Goal: Task Accomplishment & Management: Complete application form

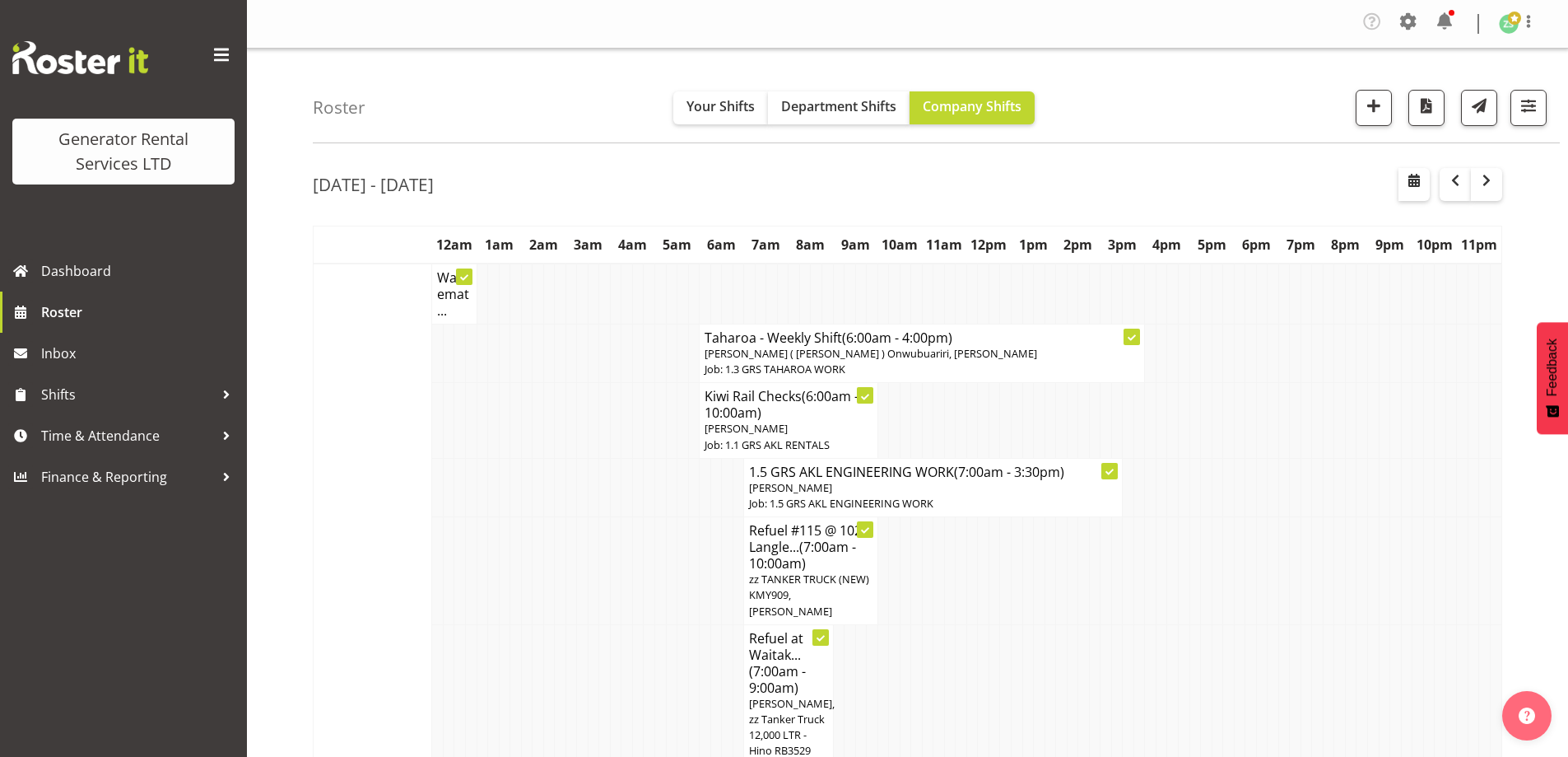
scroll to position [3376, 0]
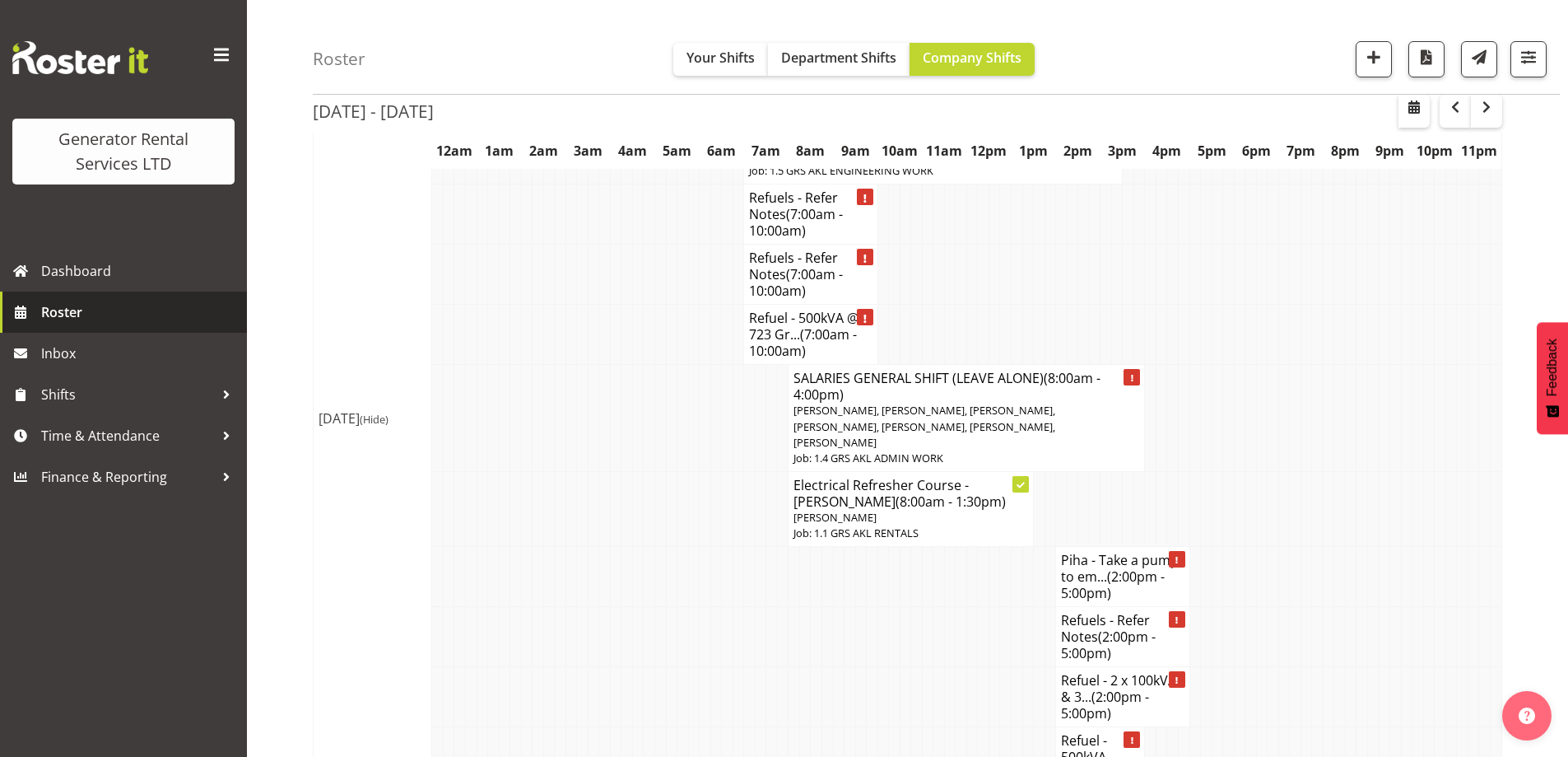
click at [88, 306] on span "Roster" at bounding box center [140, 312] width 197 height 24
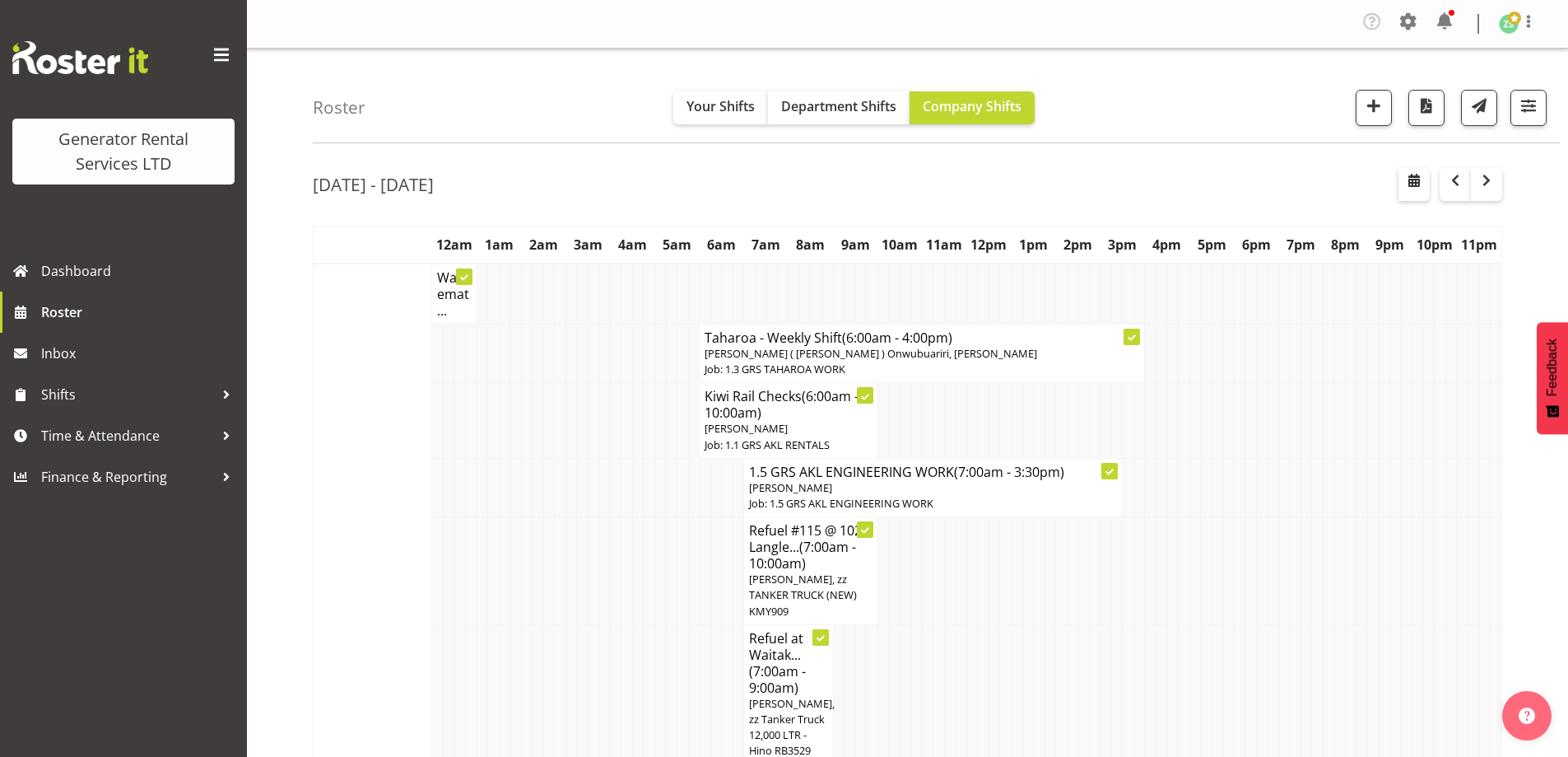
click at [640, 644] on td at bounding box center [638, 693] width 12 height 140
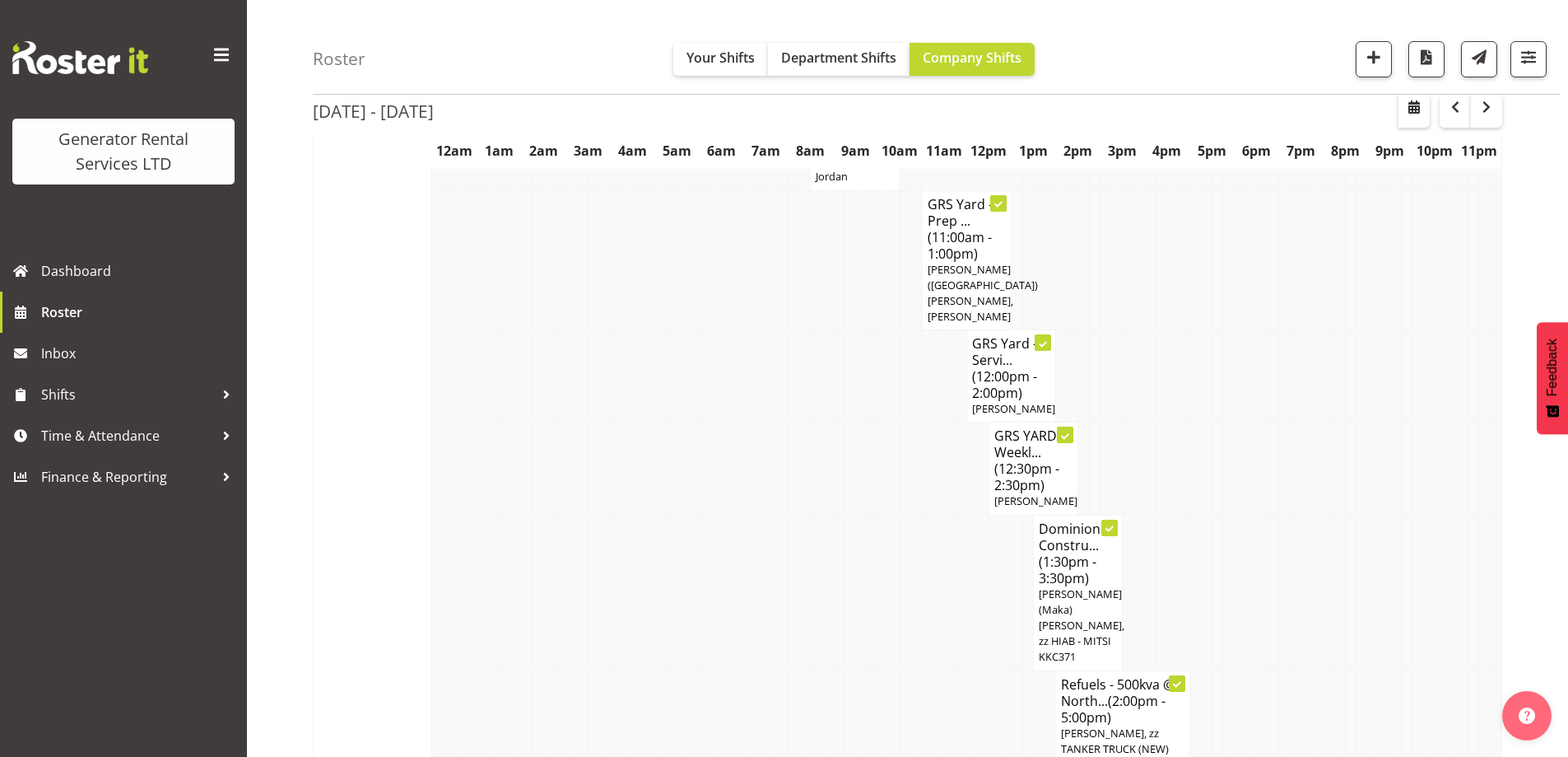
scroll to position [1564, 0]
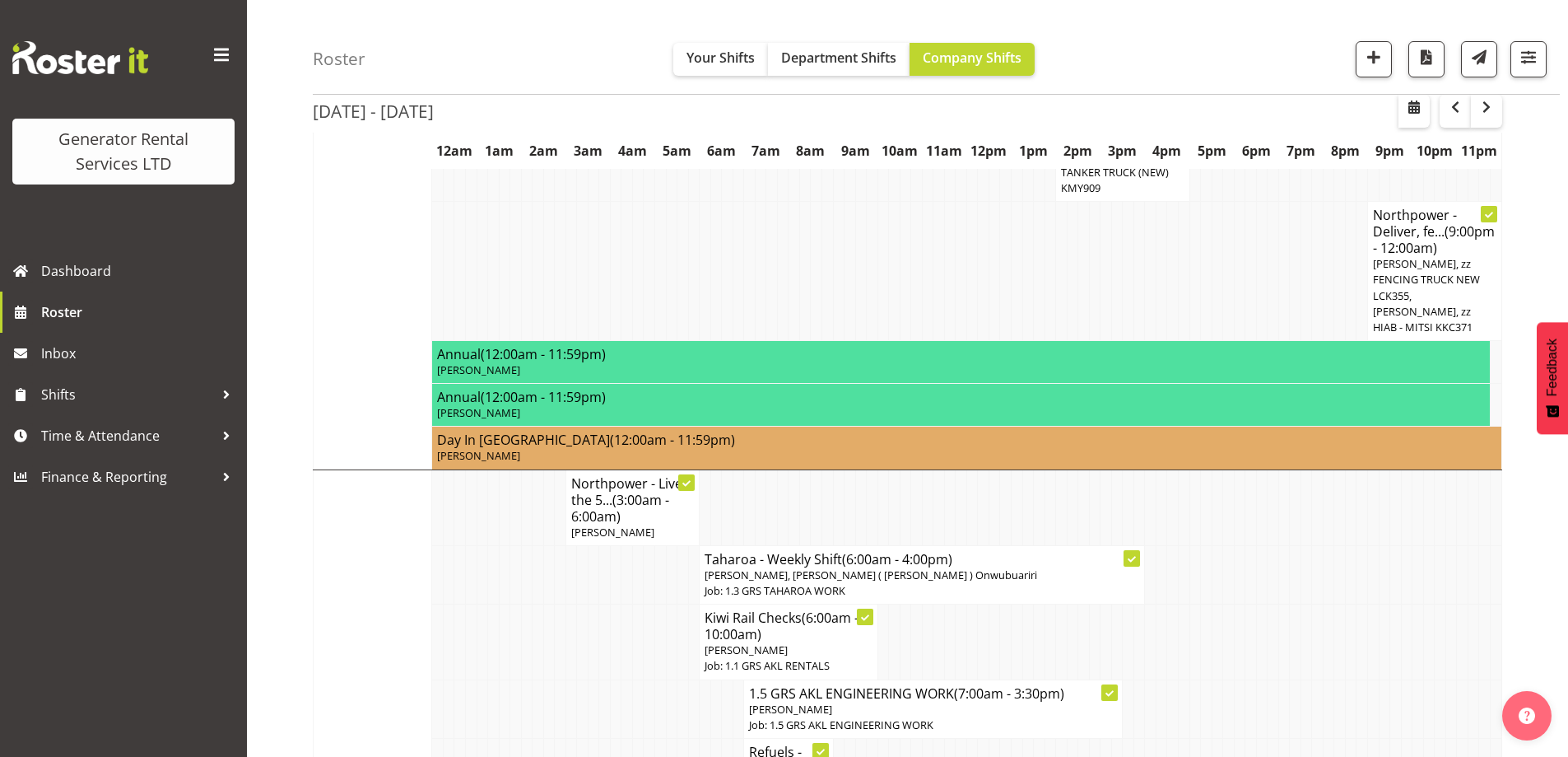
click at [574, 679] on td at bounding box center [571, 708] width 12 height 59
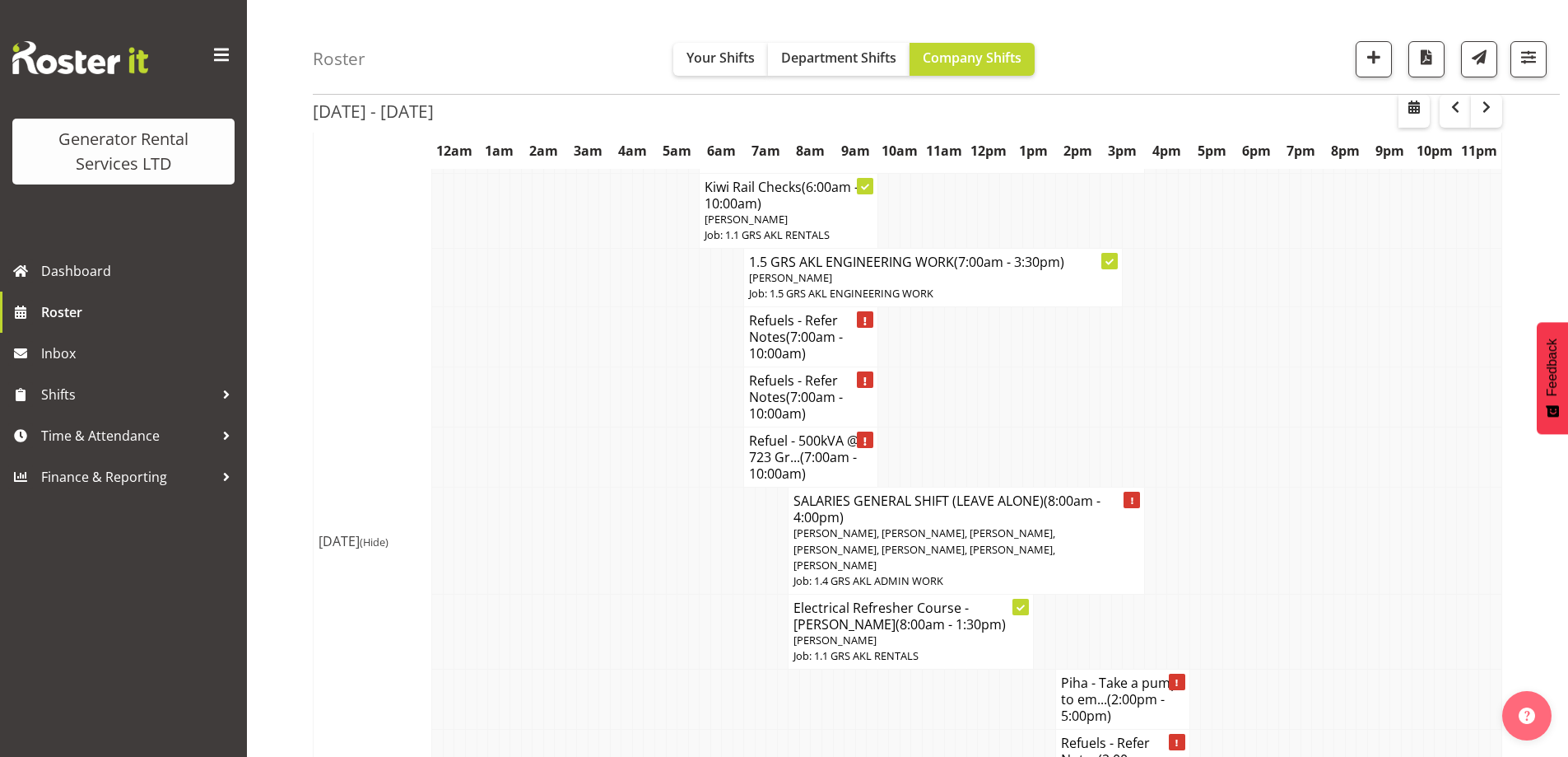
scroll to position [3129, 0]
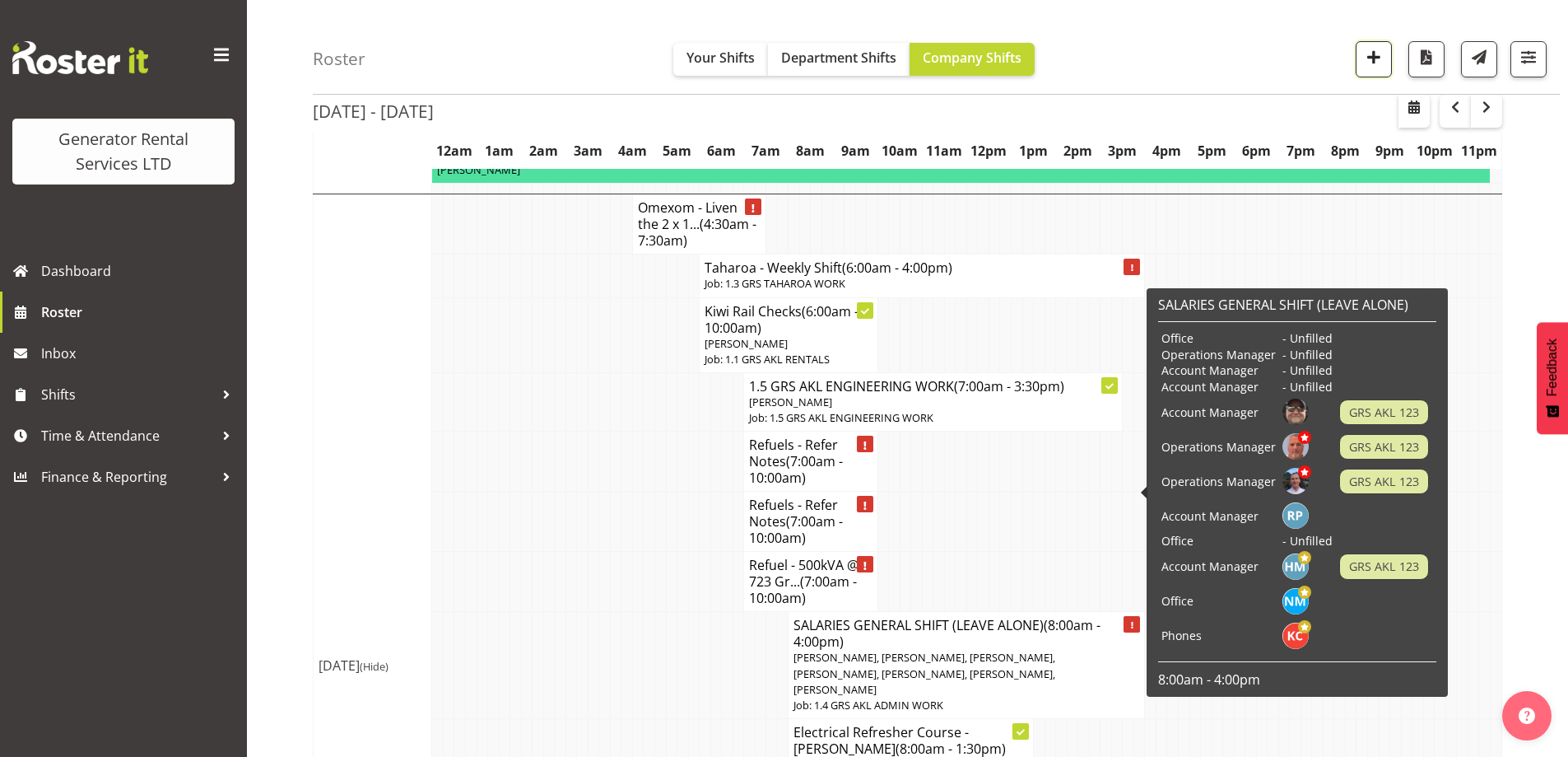
click at [1365, 56] on span "button" at bounding box center [1374, 57] width 22 height 22
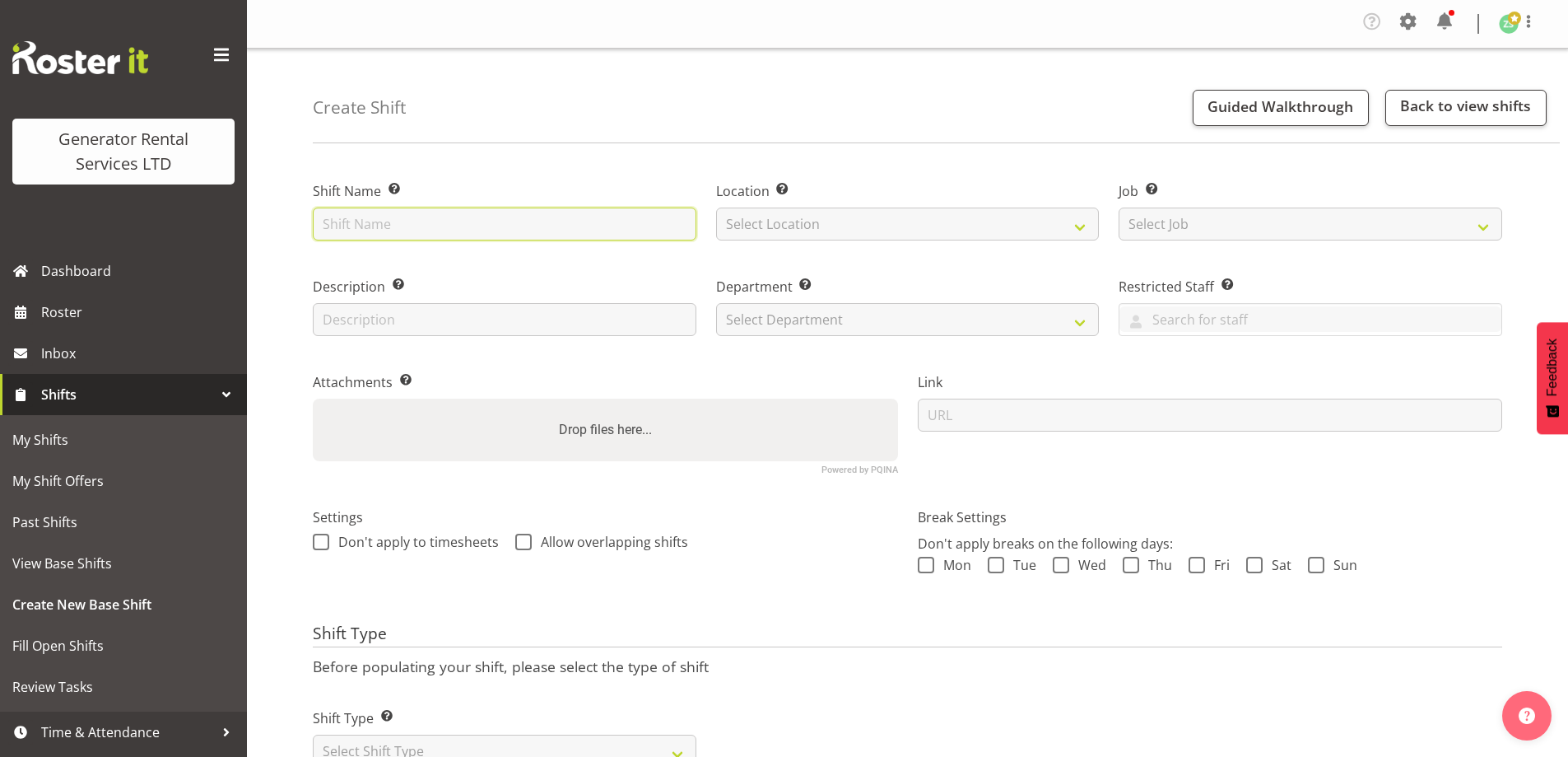
click at [390, 222] on input "text" at bounding box center [505, 223] width 384 height 33
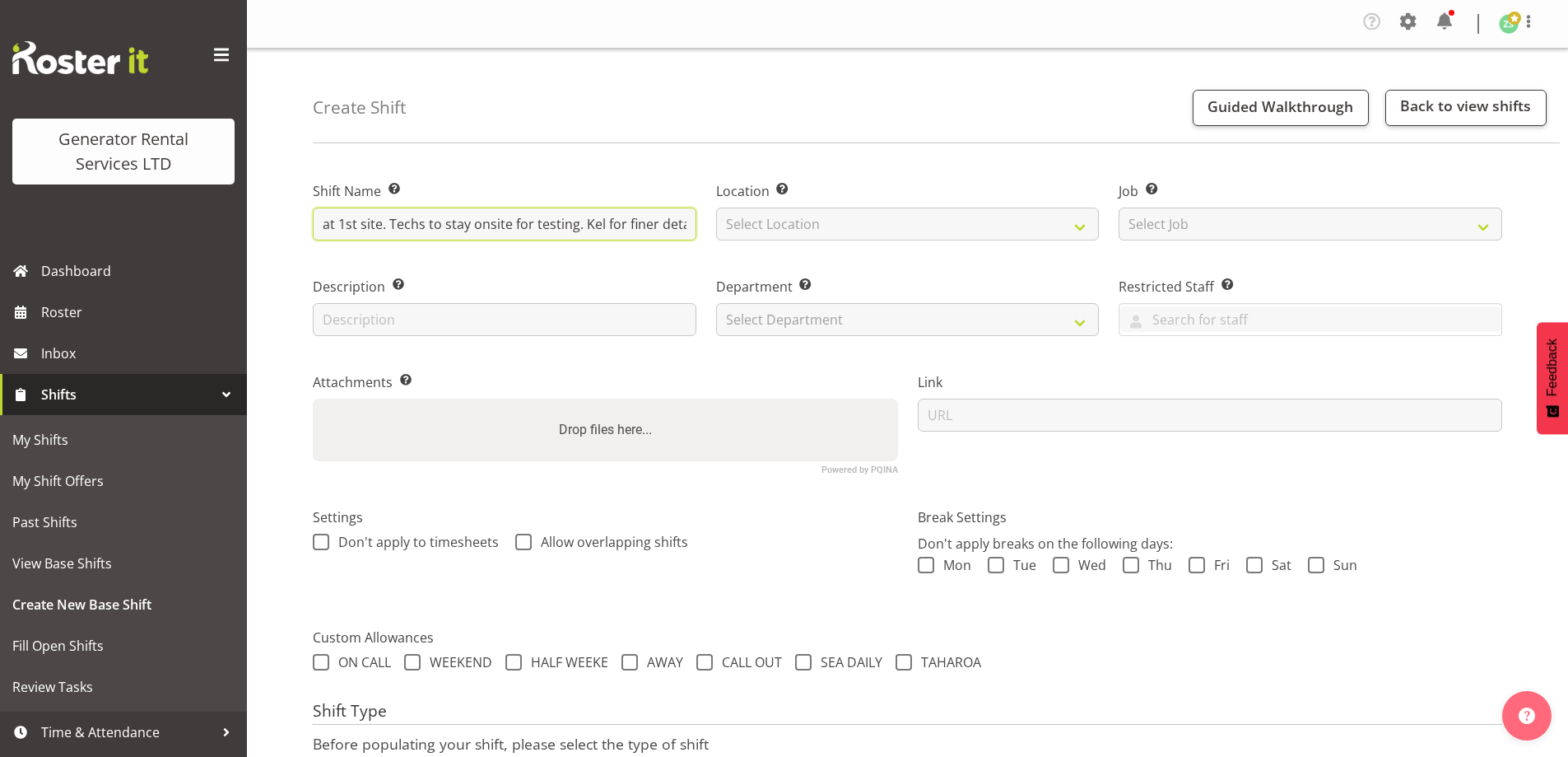
scroll to position [0, 366]
type input "Vector - Muriwai HV Install. Deliver, fence, set up 1250kva at 1st site. Techs …"
click at [880, 243] on div "Location Enter the location where the shift will occur. Select Location GRS Auc…" at bounding box center [908, 205] width 404 height 96
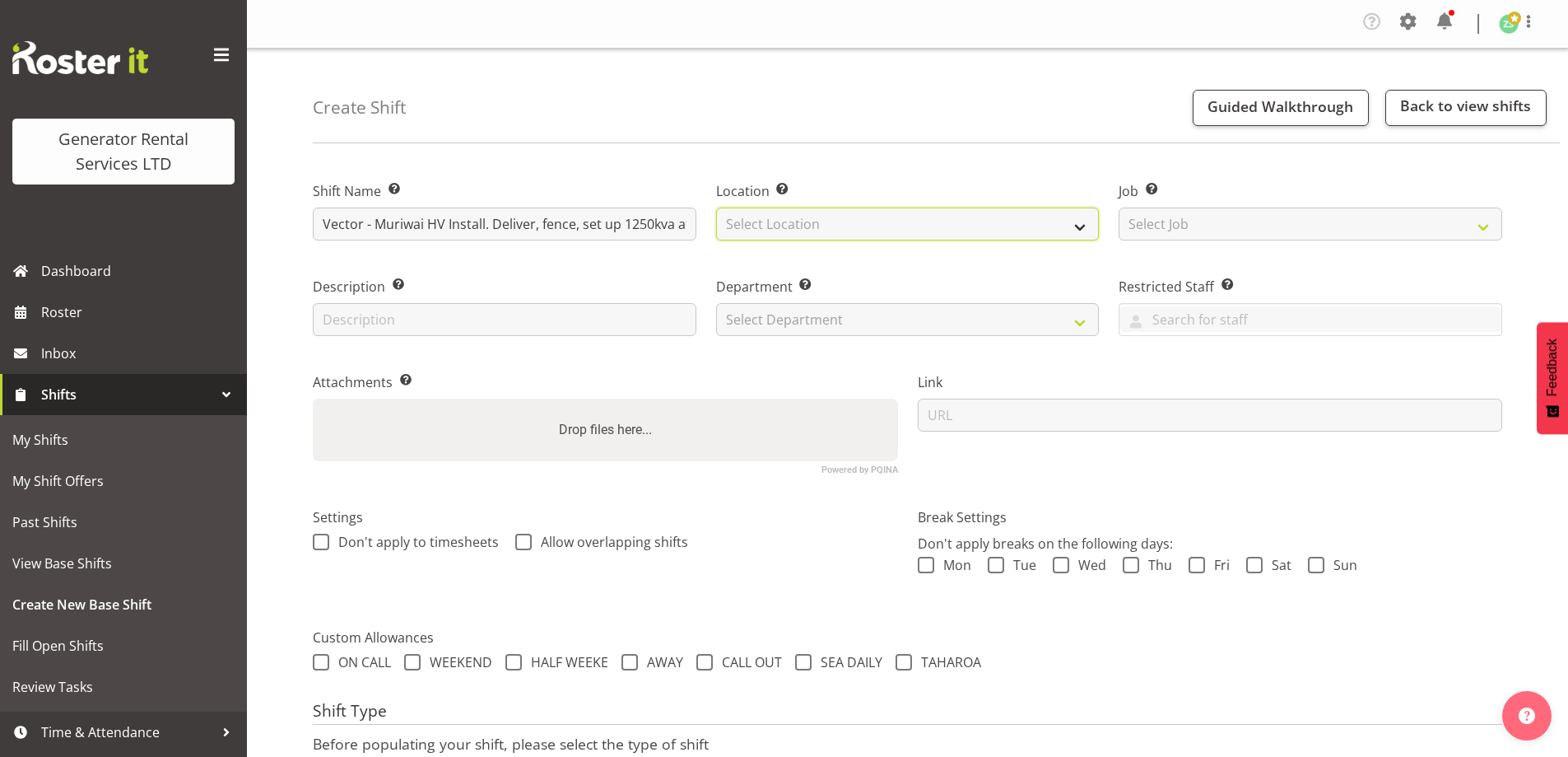
drag, startPoint x: 900, startPoint y: 233, endPoint x: 913, endPoint y: 239, distance: 14.3
click at [905, 234] on select "Select Location [GEOGRAPHIC_DATA] [GEOGRAPHIC_DATA]" at bounding box center [908, 223] width 384 height 33
select select "28"
click at [716, 207] on select "Select Location GRS Auckland" at bounding box center [908, 223] width 384 height 33
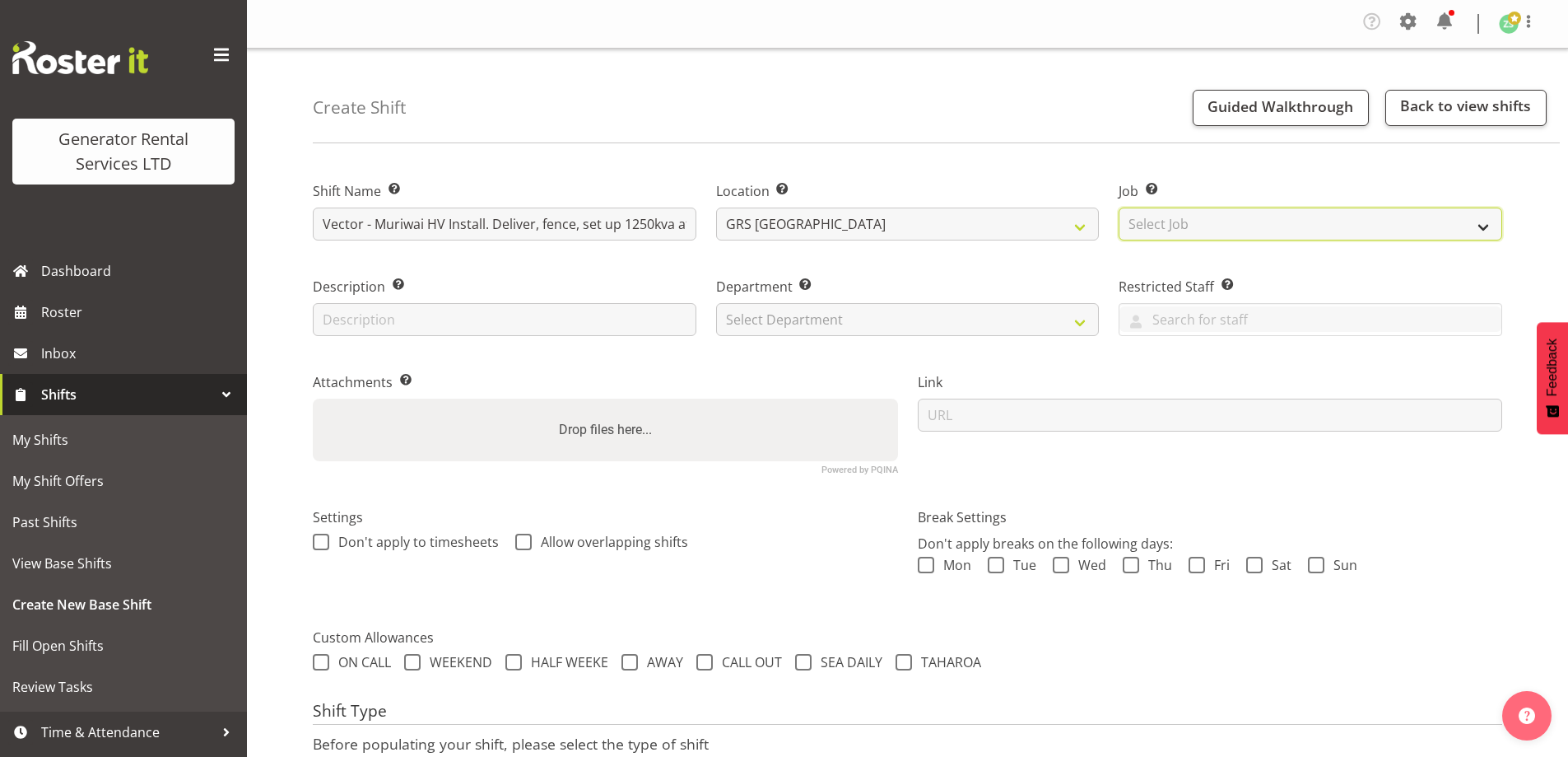
click at [1213, 230] on select "Select Job Create new job 1.1 GRS AKL RENTALS 1.1 GRS AKL RENTALS AC 1.1 GRS AK…" at bounding box center [1311, 223] width 384 height 33
select select "9"
click at [1119, 207] on select "Select Job Create new job 1.1 GRS AKL RENTALS 1.1 GRS AKL RENTALS AC 1.1 GRS AK…" at bounding box center [1311, 223] width 384 height 33
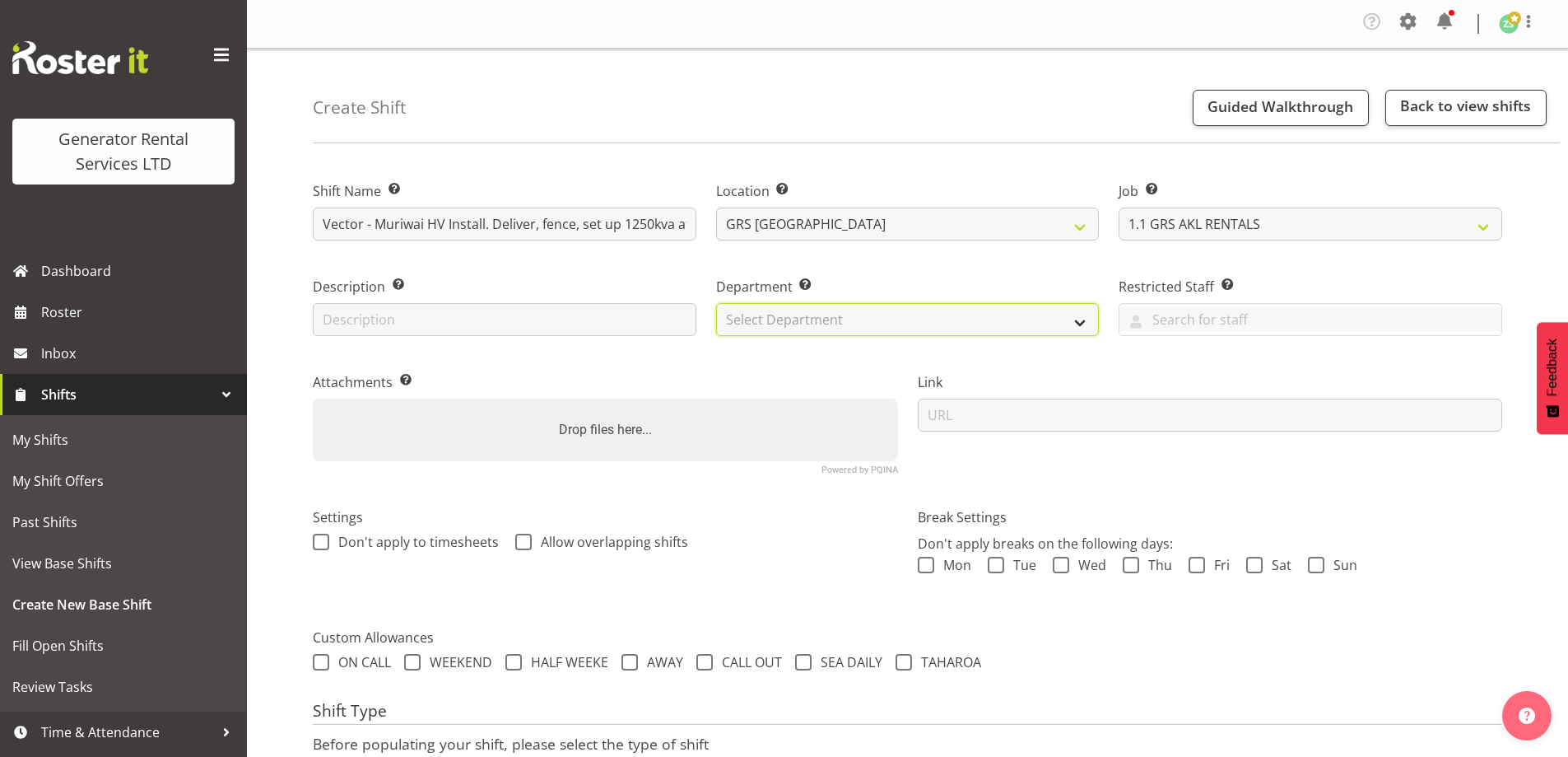
click at [1066, 313] on select "Select Department GRS ADMIN AKL GRS HIRE AKL GRS HIRE TGA GRS HIRE HST GRS ENGI…" at bounding box center [908, 319] width 384 height 33
select select "20"
click at [716, 303] on select "Select Department GRS ADMIN AKL GRS HIRE AKL GRS HIRE TGA GRS HIRE HST GRS ENGI…" at bounding box center [908, 319] width 384 height 33
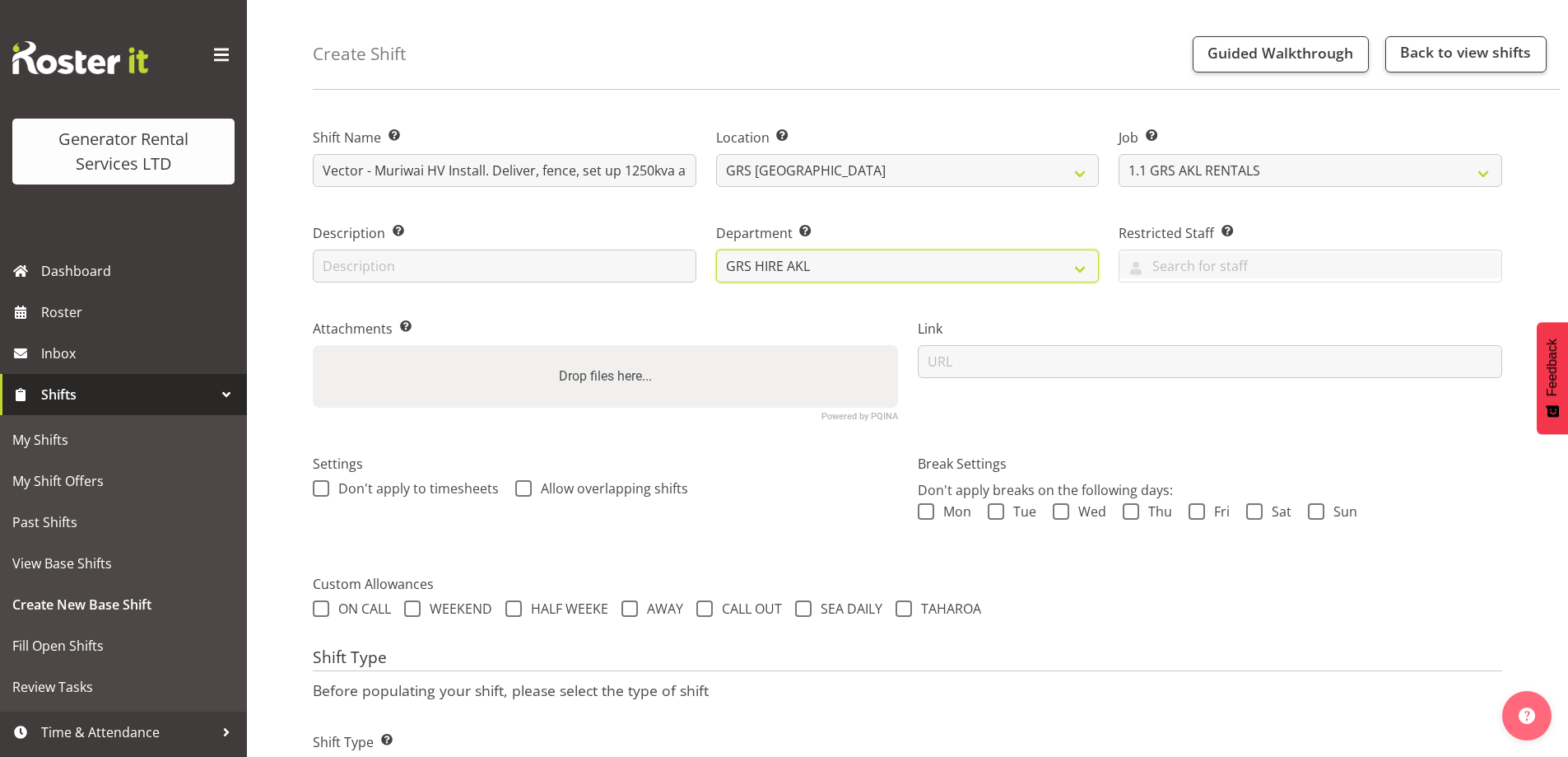
scroll to position [139, 0]
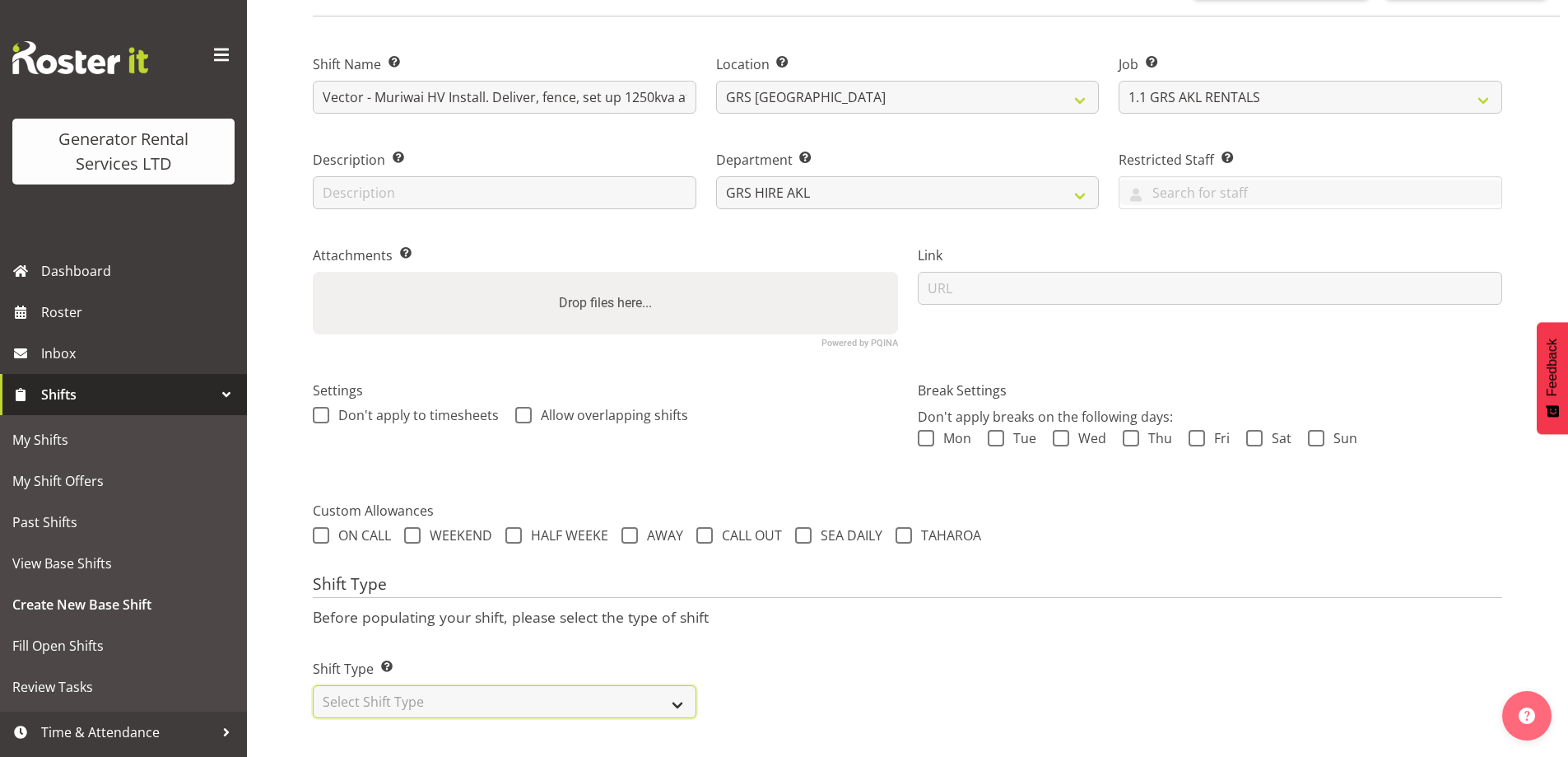
click at [446, 702] on select "Select Shift Type One Off Shift Recurring Shift Rotating Shift" at bounding box center [505, 701] width 384 height 33
select select "recurring"
click at [313, 685] on select "Select Shift Type One Off Shift Recurring Shift Rotating Shift" at bounding box center [505, 701] width 384 height 33
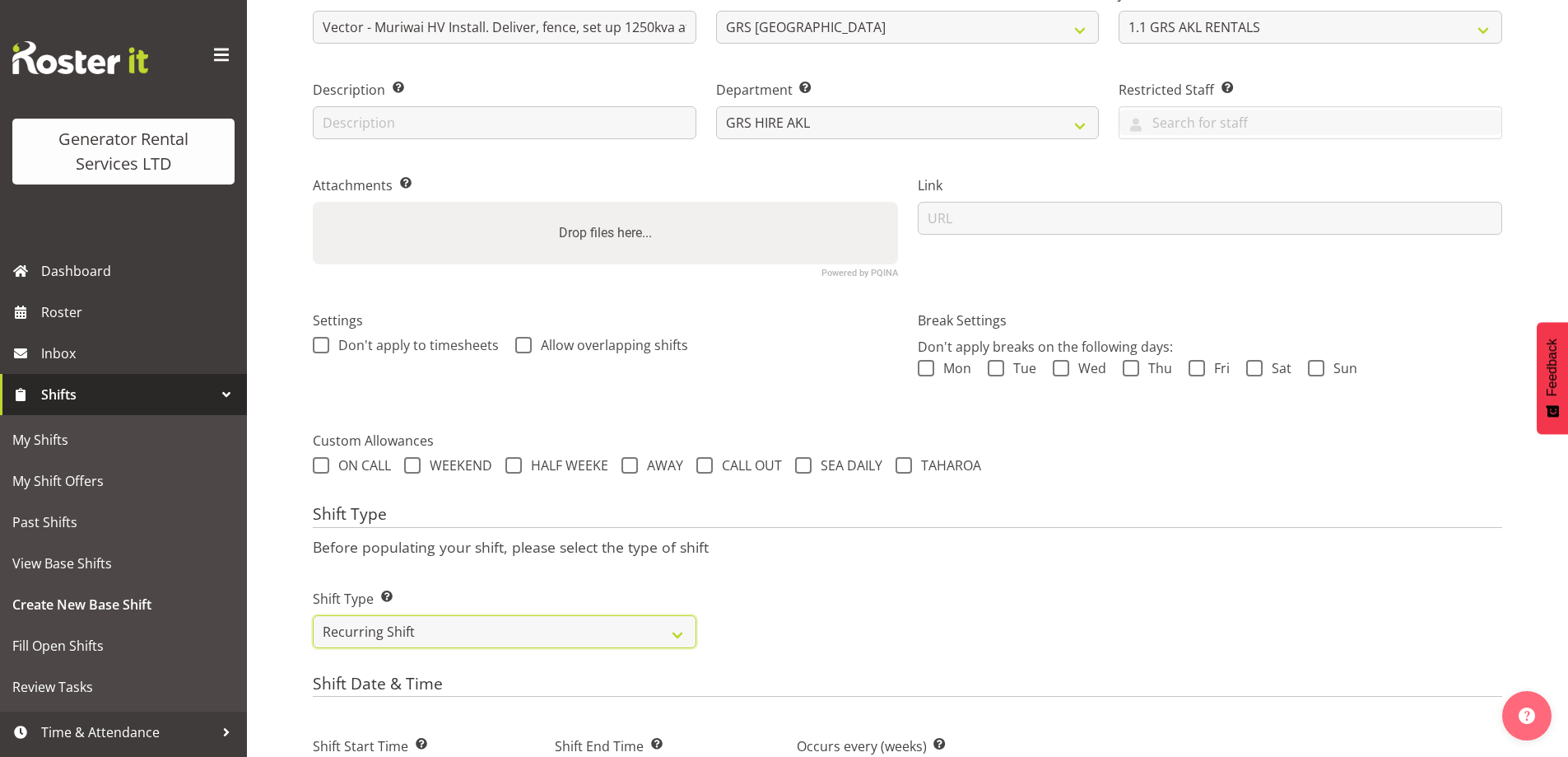
scroll to position [469, 0]
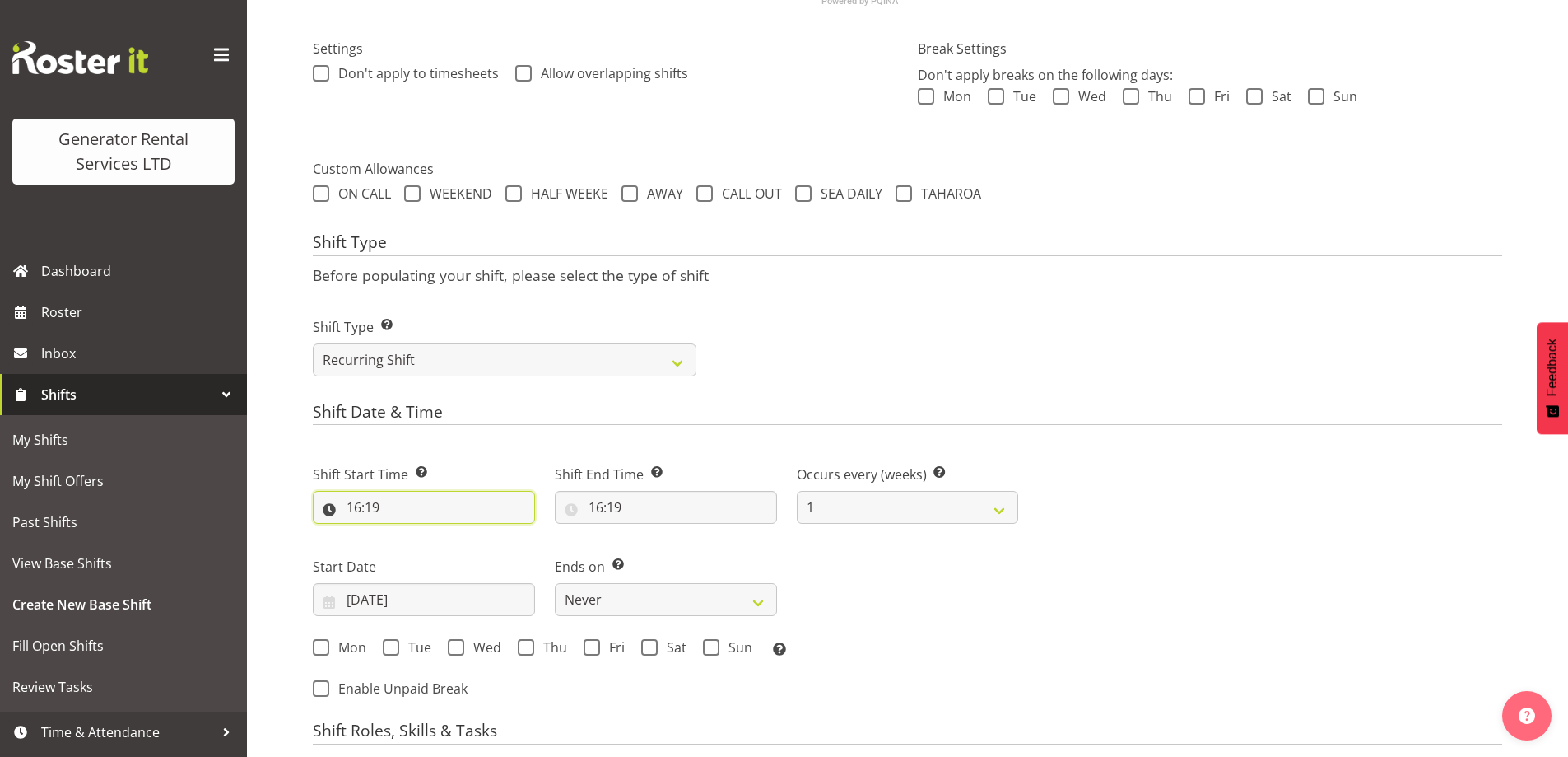
click at [447, 506] on input "16:19" at bounding box center [424, 506] width 223 height 33
click at [415, 555] on select "00 01 02 03 04 05 06 07 08 09 10 11 12 13 14 15 16 17 18 19 20 21 22 23" at bounding box center [424, 550] width 37 height 33
select select "7"
click at [406, 534] on select "00 01 02 03 04 05 06 07 08 09 10 11 12 13 14 15 16 17 18 19 20 21 22 23" at bounding box center [424, 550] width 37 height 33
type input "07:19"
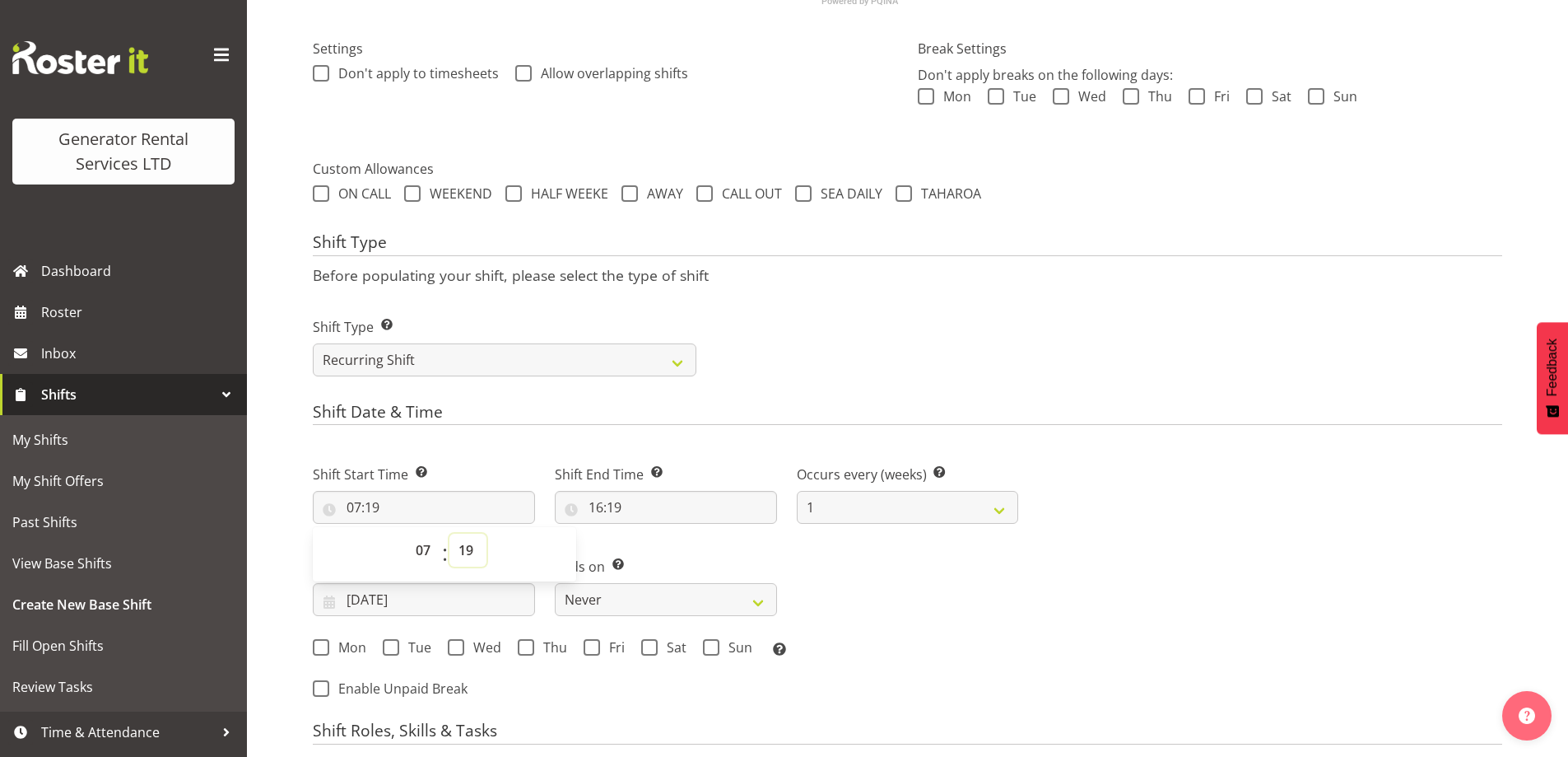
click at [480, 554] on select "00 01 02 03 04 05 06 07 08 09 10 11 12 13 14 15 16 17 18 19 20 21 22 23 24 25 2…" at bounding box center [468, 550] width 37 height 33
select select "30"
click at [450, 534] on select "00 01 02 03 04 05 06 07 08 09 10 11 12 13 14 15 16 17 18 19 20 21 22 23 24 25 2…" at bounding box center [468, 550] width 37 height 33
type input "07:30"
click at [693, 509] on input "16:19" at bounding box center [666, 506] width 223 height 33
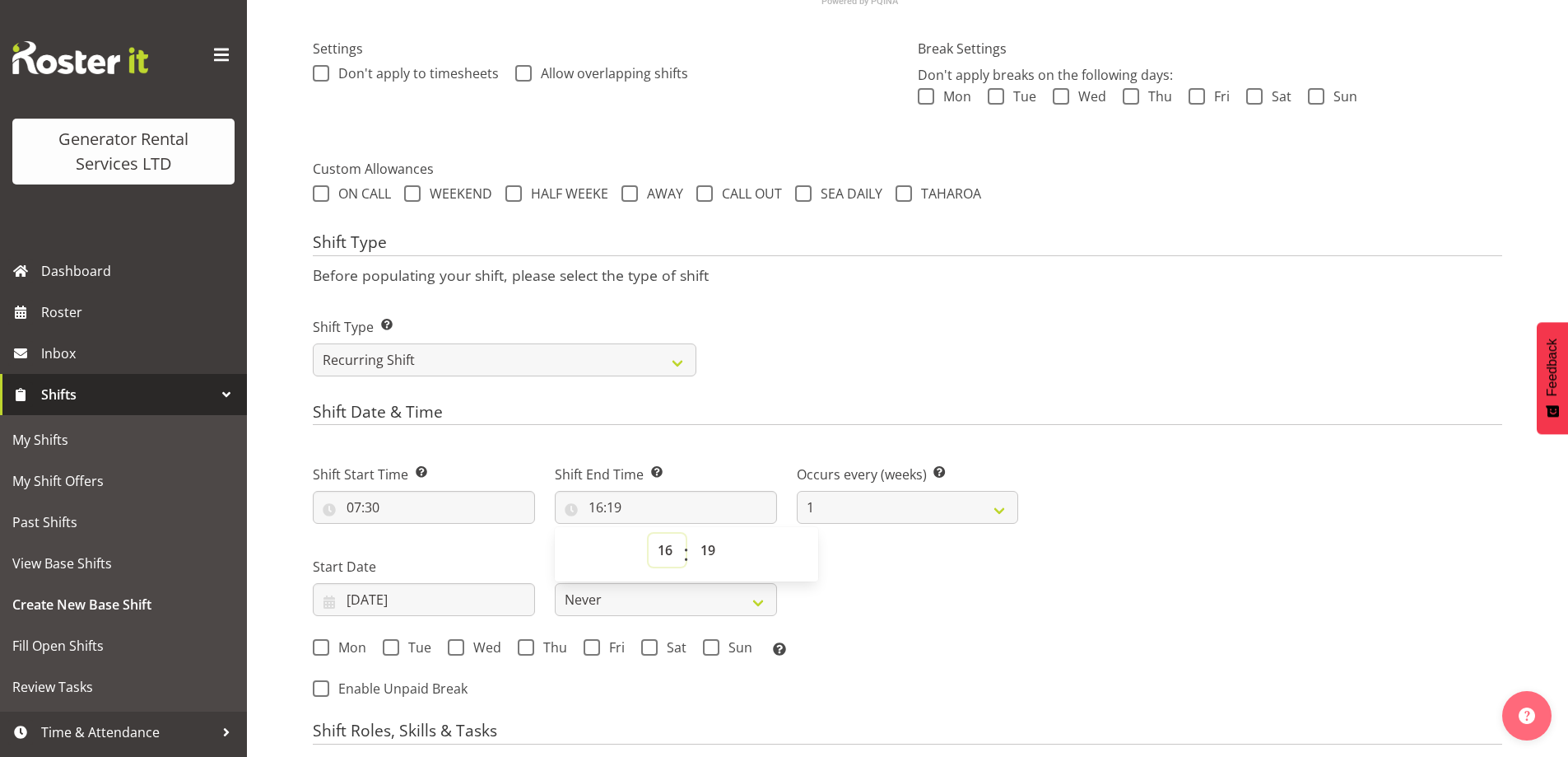
drag, startPoint x: 663, startPoint y: 548, endPoint x: 666, endPoint y: 535, distance: 13.3
click at [663, 548] on select "00 01 02 03 04 05 06 07 08 09 10 11 12 13 14 15 16 17 18 19 20 21 22 23" at bounding box center [667, 550] width 37 height 33
select select "15"
click at [649, 534] on select "00 01 02 03 04 05 06 07 08 09 10 11 12 13 14 15 16 17 18 19 20 21 22 23" at bounding box center [667, 550] width 37 height 33
type input "15:19"
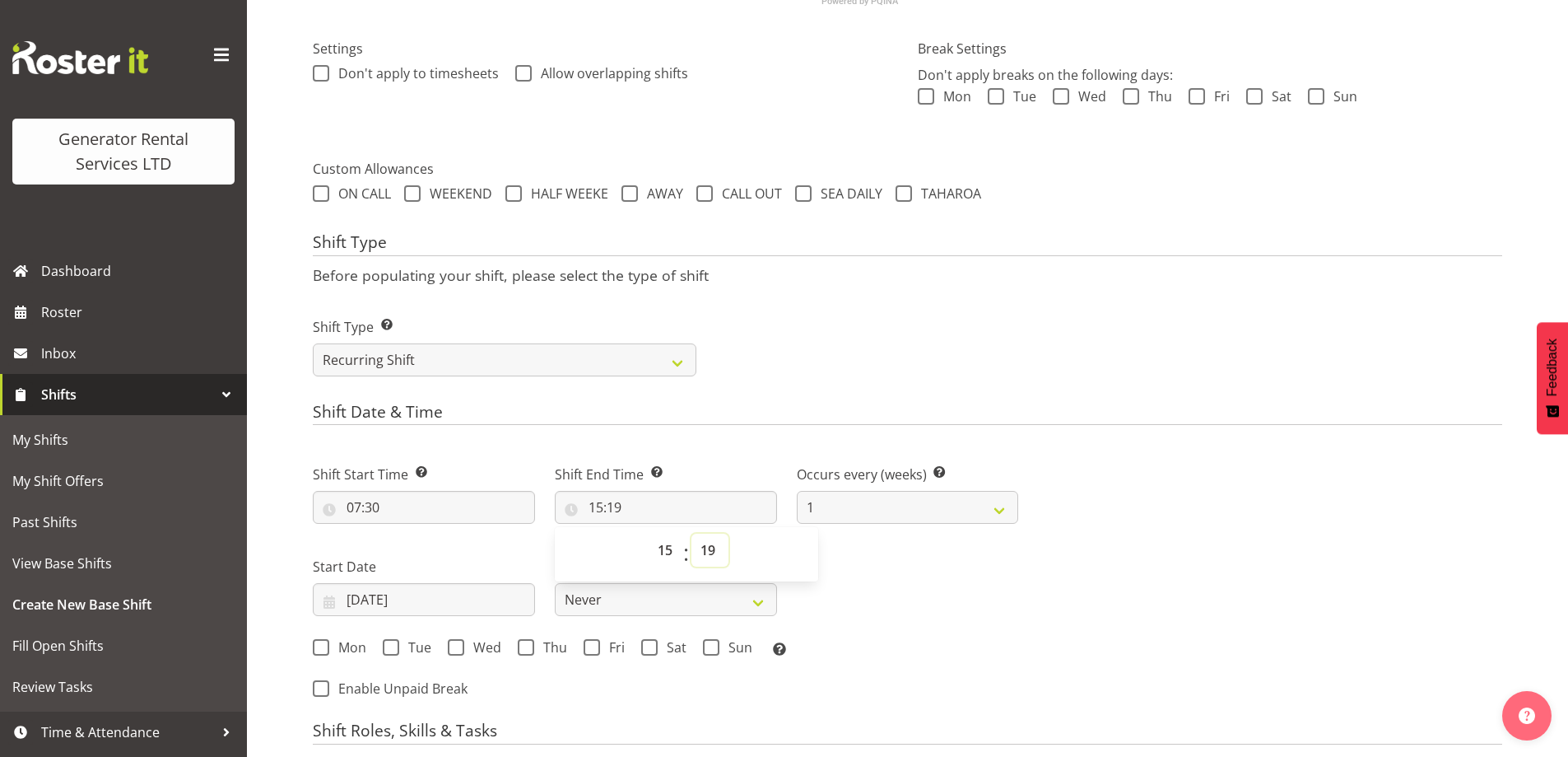
click at [701, 548] on select "00 01 02 03 04 05 06 07 08 09 10 11 12 13 14 15 16 17 18 19 20 21 22 23 24 25 2…" at bounding box center [709, 550] width 37 height 33
select select "30"
click at [691, 534] on select "00 01 02 03 04 05 06 07 08 09 10 11 12 13 14 15 16 17 18 19 20 21 22 23 24 25 2…" at bounding box center [709, 550] width 37 height 33
type input "15:30"
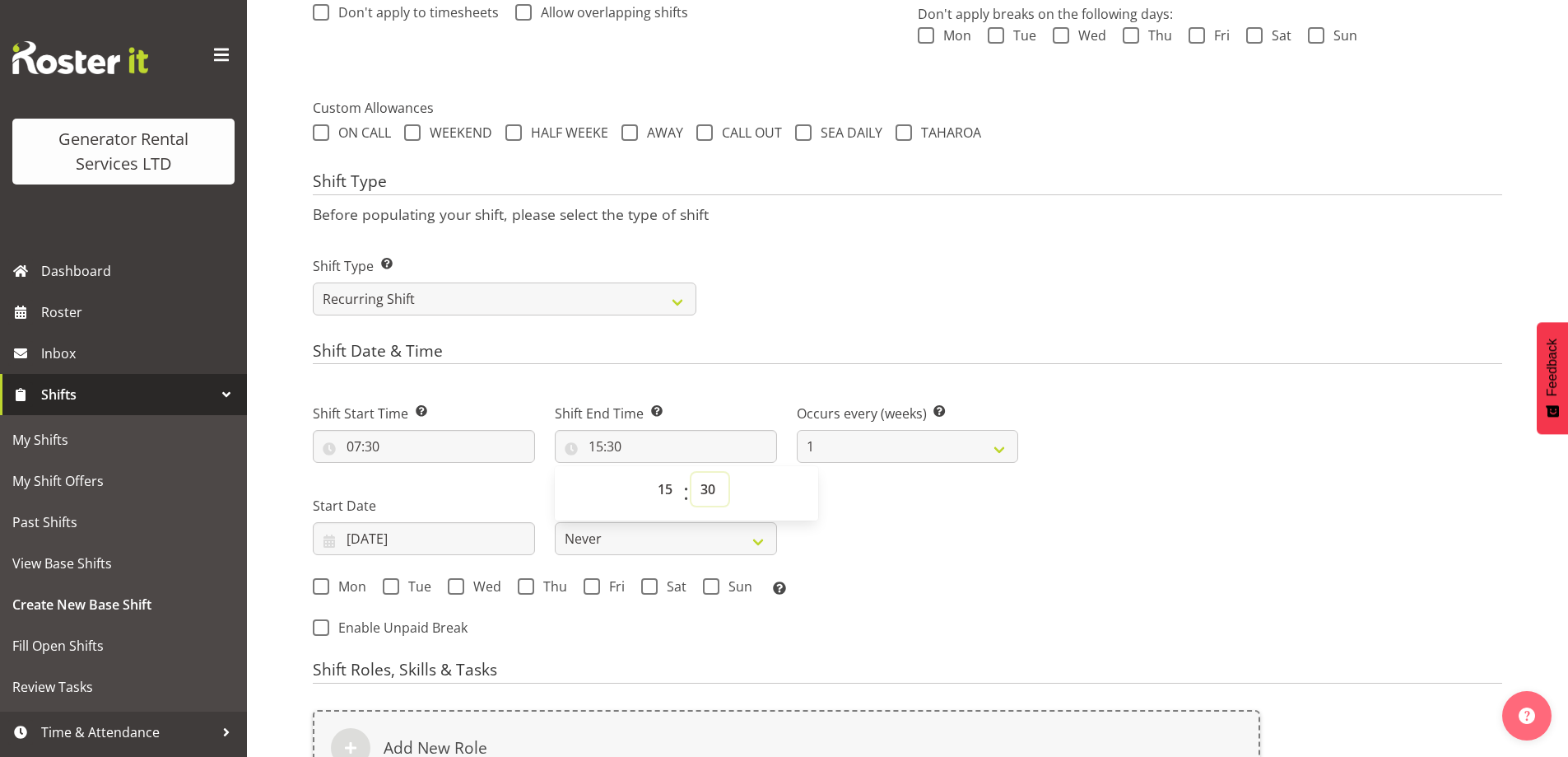
scroll to position [634, 0]
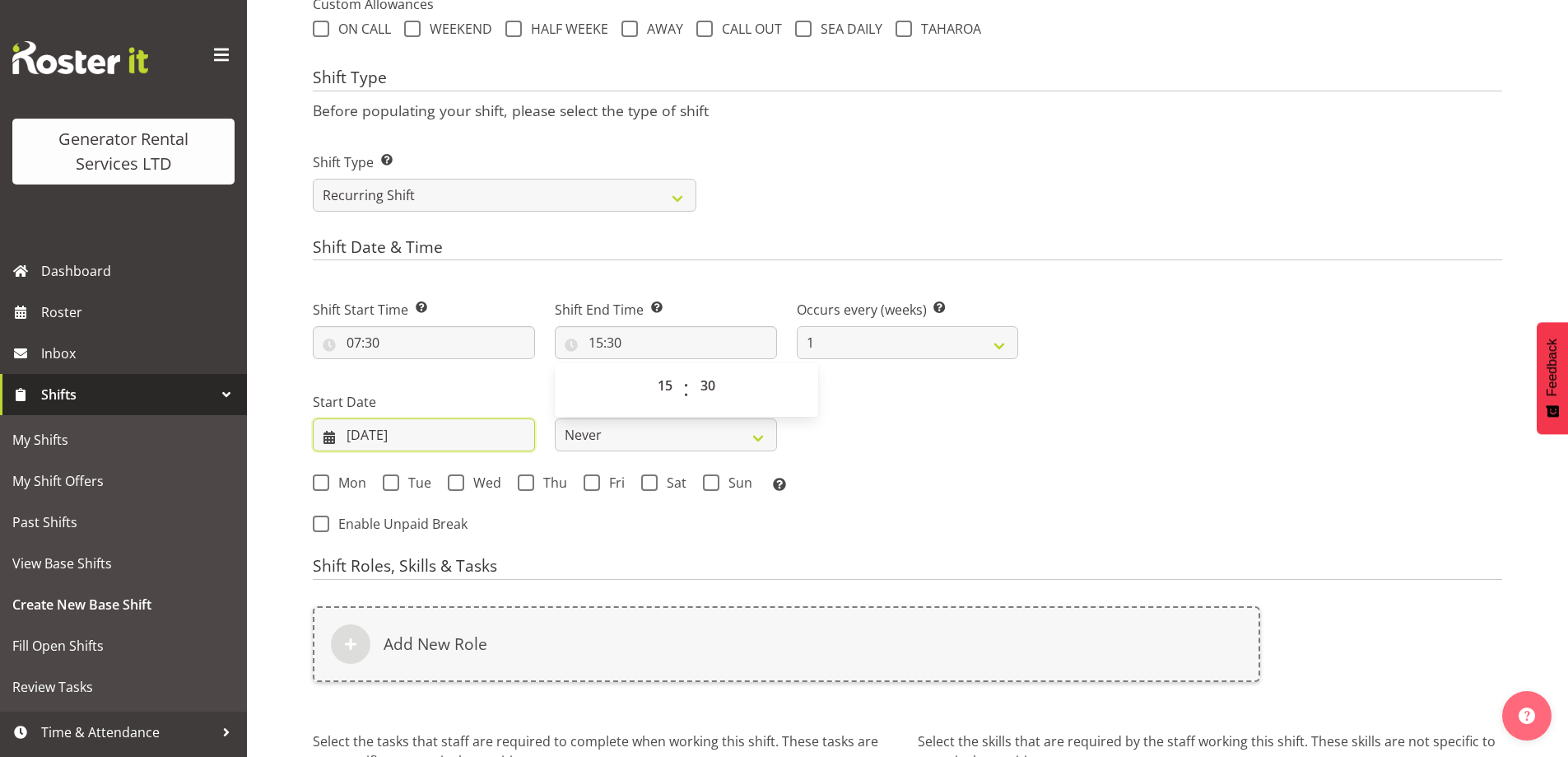
click at [485, 427] on input "08/09/2025" at bounding box center [424, 434] width 223 height 33
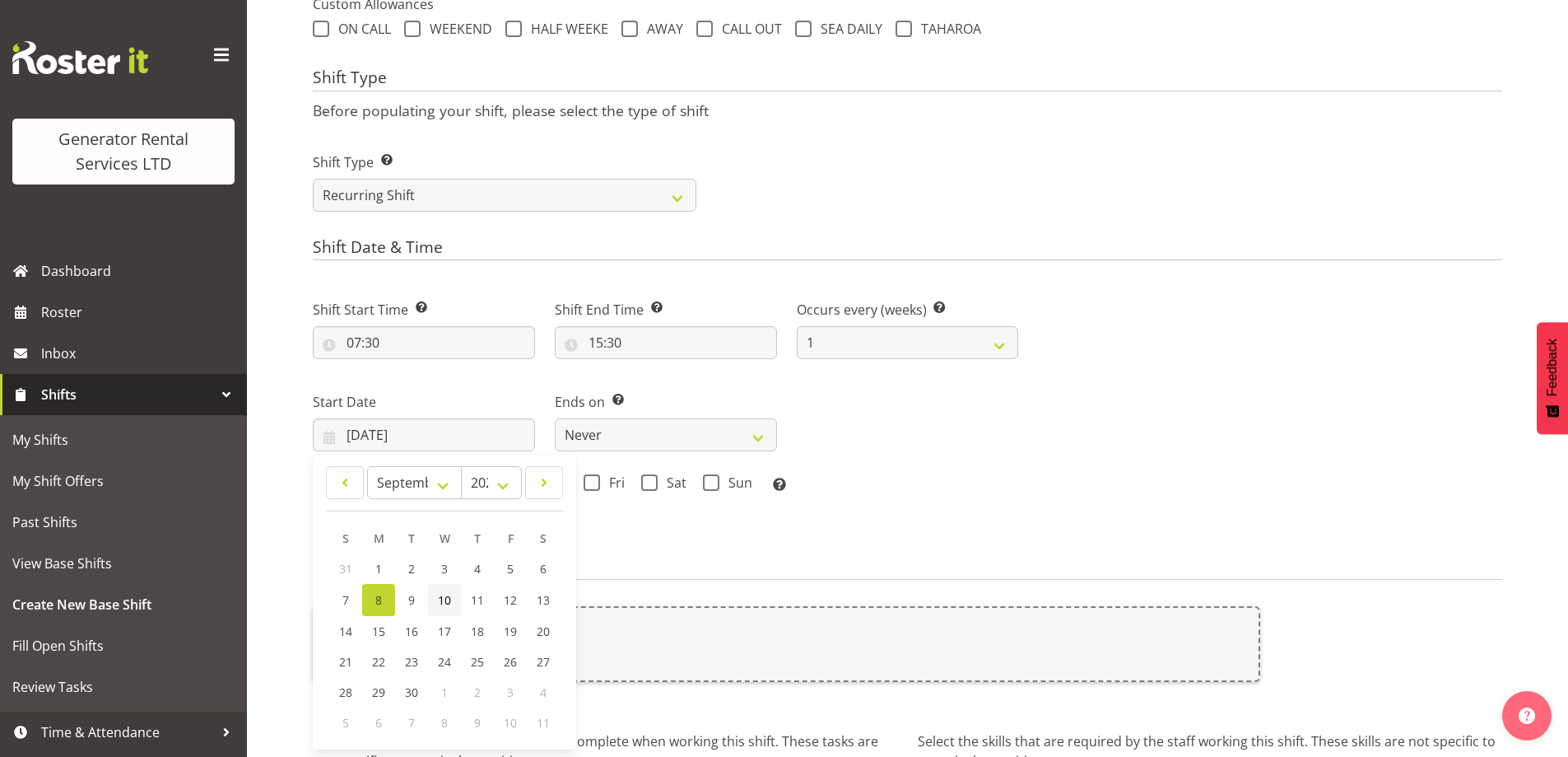
click at [435, 605] on link "10" at bounding box center [444, 600] width 33 height 32
type input "10/09/2025"
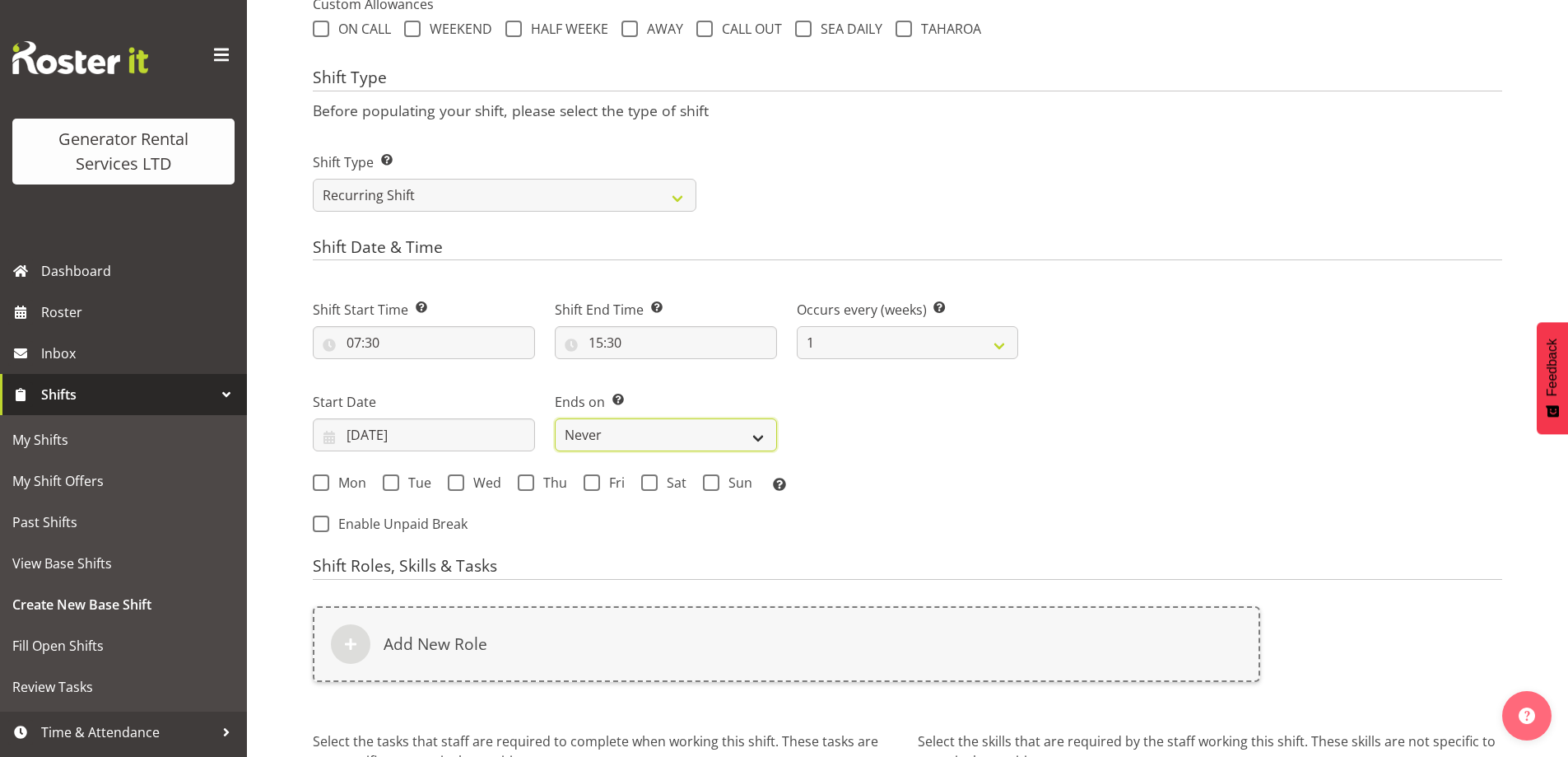
click at [670, 423] on select "Never On Date" at bounding box center [666, 434] width 223 height 33
select select "date"
click at [555, 418] on select "Never On Date" at bounding box center [666, 434] width 223 height 33
select select "8"
select select "2025"
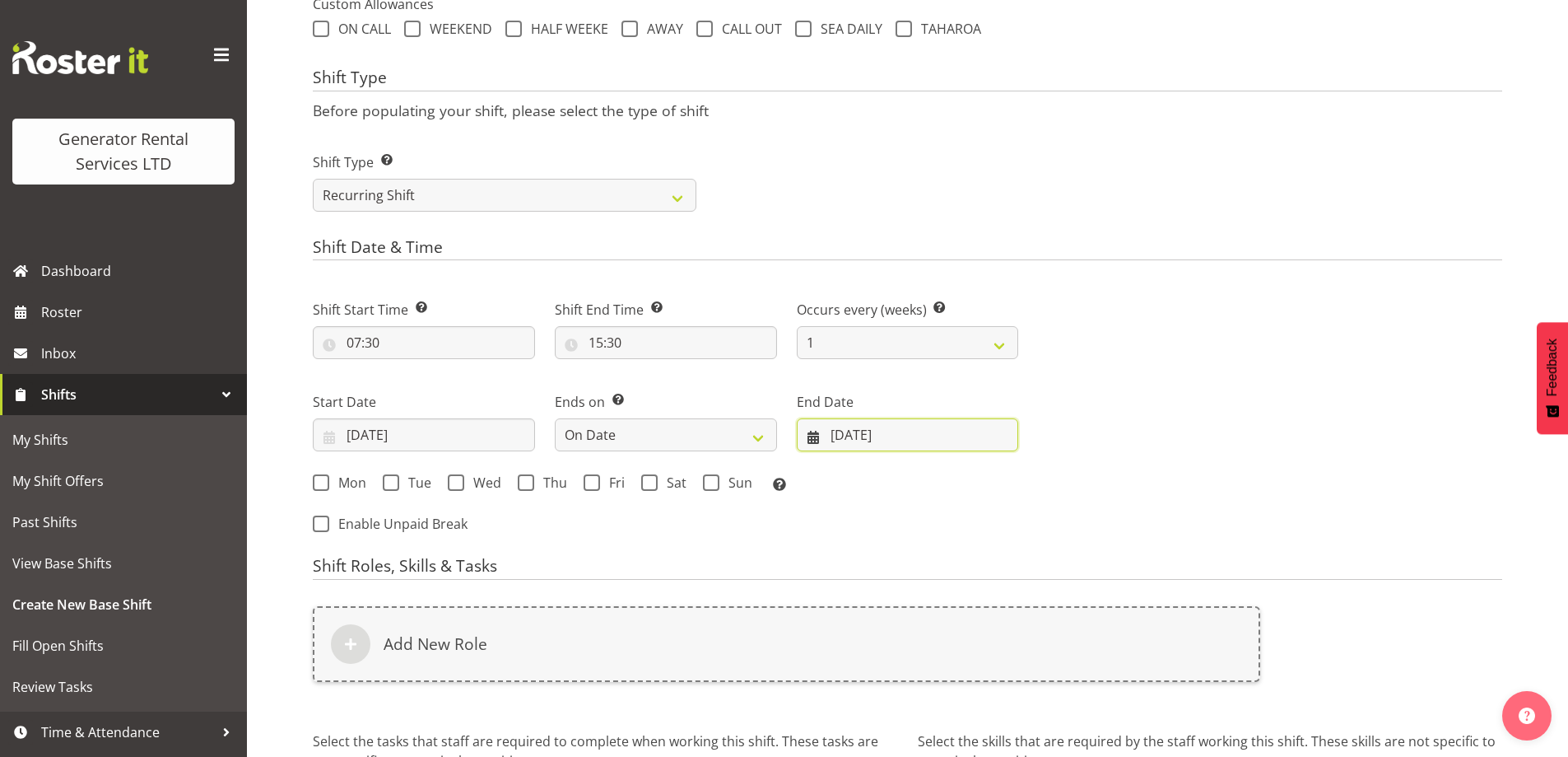
click at [862, 439] on input "08/09/2025" at bounding box center [907, 434] width 223 height 33
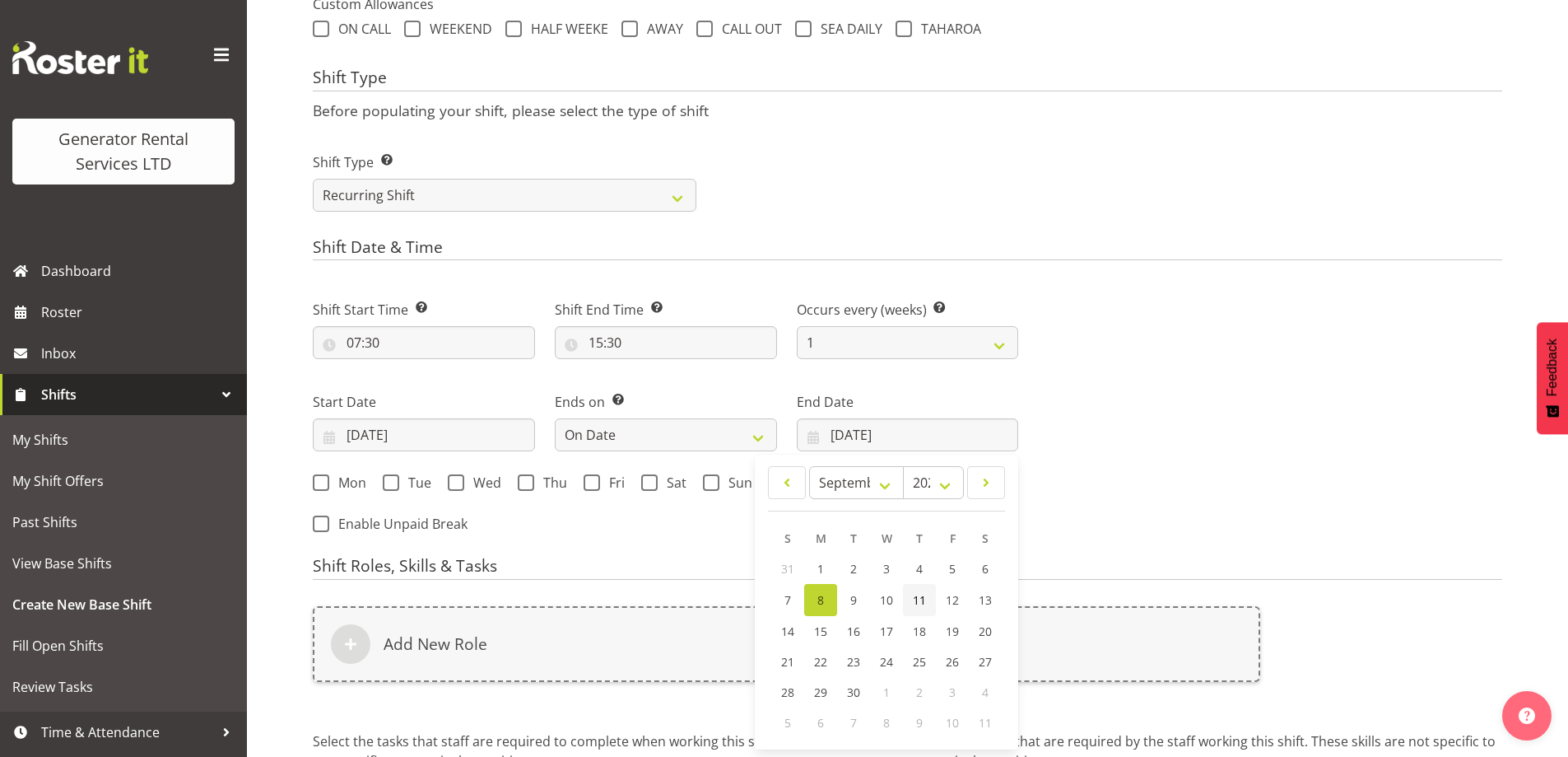
click at [925, 607] on span "11" at bounding box center [919, 599] width 14 height 15
type input "11/09/2025"
click at [456, 478] on span at bounding box center [456, 482] width 16 height 16
click at [456, 478] on input "Wed" at bounding box center [453, 483] width 11 height 11
checkbox input "true"
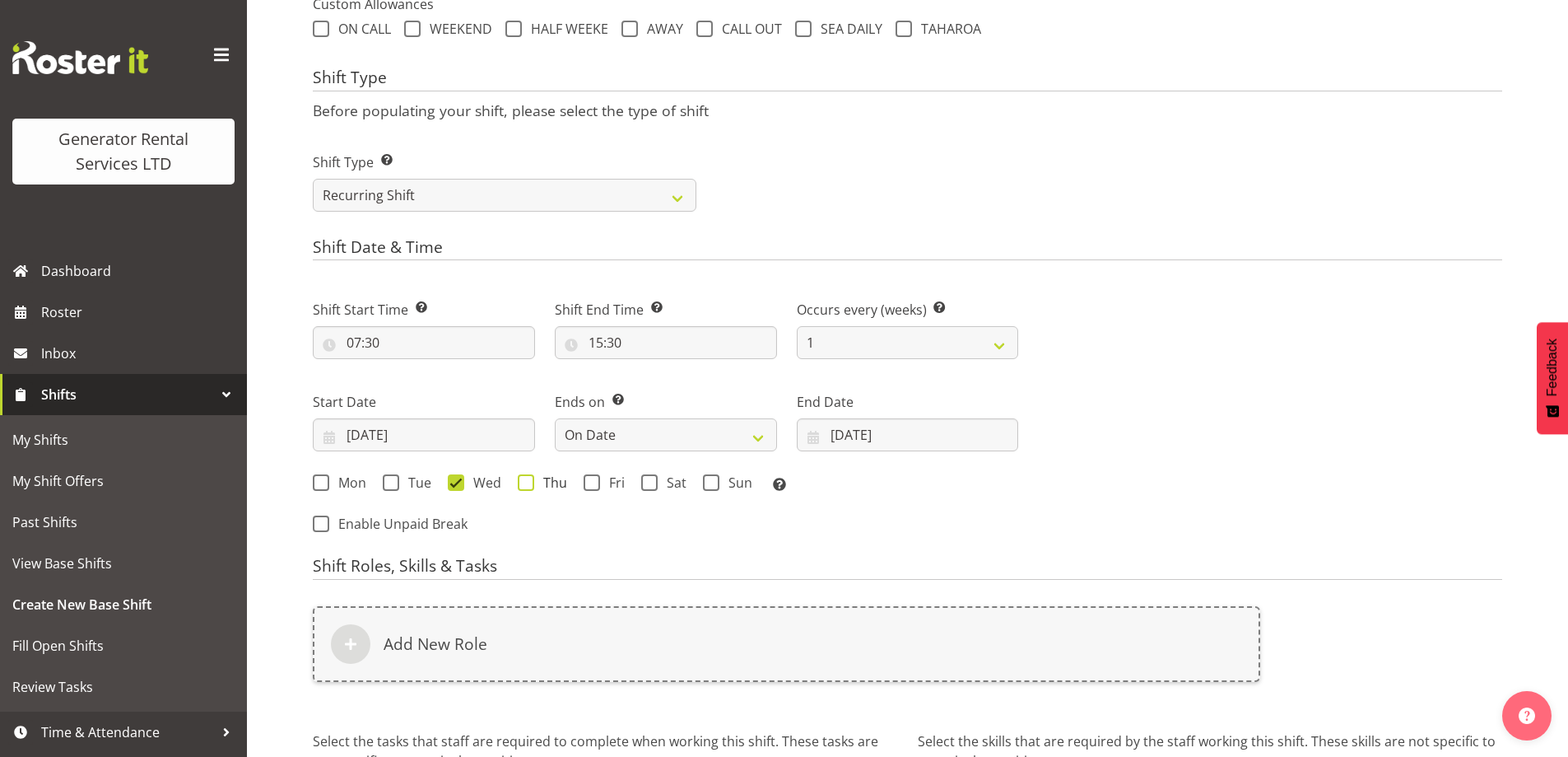
click at [538, 482] on span "Thu" at bounding box center [551, 482] width 33 height 16
click at [529, 482] on input "Thu" at bounding box center [524, 483] width 11 height 11
checkbox input "true"
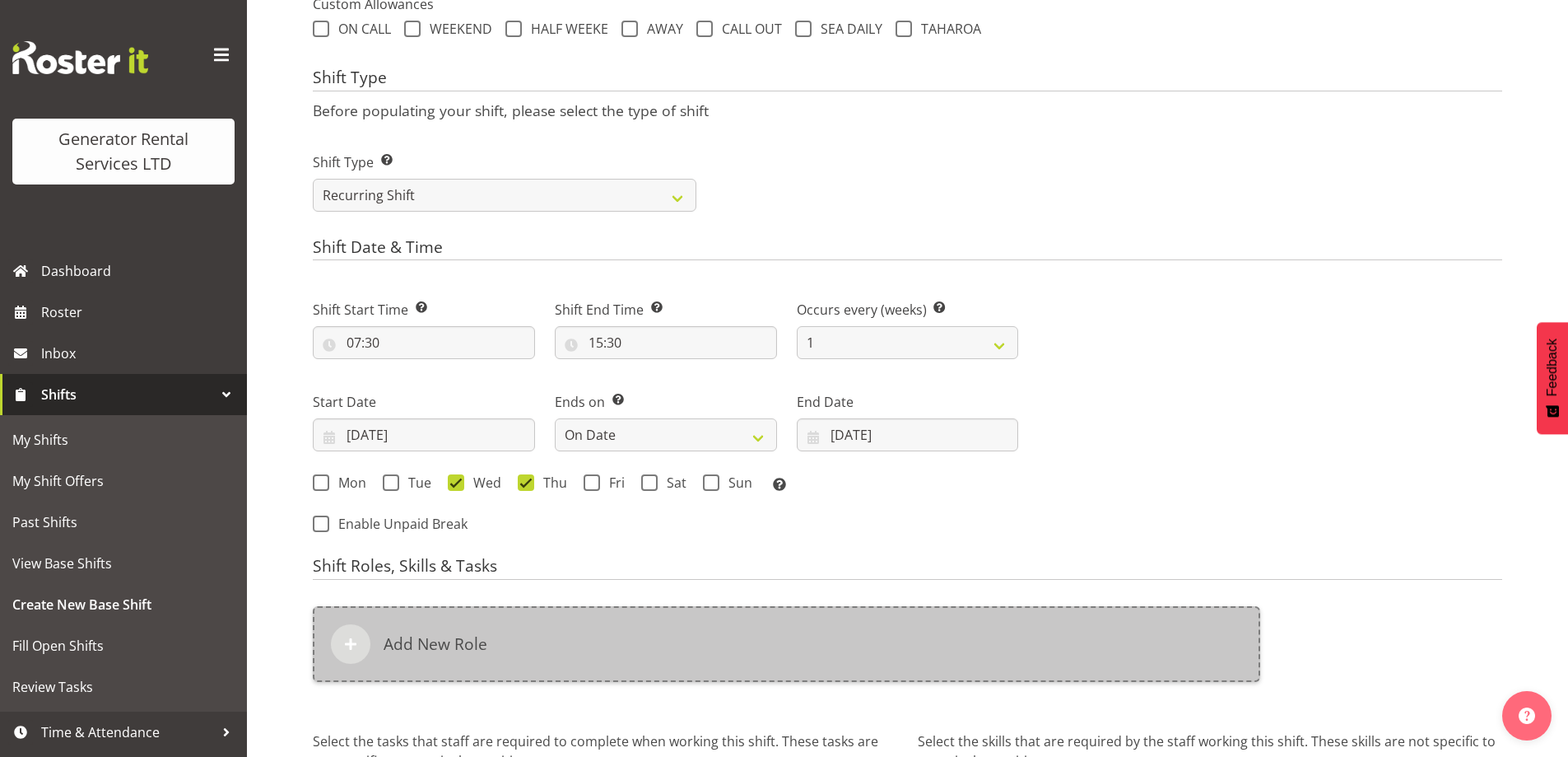
click at [622, 642] on div "Add New Role" at bounding box center [787, 643] width 948 height 76
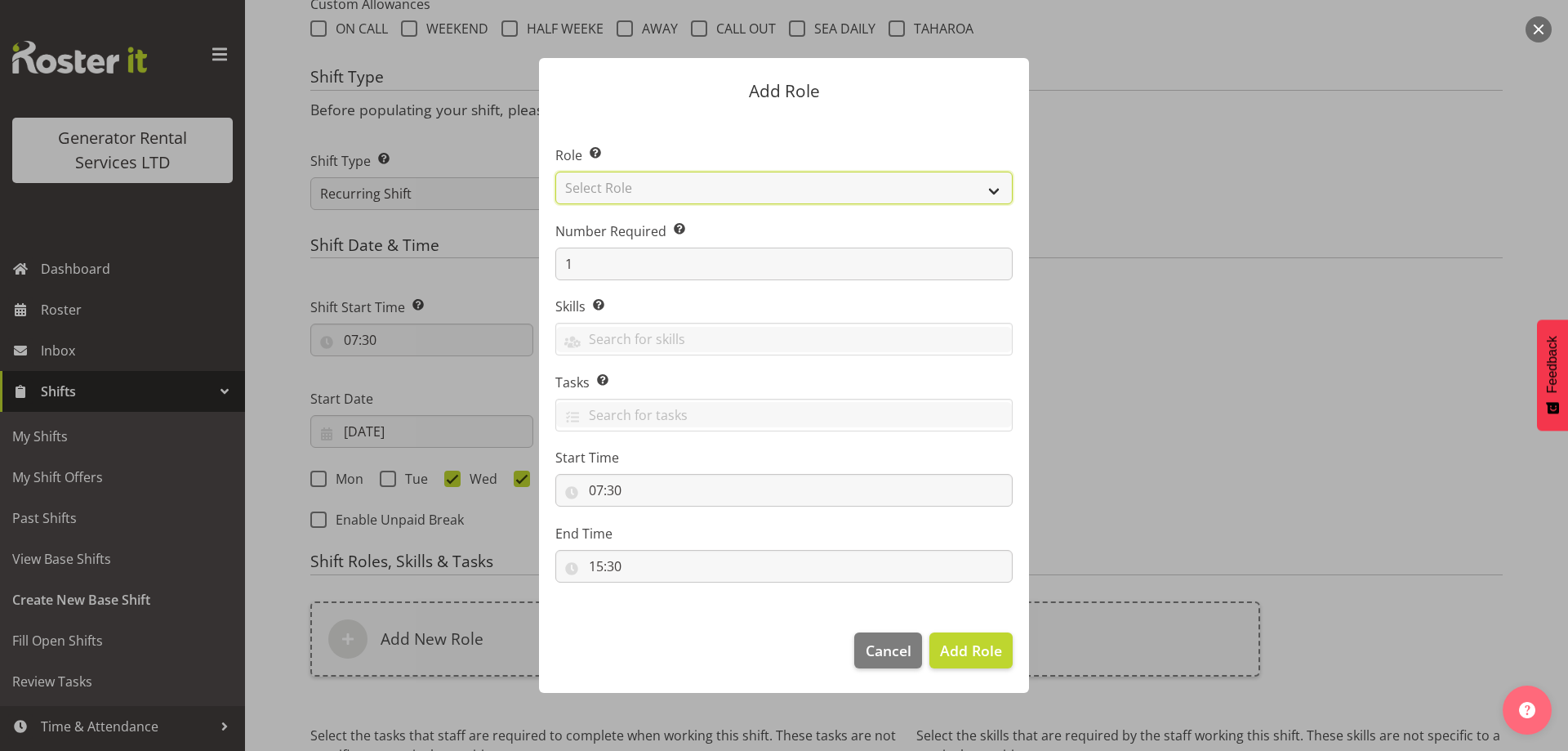
click at [606, 198] on select "Select Role Account Manager Electrician Engineering GM HSEQ manager MECH Mechan…" at bounding box center [784, 188] width 458 height 33
select select "20"
click at [555, 172] on select "Select Role Account Manager Electrician Engineering GM HSEQ manager MECH Mechan…" at bounding box center [784, 188] width 458 height 33
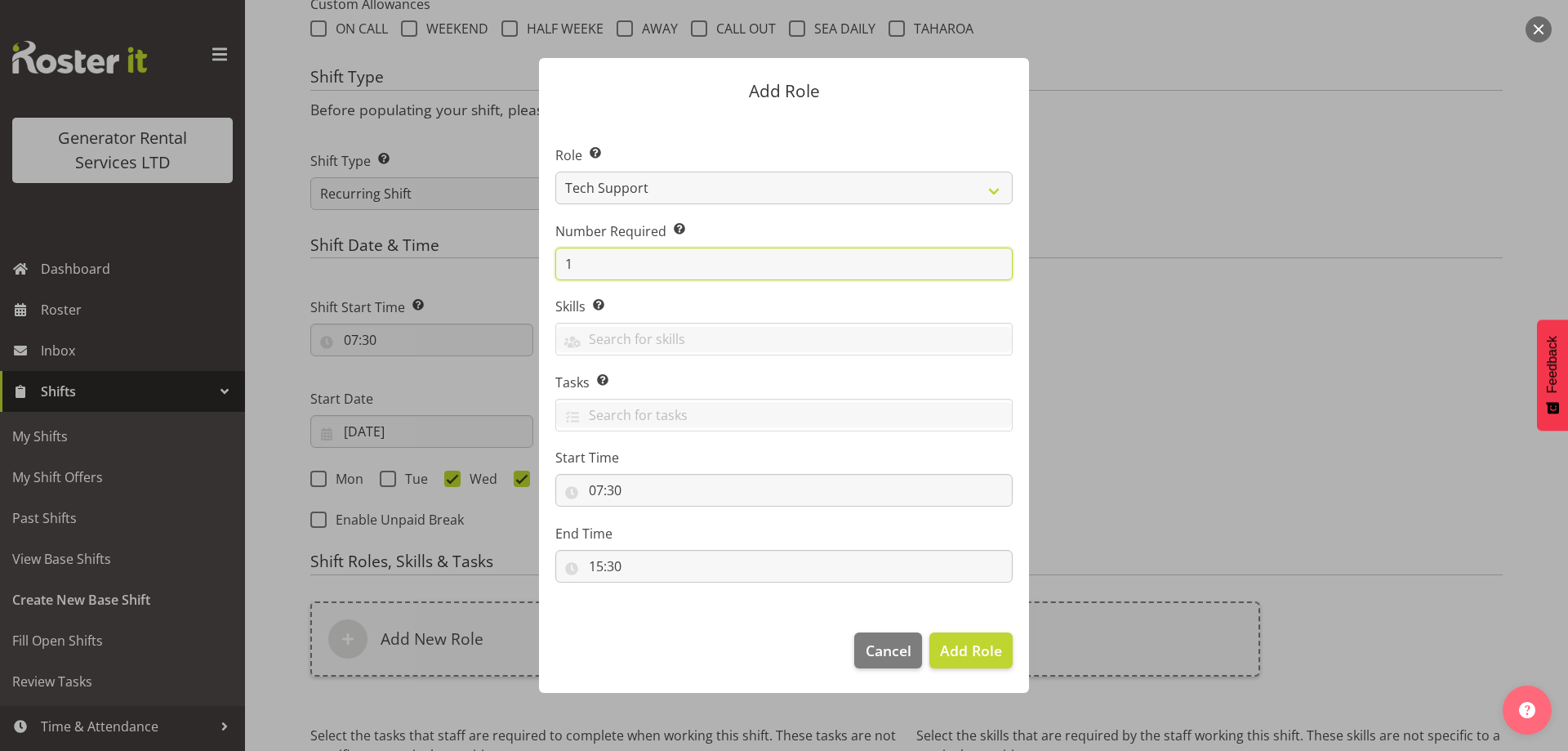
click at [607, 263] on input "1" at bounding box center [784, 264] width 458 height 33
type input "3"
click at [966, 646] on span "Add 3 Roles" at bounding box center [961, 650] width 81 height 20
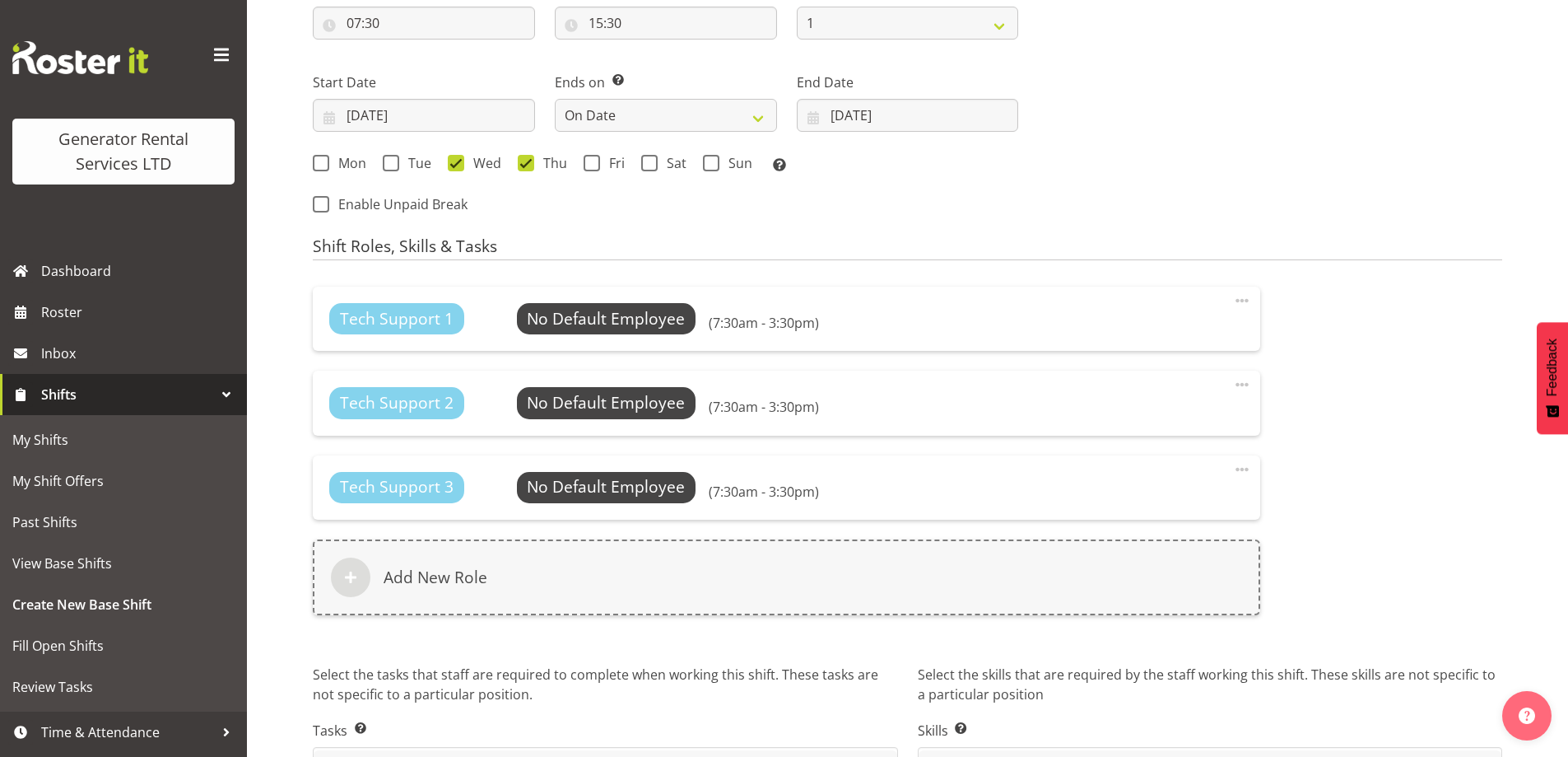
scroll to position [962, 0]
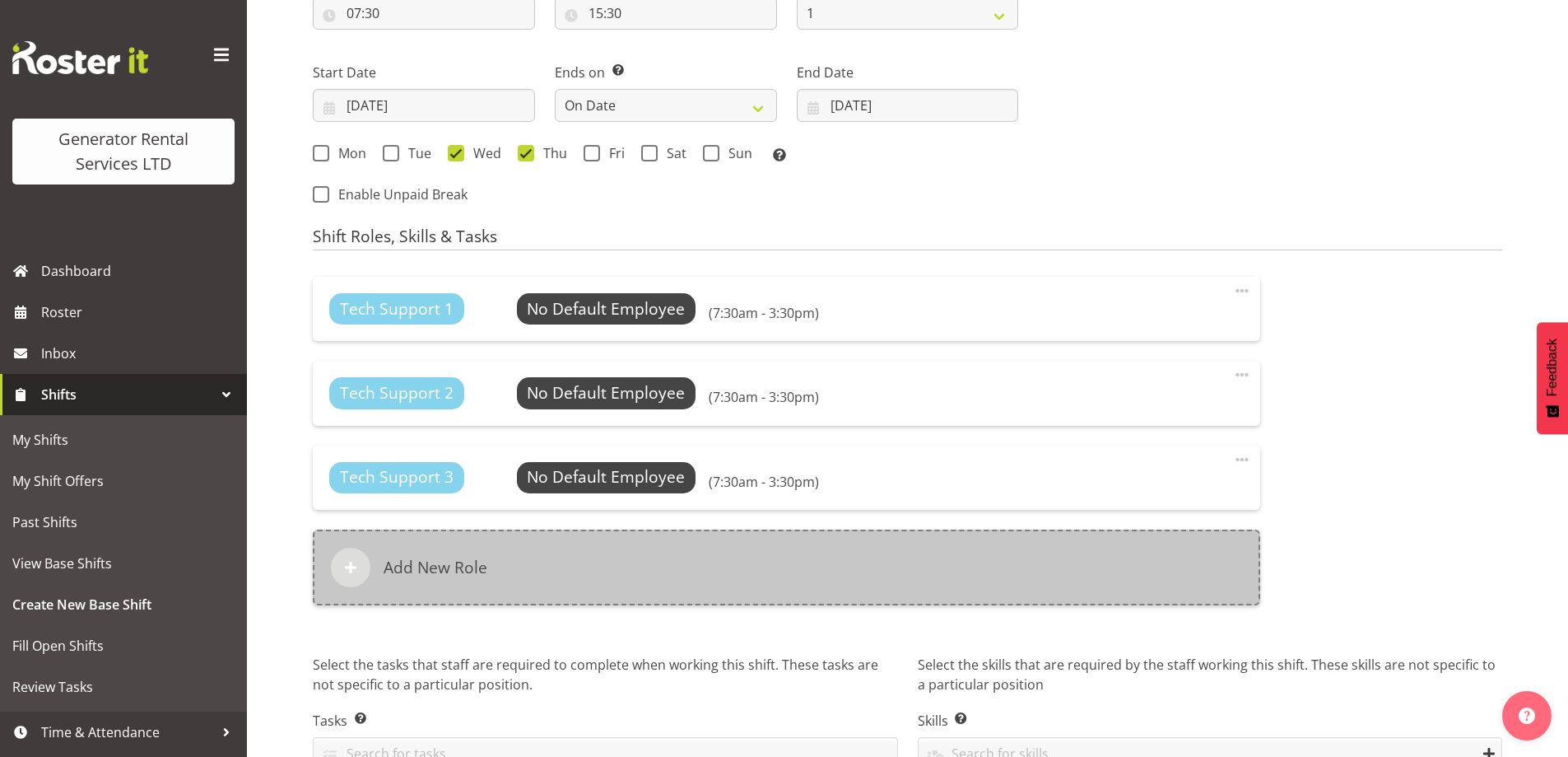
click at [532, 567] on div "Add New Role" at bounding box center [787, 567] width 948 height 76
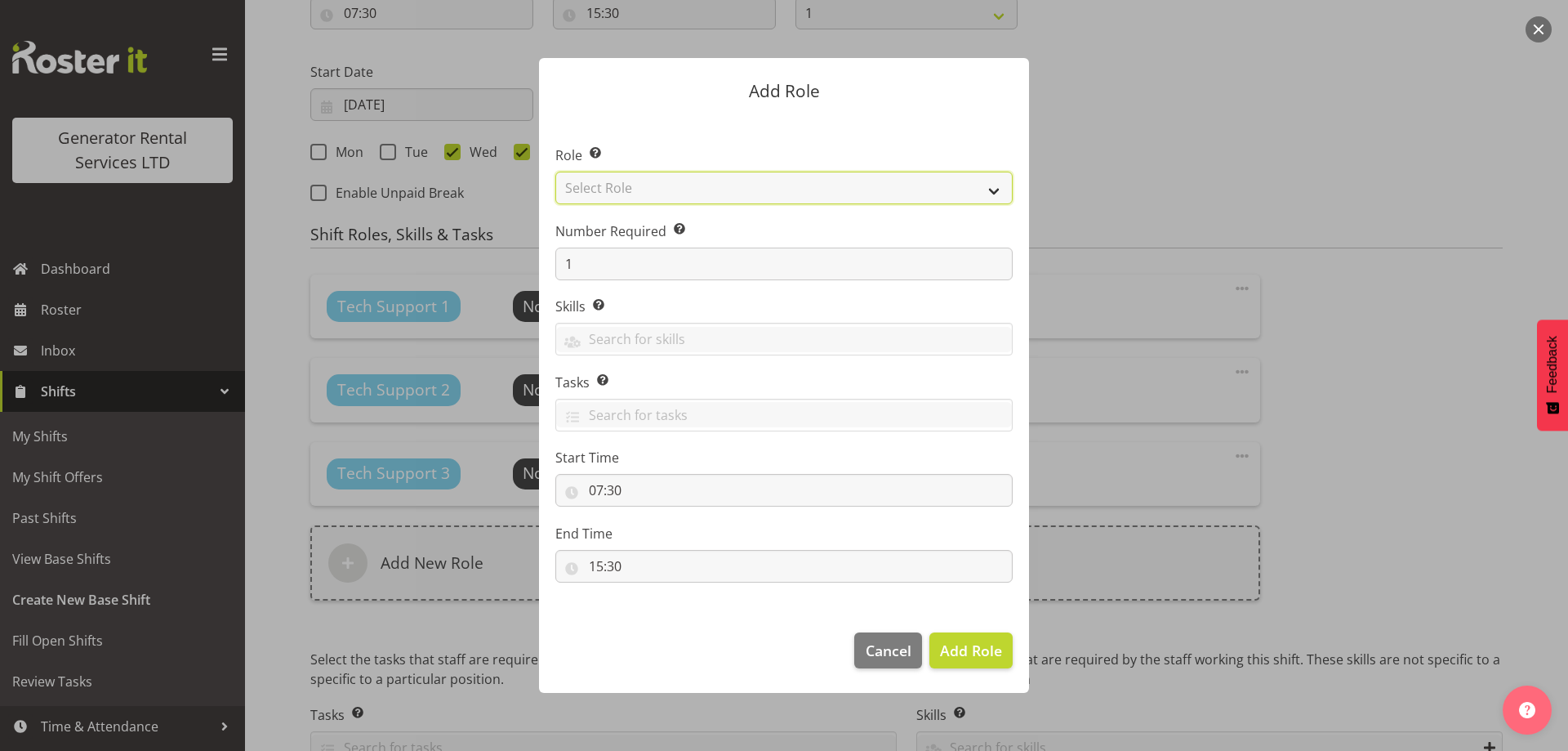
drag, startPoint x: 633, startPoint y: 184, endPoint x: 636, endPoint y: 201, distance: 17.3
click at [633, 184] on select "Select Role Account Manager Electrician Engineering GM HSEQ manager MECH Mechan…" at bounding box center [784, 188] width 458 height 33
select select "21"
click at [555, 172] on select "Select Role Account Manager Electrician Engineering GM HSEQ manager MECH Mechan…" at bounding box center [784, 188] width 458 height 33
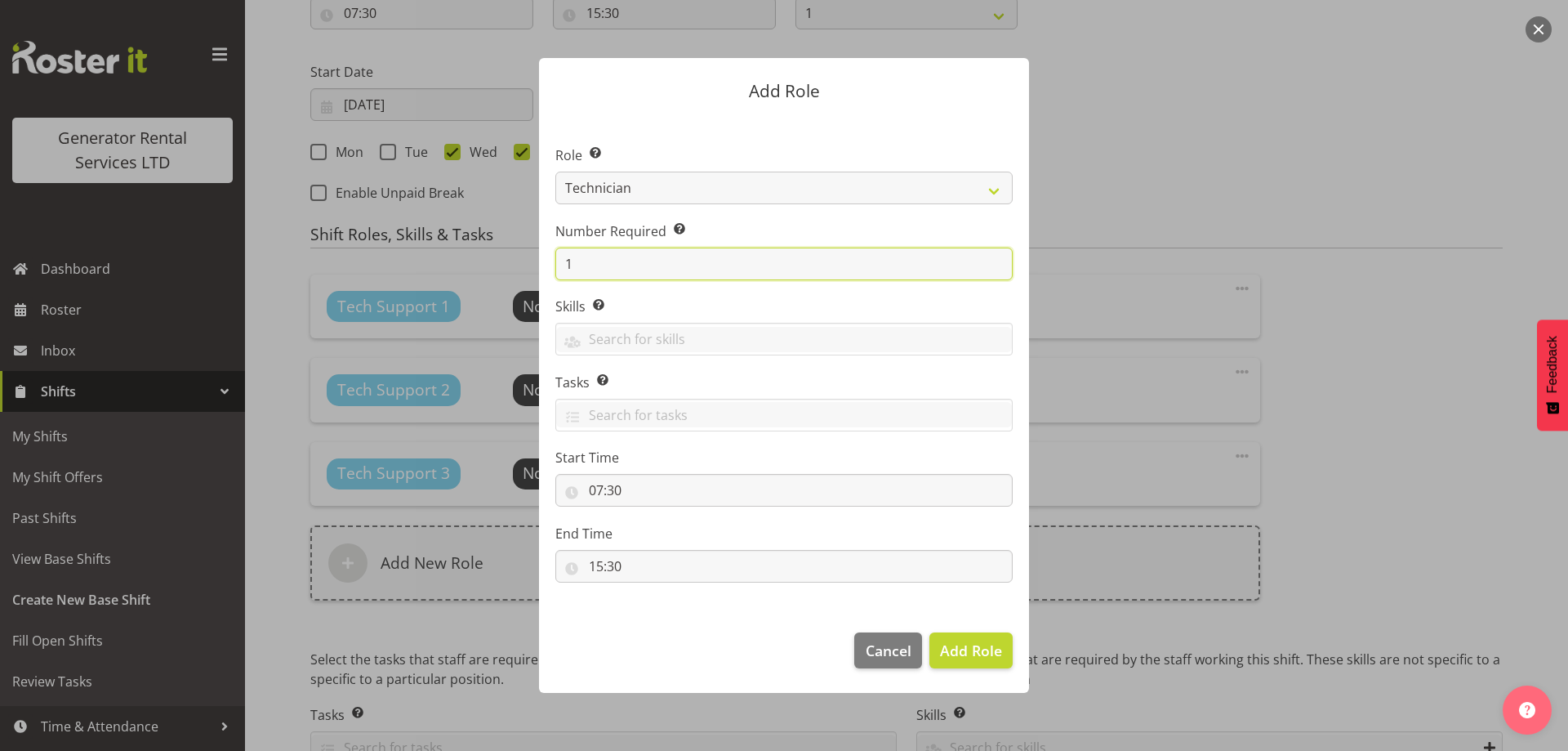
click at [609, 266] on input "1" at bounding box center [784, 264] width 458 height 33
type input "2"
click at [955, 648] on span "Add 2 Roles" at bounding box center [961, 650] width 81 height 20
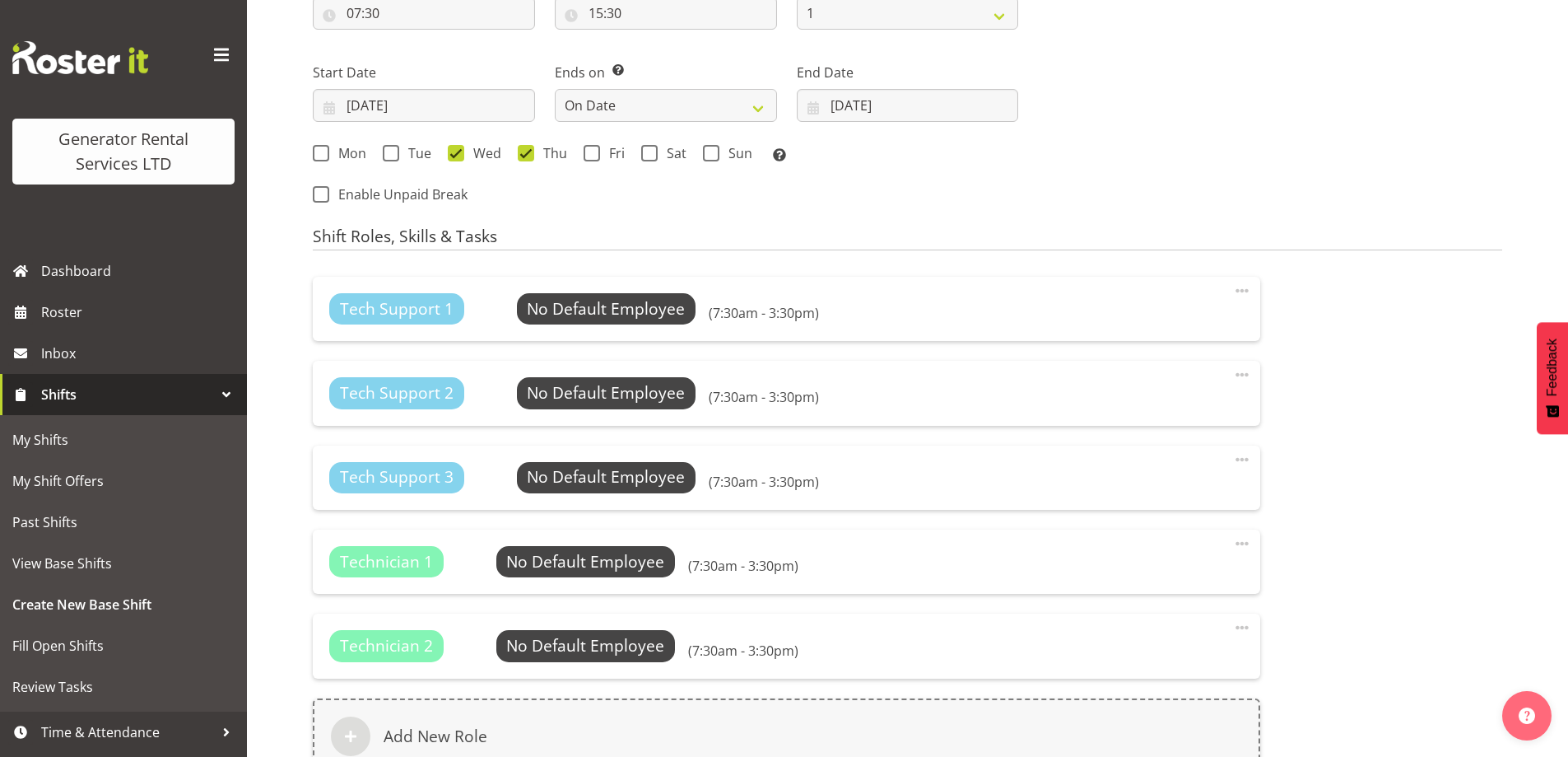
scroll to position [1225, 0]
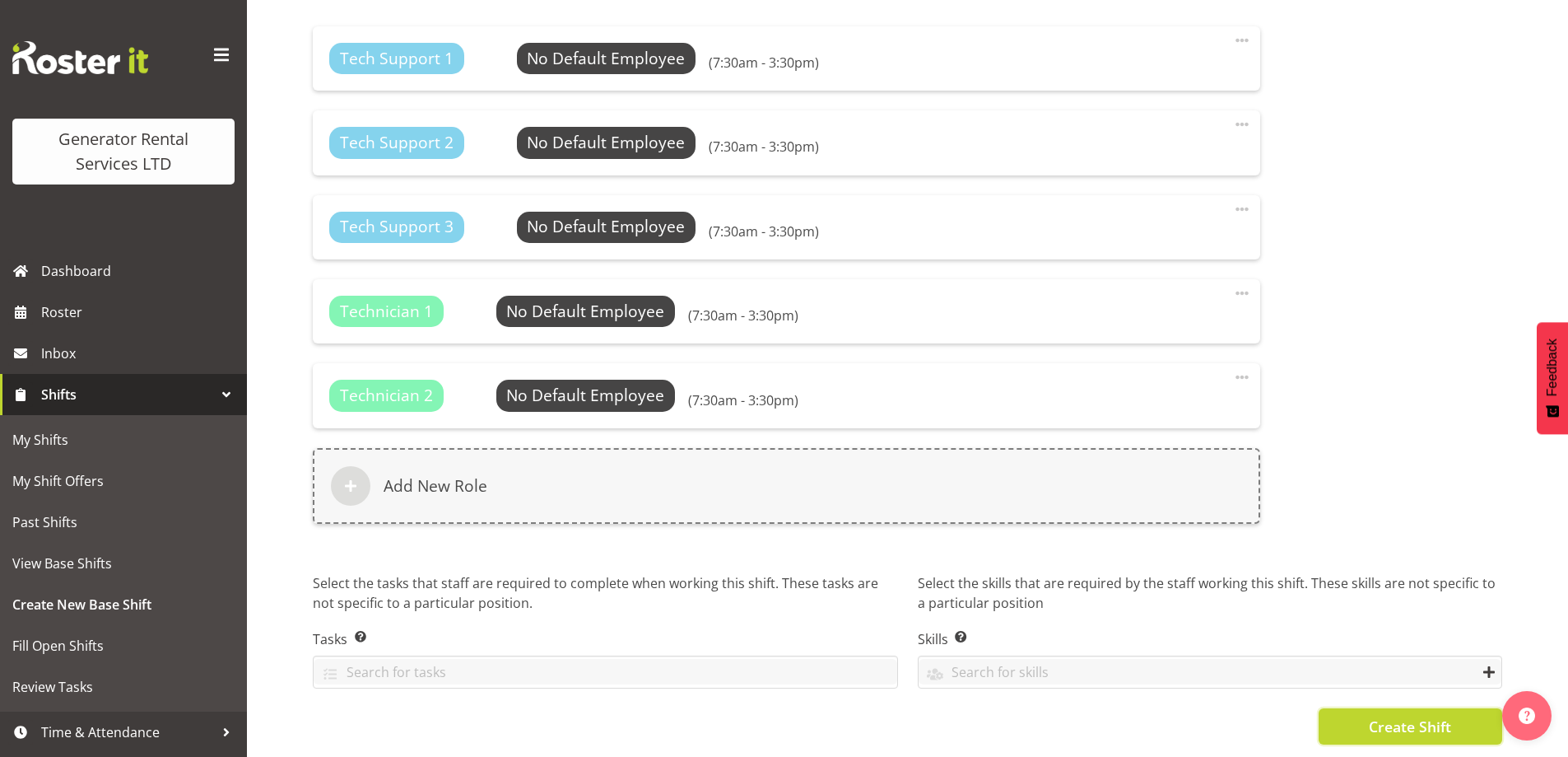
click at [1399, 716] on span "Create Shift" at bounding box center [1409, 726] width 82 height 22
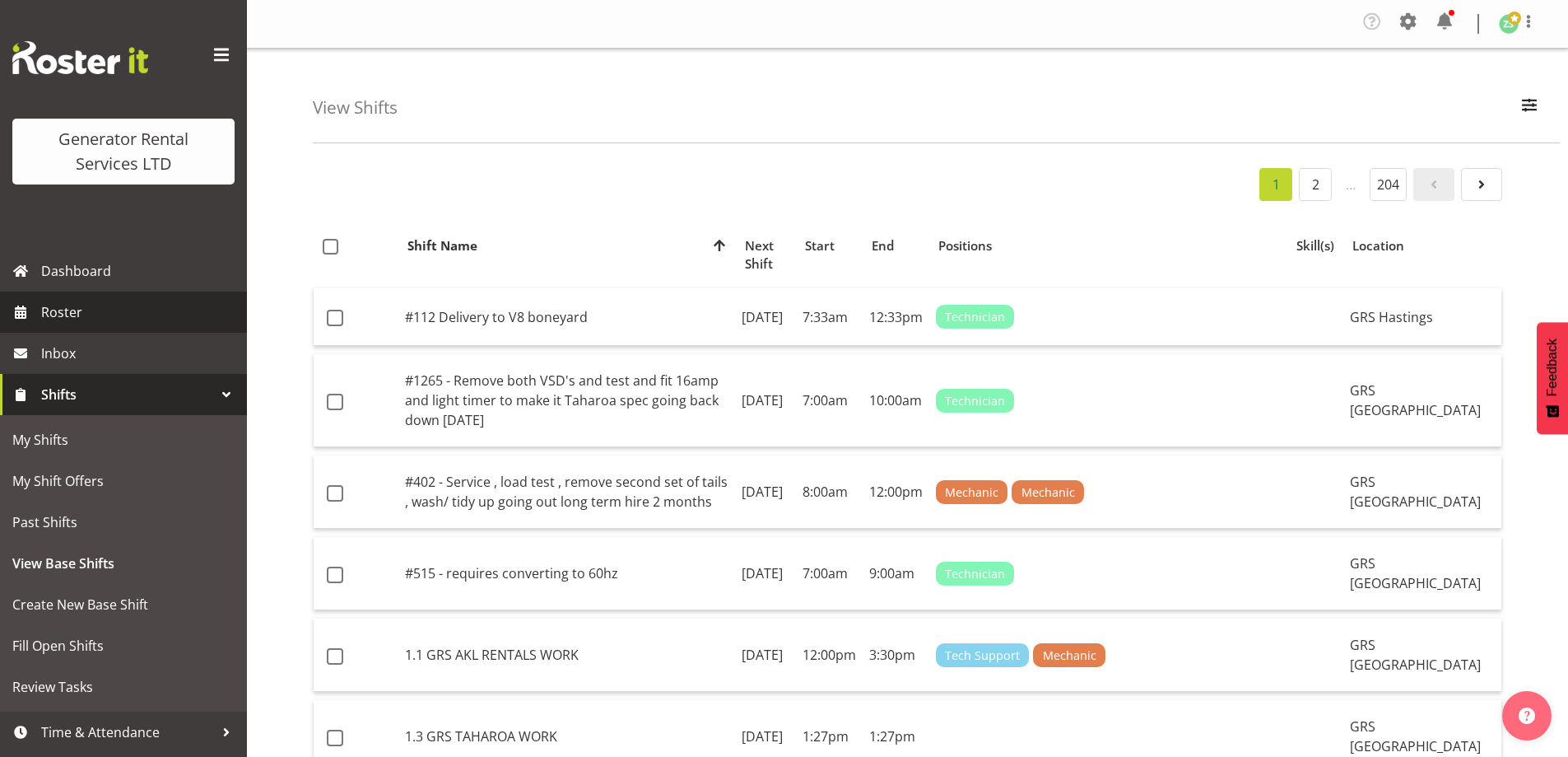
click at [128, 311] on span "Roster" at bounding box center [140, 312] width 197 height 24
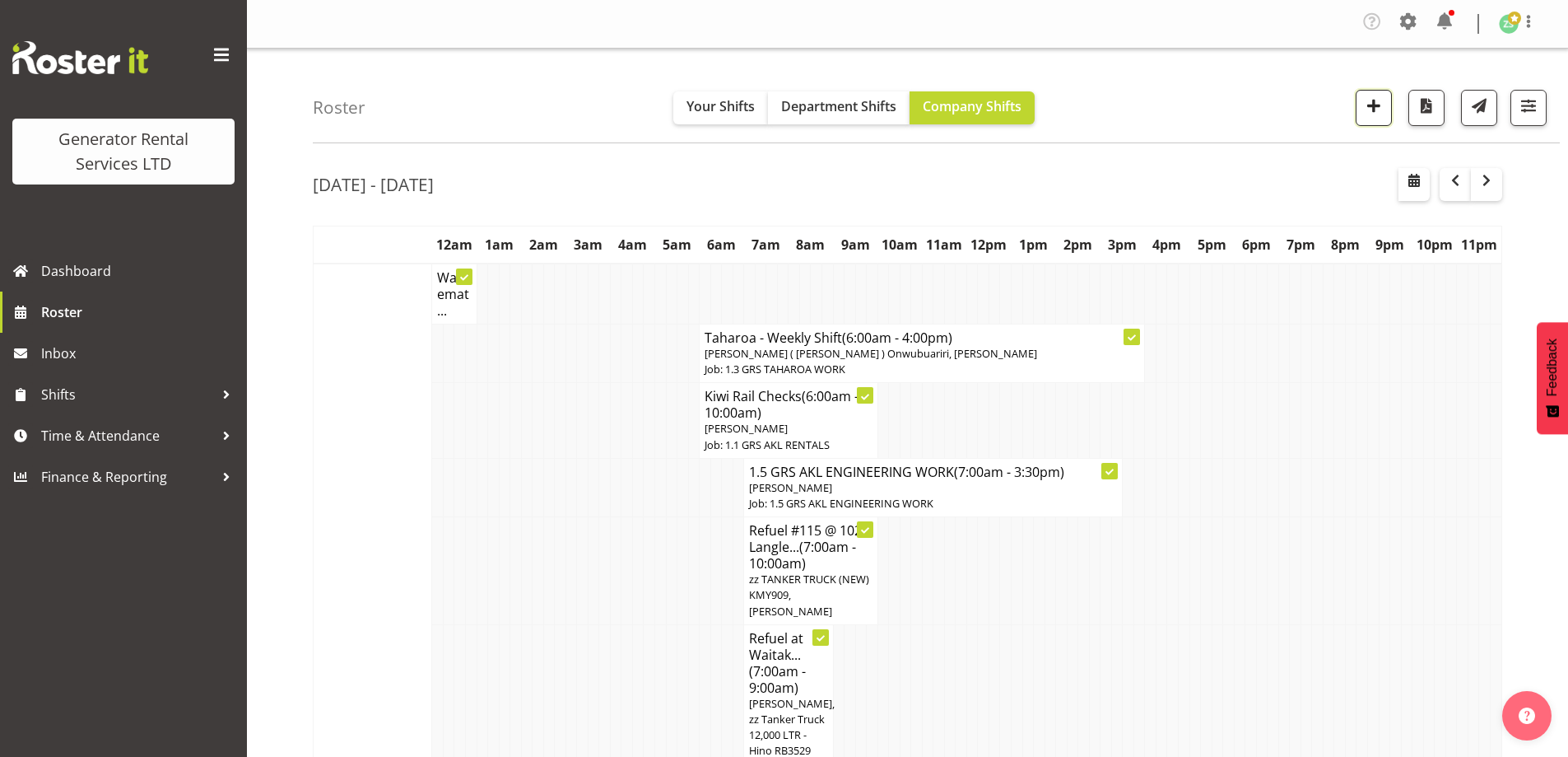
click at [1367, 114] on span "button" at bounding box center [1374, 105] width 22 height 22
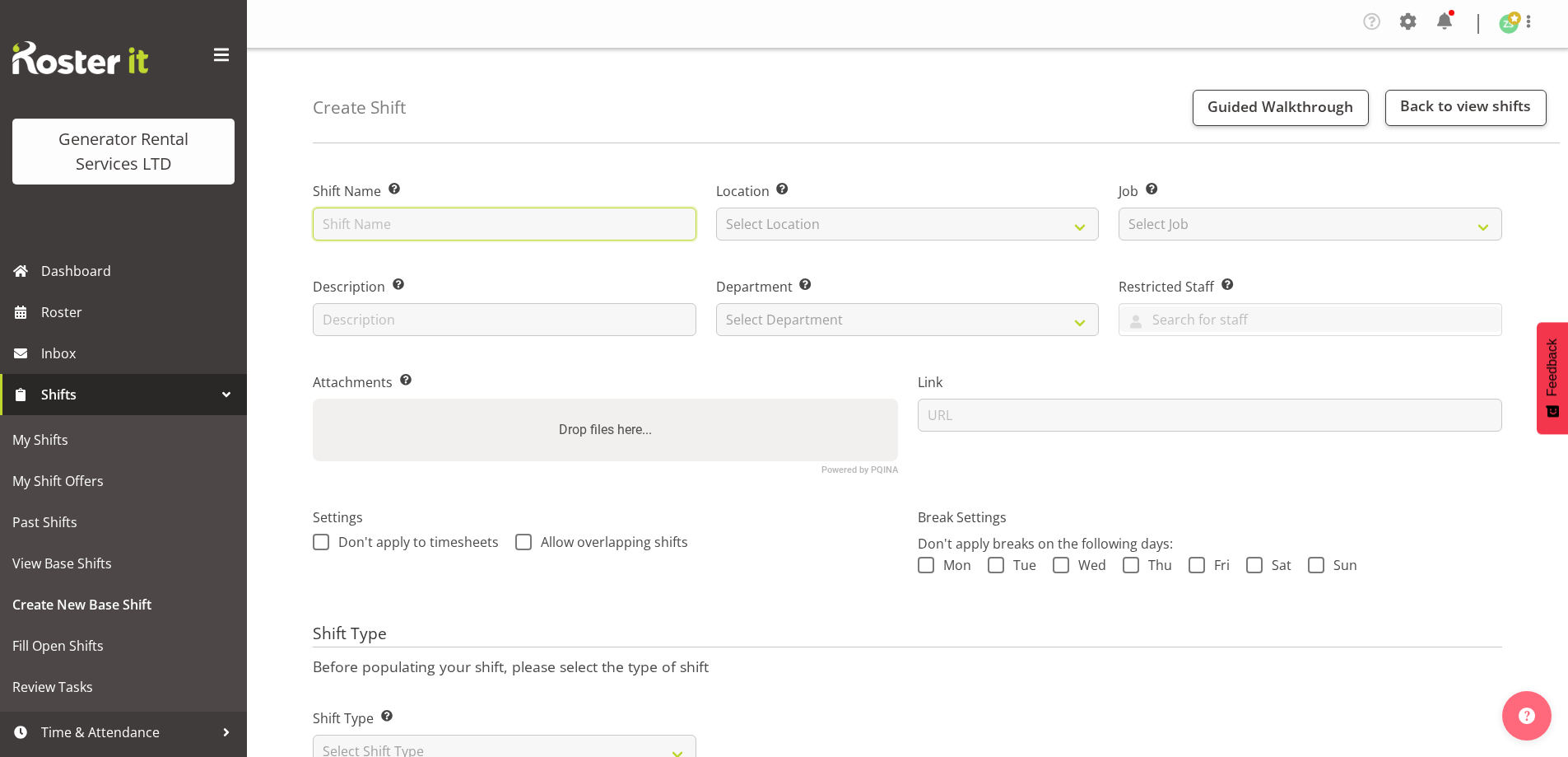
click at [485, 223] on input "text" at bounding box center [505, 223] width 384 height 33
click at [445, 224] on input "text" at bounding box center [505, 223] width 384 height 33
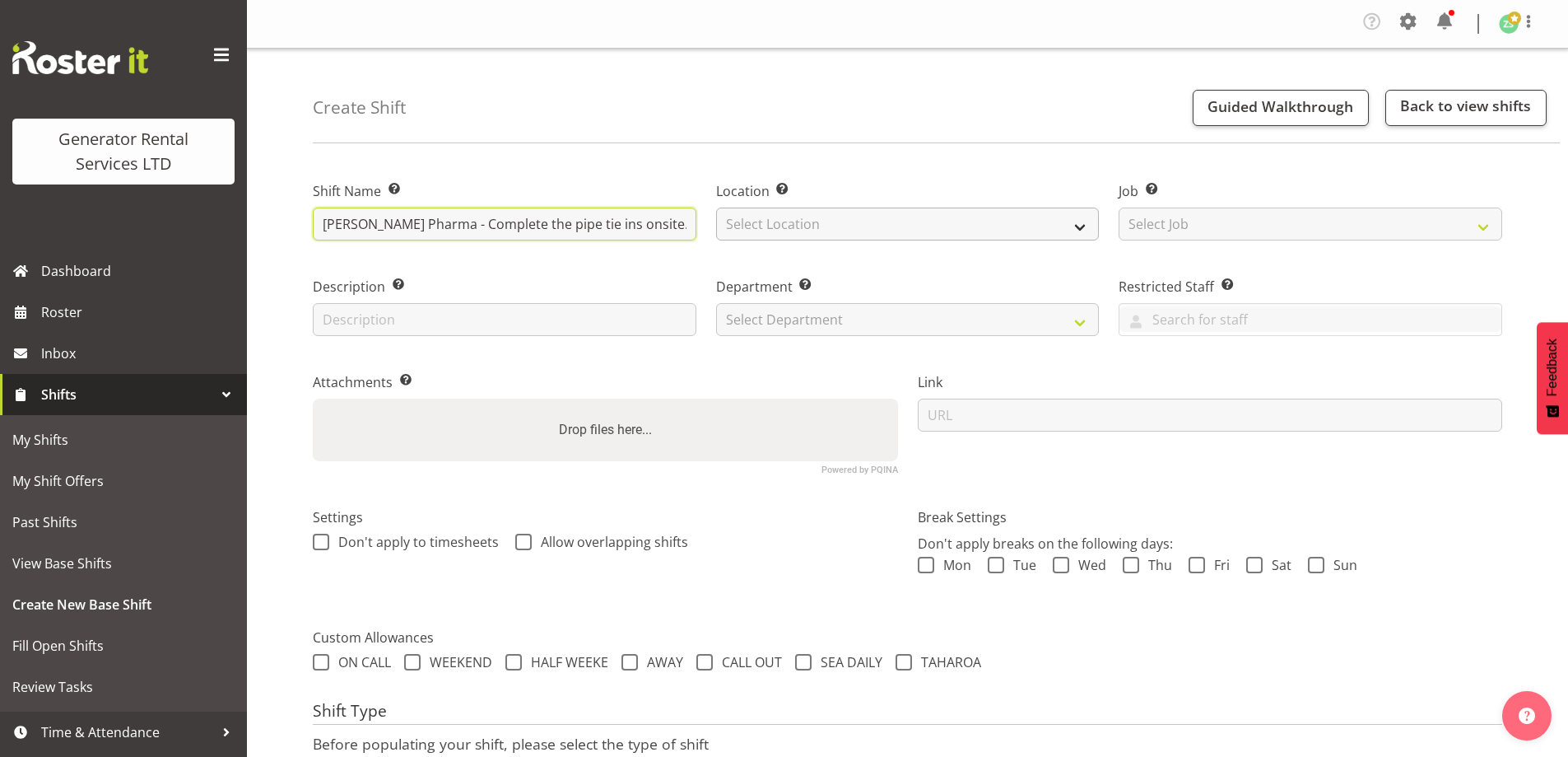
scroll to position [0, 97]
drag, startPoint x: 437, startPoint y: 223, endPoint x: 538, endPoint y: 223, distance: 101.0
click at [538, 223] on input "Douglas Pharma - Complete the pipe tie ins onsite. 8am onsite. See Hamish" at bounding box center [505, 223] width 384 height 33
type input "Douglas Pharma - Deliver and set up chiller. Time TBC. Hamish for finer details"
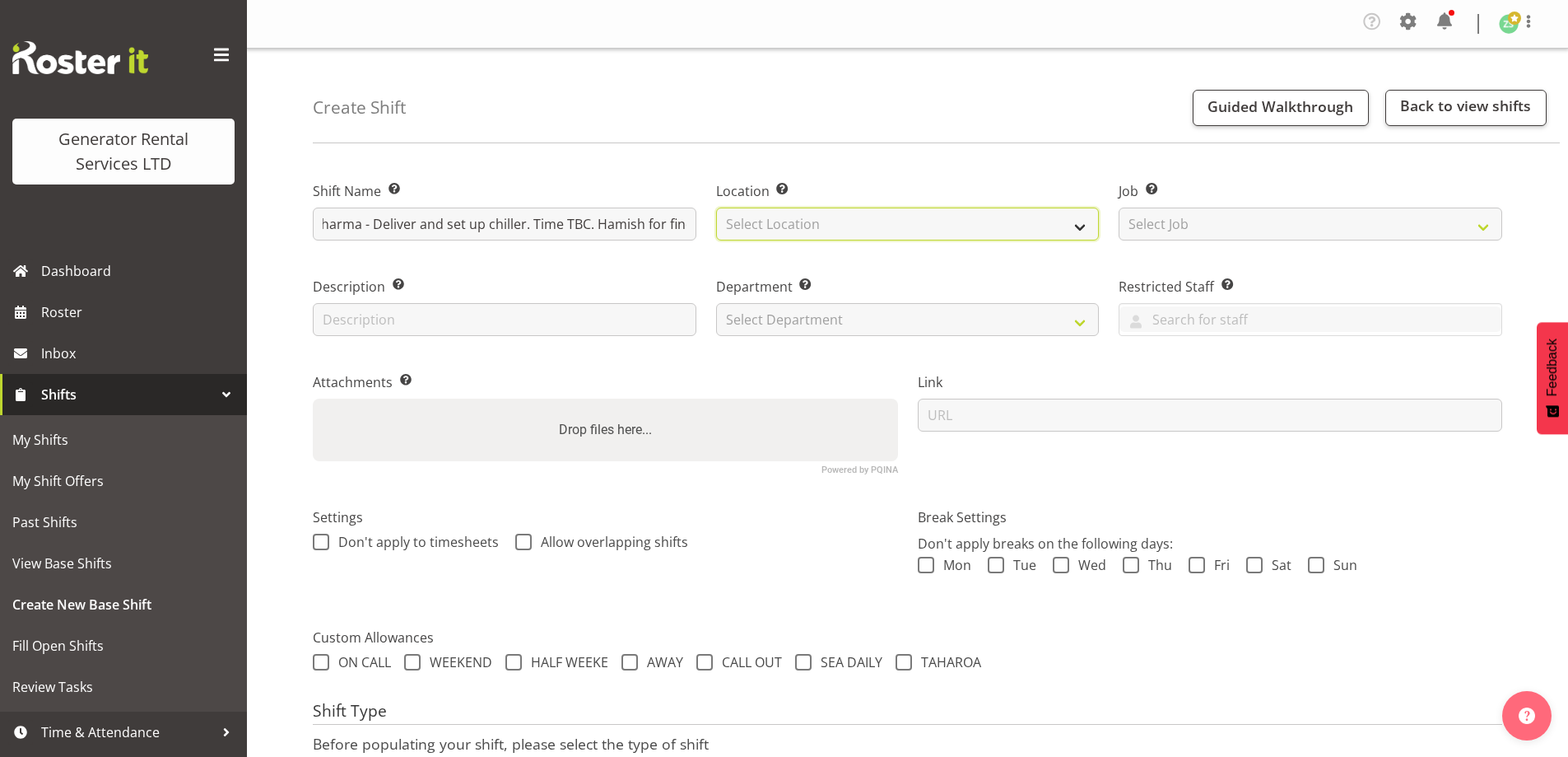
click at [825, 224] on select "Select Location GRS Auckland" at bounding box center [908, 223] width 384 height 33
select select "28"
click at [716, 207] on select "Select Location GRS Auckland" at bounding box center [908, 223] width 384 height 33
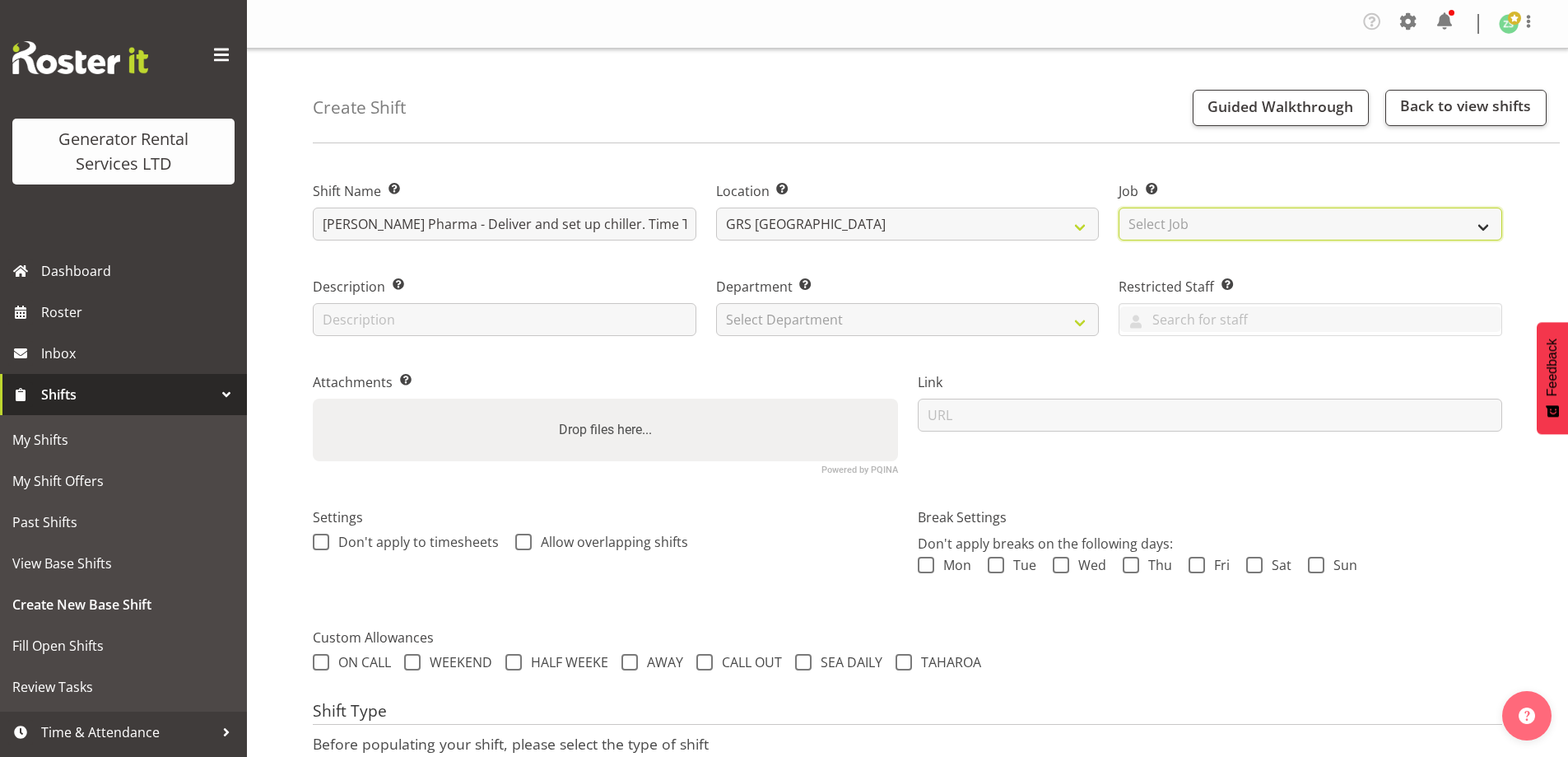
drag, startPoint x: 1367, startPoint y: 230, endPoint x: 1367, endPoint y: 238, distance: 8.0
click at [1367, 230] on select "Select Job Create new job 1.1 GRS AKL RENTALS 1.1 GRS AKL RENTALS AC 1.1 GRS AK…" at bounding box center [1311, 223] width 384 height 33
select select "9"
click at [1119, 207] on select "Select Job Create new job 1.1 GRS AKL RENTALS 1.1 GRS AKL RENTALS AC 1.1 GRS AK…" at bounding box center [1311, 223] width 384 height 33
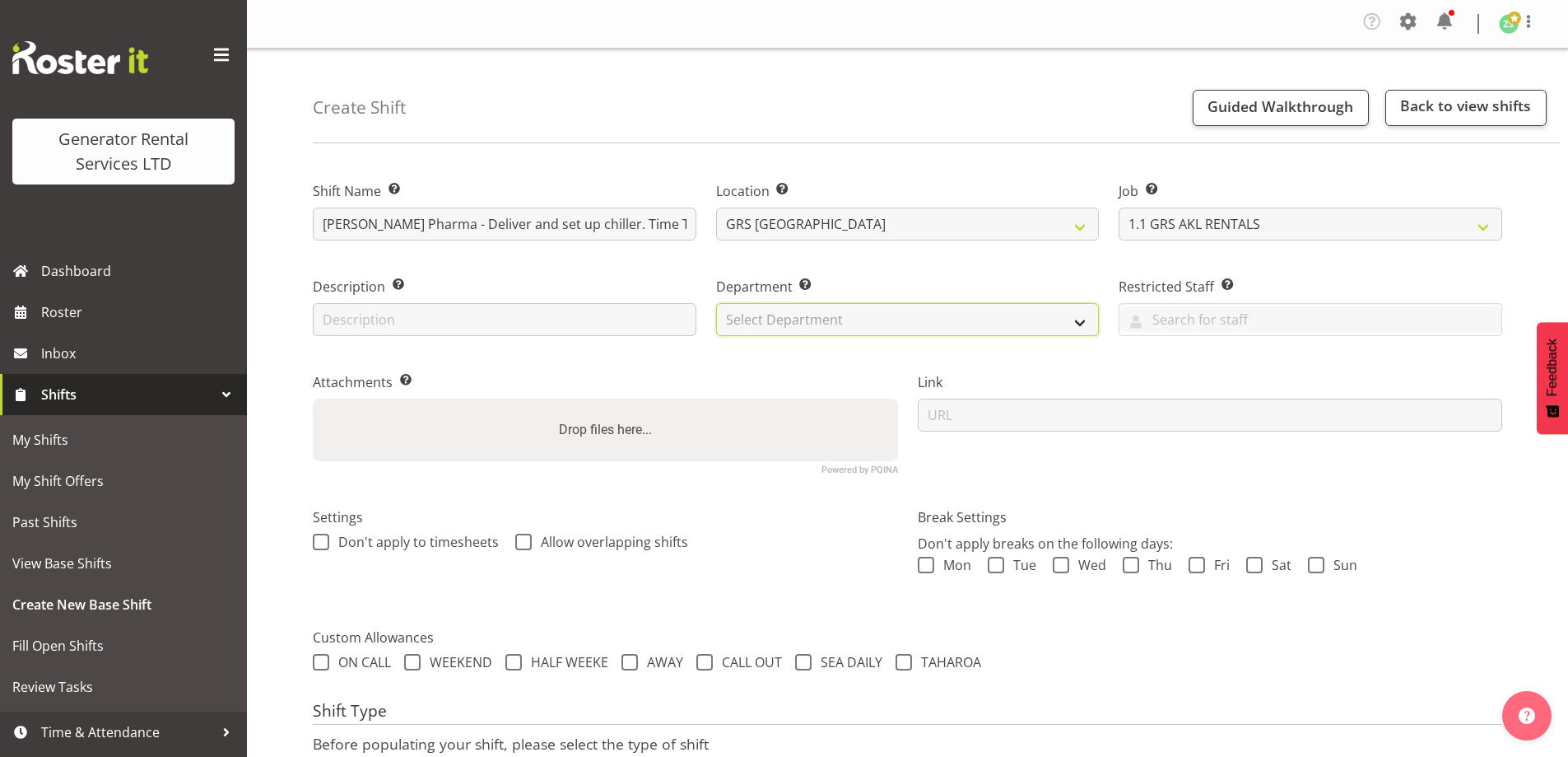
click at [926, 330] on select "Select Department GRS ADMIN AKL GRS HIRE AKL GRS HIRE TGA GRS HIRE HST GRS ENGI…" at bounding box center [908, 319] width 384 height 33
select select "20"
click at [716, 303] on select "Select Department GRS ADMIN AKL GRS HIRE AKL GRS HIRE TGA GRS HIRE HST GRS ENGI…" at bounding box center [908, 319] width 384 height 33
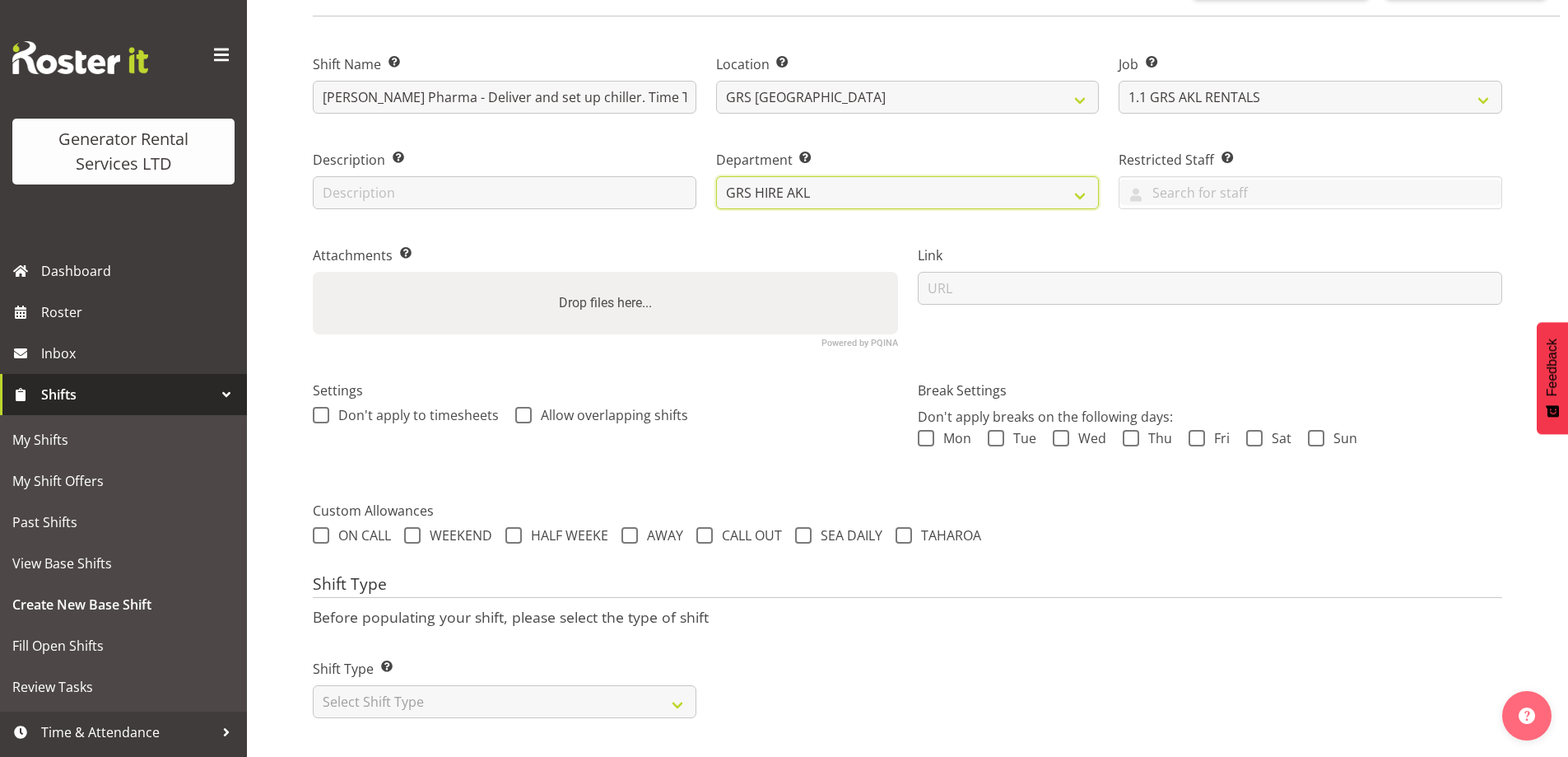
scroll to position [139, 0]
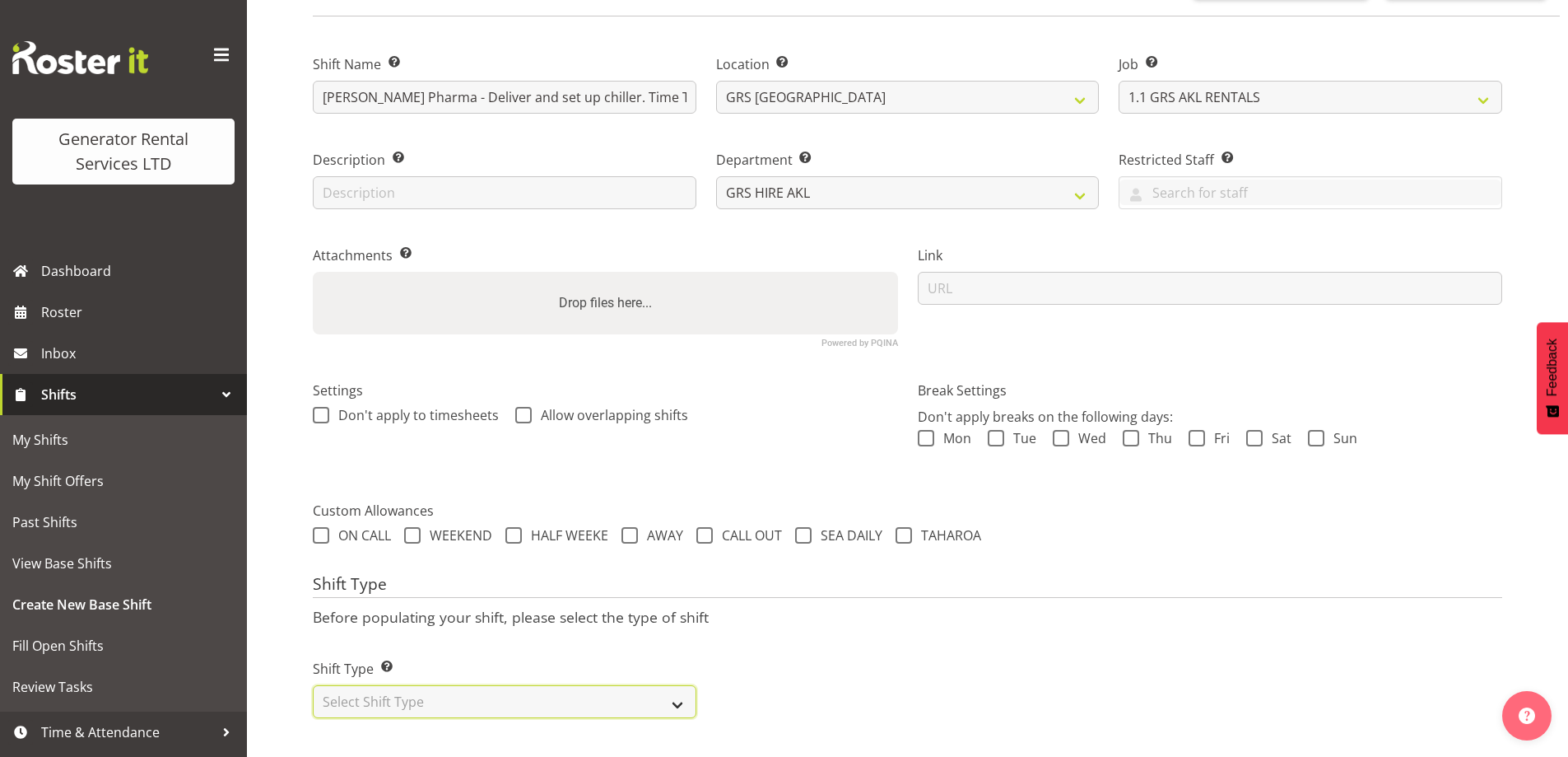
click at [565, 687] on select "Select Shift Type One Off Shift Recurring Shift Rotating Shift" at bounding box center [505, 701] width 384 height 33
select select "one_off"
click at [313, 685] on select "Select Shift Type One Off Shift Recurring Shift Rotating Shift" at bounding box center [505, 701] width 384 height 33
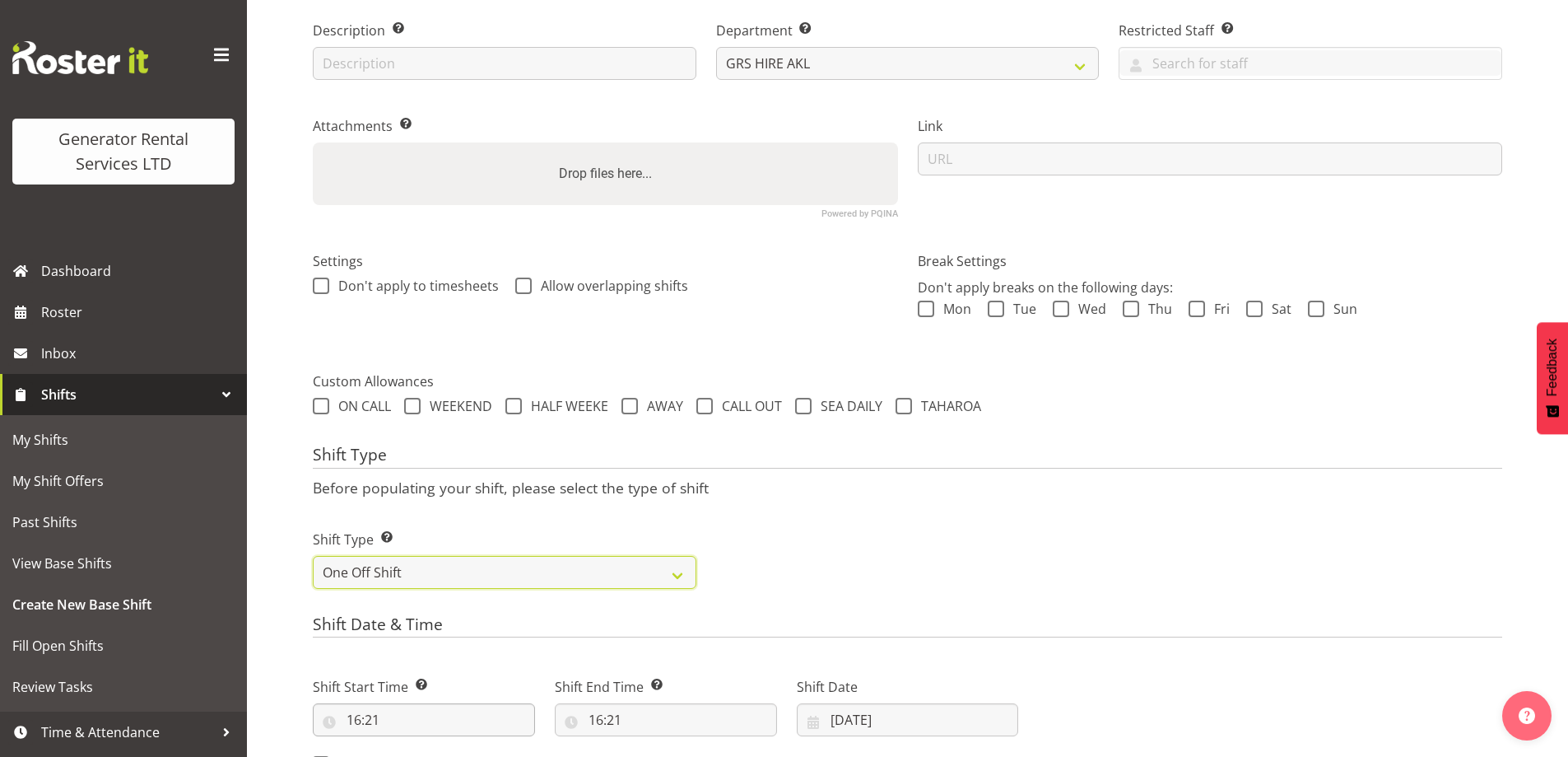
scroll to position [386, 0]
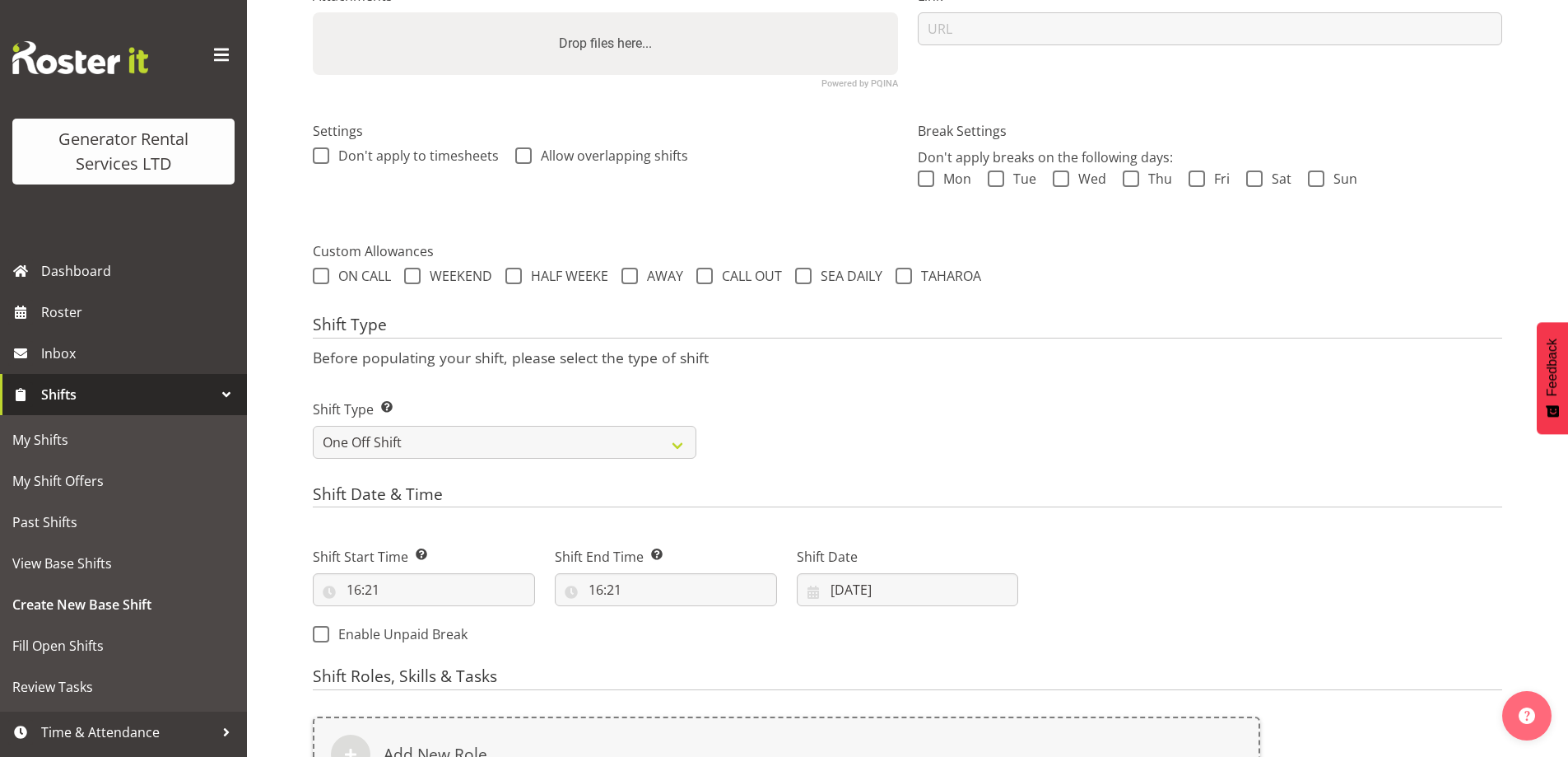
click at [433, 561] on label "Shift Start Time Set the time of the day you wish this shift to start" at bounding box center [424, 557] width 223 height 20
click at [432, 594] on input "16:21" at bounding box center [424, 589] width 223 height 33
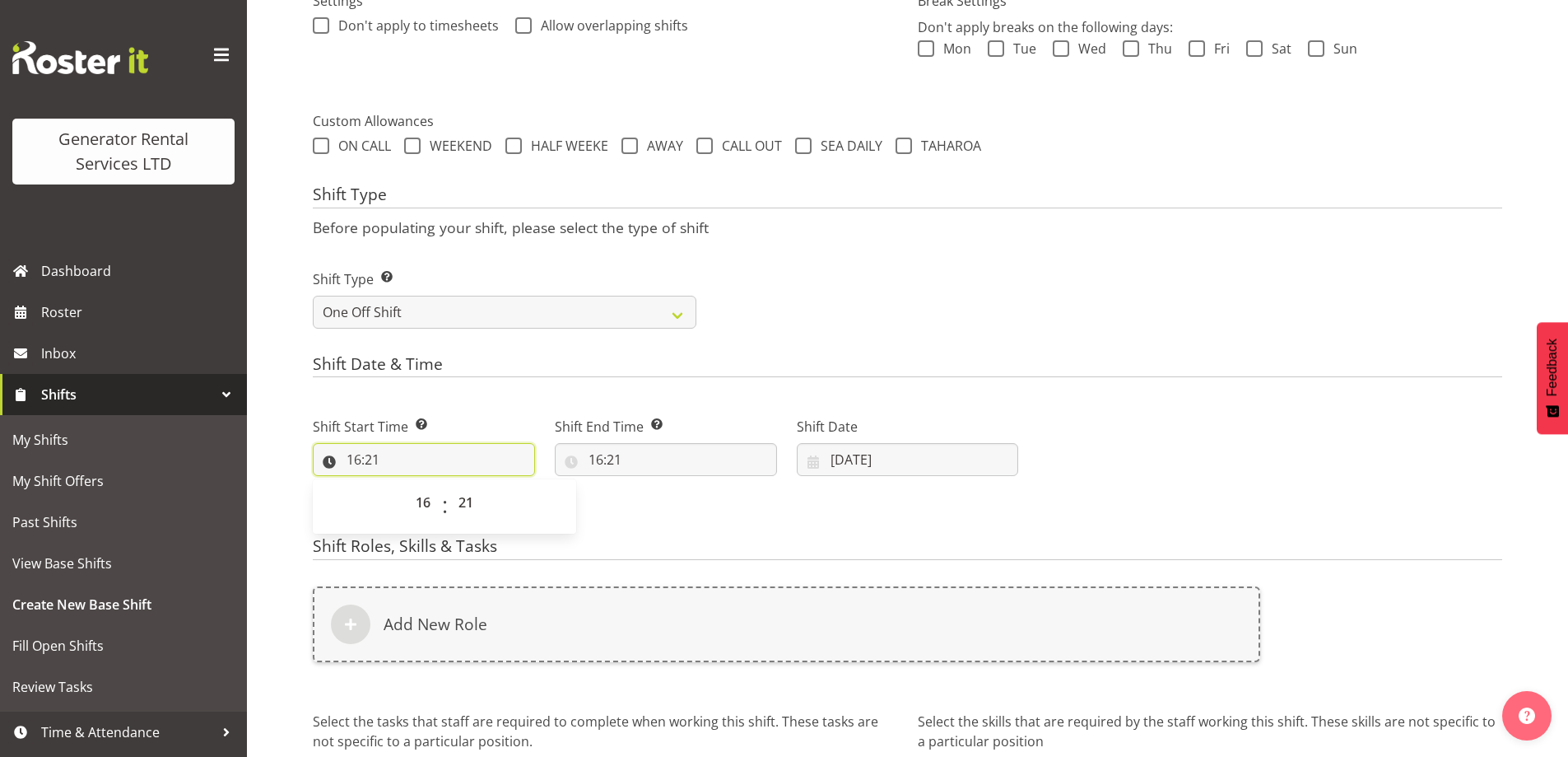
scroll to position [634, 0]
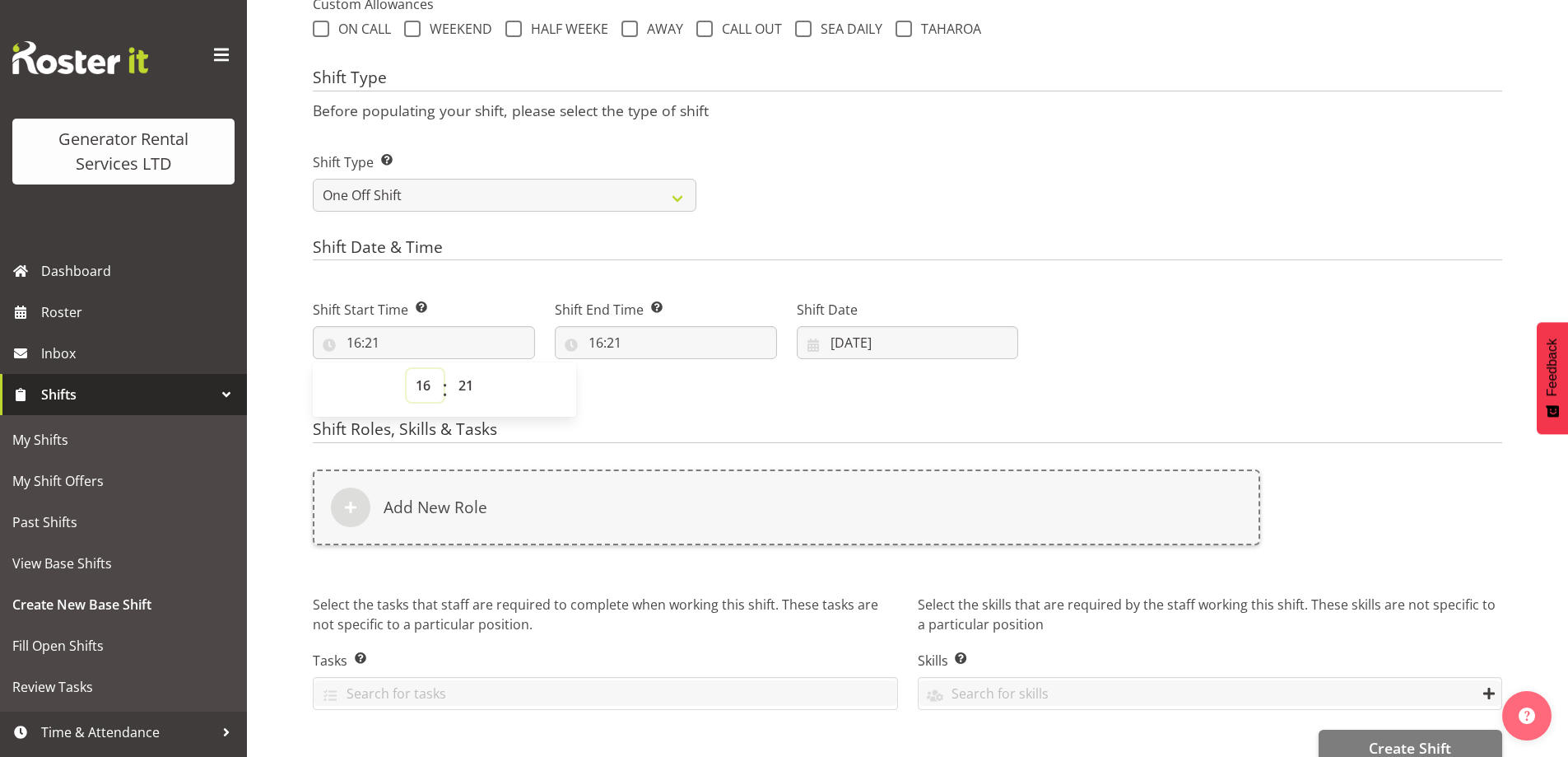
click at [414, 394] on select "00 01 02 03 04 05 06 07 08 09 10 11 12 13 14 15 16 17 18 19 20 21 22 23" at bounding box center [424, 385] width 37 height 33
select select "7"
click at [406, 369] on select "00 01 02 03 04 05 06 07 08 09 10 11 12 13 14 15 16 17 18 19 20 21 22 23" at bounding box center [424, 385] width 37 height 33
type input "07:21"
drag, startPoint x: 475, startPoint y: 391, endPoint x: 475, endPoint y: 378, distance: 13.0
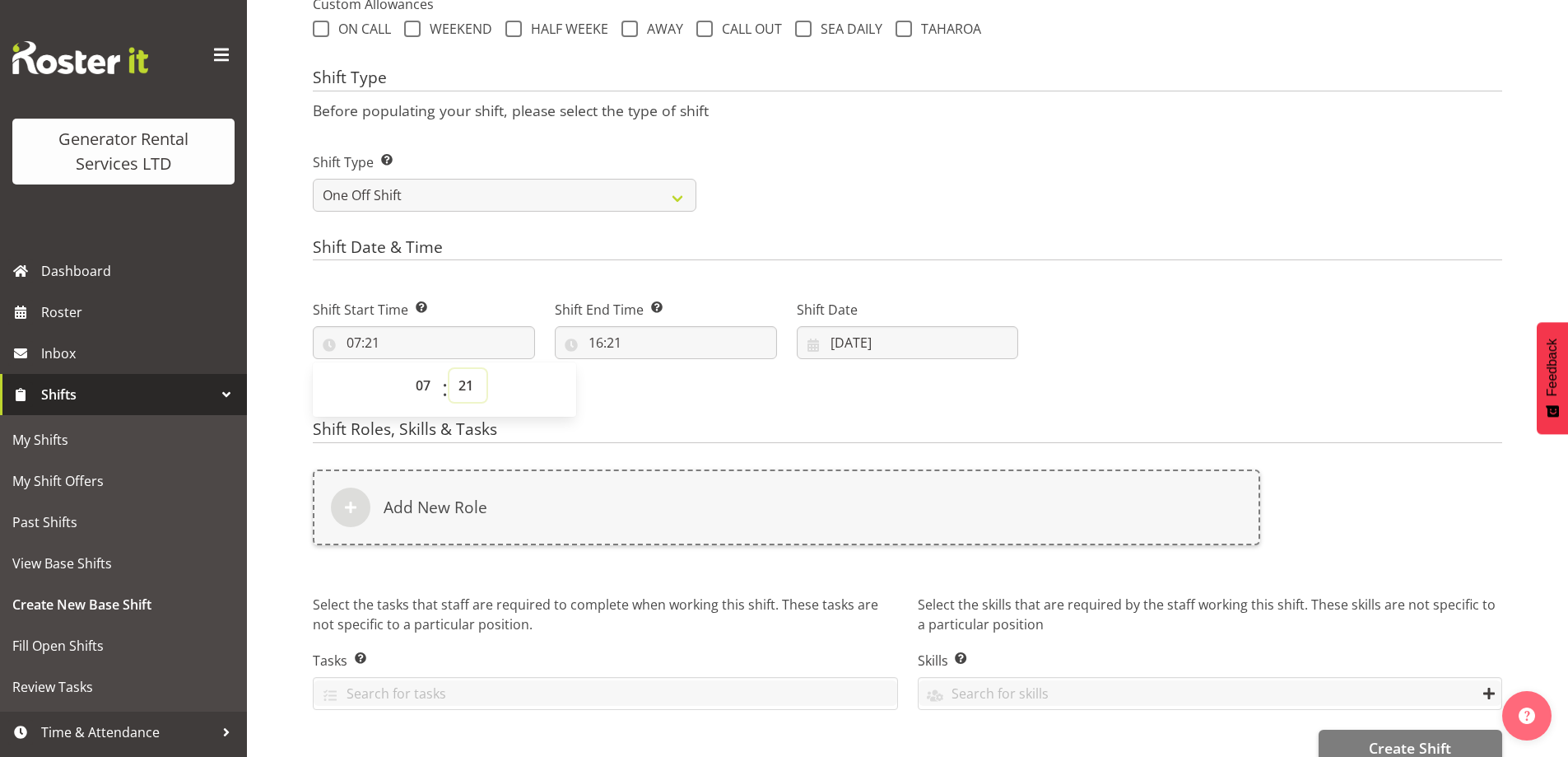
click at [475, 391] on select "00 01 02 03 04 05 06 07 08 09 10 11 12 13 14 15 16 17 18 19 20 21 22 23 24 25 2…" at bounding box center [468, 385] width 37 height 33
select select "30"
click at [450, 369] on select "00 01 02 03 04 05 06 07 08 09 10 11 12 13 14 15 16 17 18 19 20 21 22 23 24 25 2…" at bounding box center [468, 385] width 37 height 33
type input "07:30"
click at [659, 332] on input "16:21" at bounding box center [666, 342] width 223 height 33
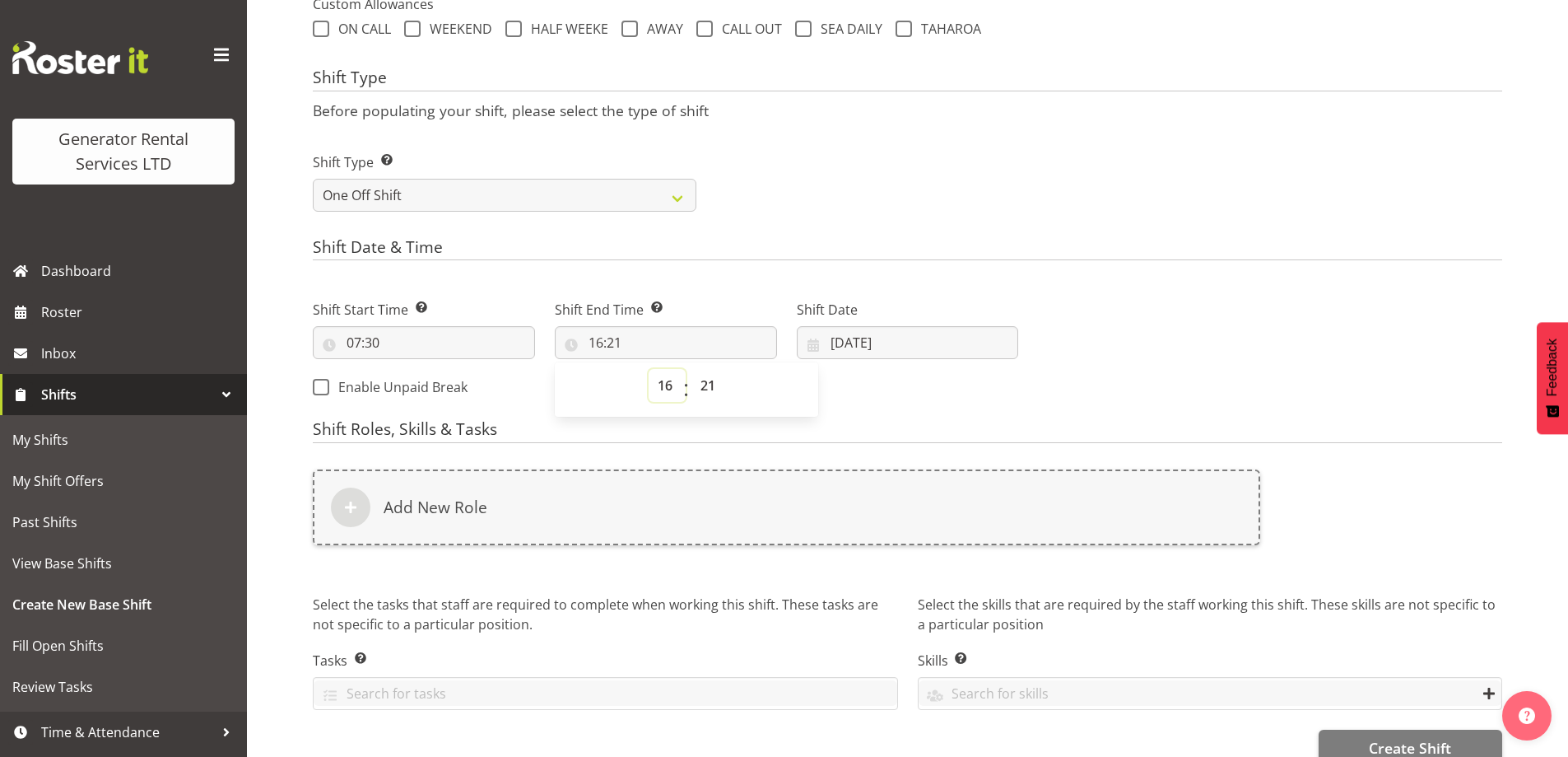
click at [681, 388] on select "00 01 02 03 04 05 06 07 08 09 10 11 12 13 14 15 16 17 18 19 20 21 22 23" at bounding box center [667, 385] width 37 height 33
select select "12"
click at [649, 369] on select "00 01 02 03 04 05 06 07 08 09 10 11 12 13 14 15 16 17 18 19 20 21 22 23" at bounding box center [667, 385] width 37 height 33
type input "12:21"
click at [713, 384] on select "00 01 02 03 04 05 06 07 08 09 10 11 12 13 14 15 16 17 18 19 20 21 22 23 24 25 2…" at bounding box center [709, 385] width 37 height 33
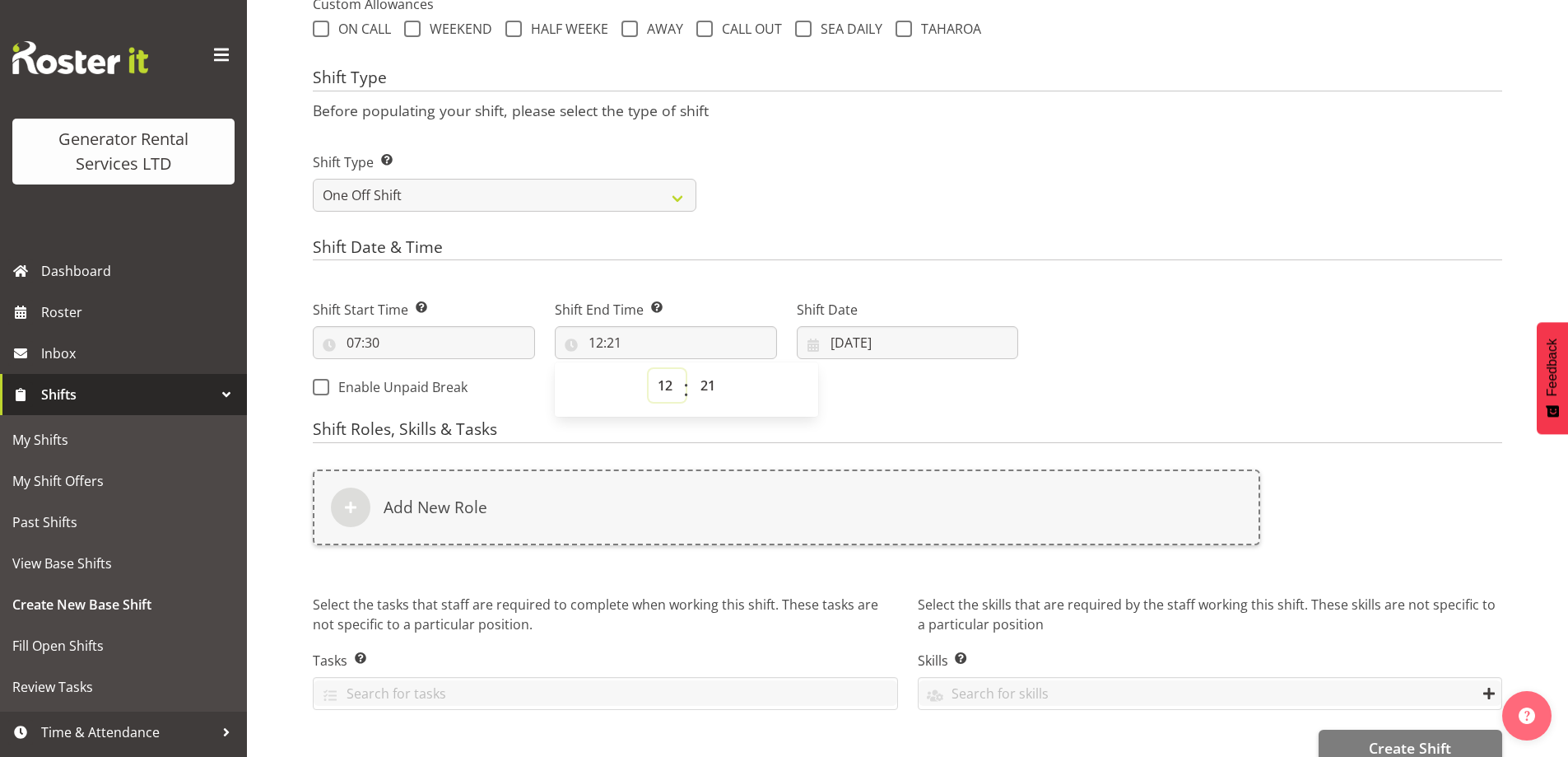
drag, startPoint x: 668, startPoint y: 381, endPoint x: 671, endPoint y: 369, distance: 12.4
click at [669, 381] on select "00 01 02 03 04 05 06 07 08 09 10 11 12 13 14 15 16 17 18 19 20 21 22 23" at bounding box center [667, 385] width 37 height 33
select select "11"
click at [649, 369] on select "00 01 02 03 04 05 06 07 08 09 10 11 12 13 14 15 16 17 18 19 20 21 22 23" at bounding box center [667, 385] width 37 height 33
type input "11:21"
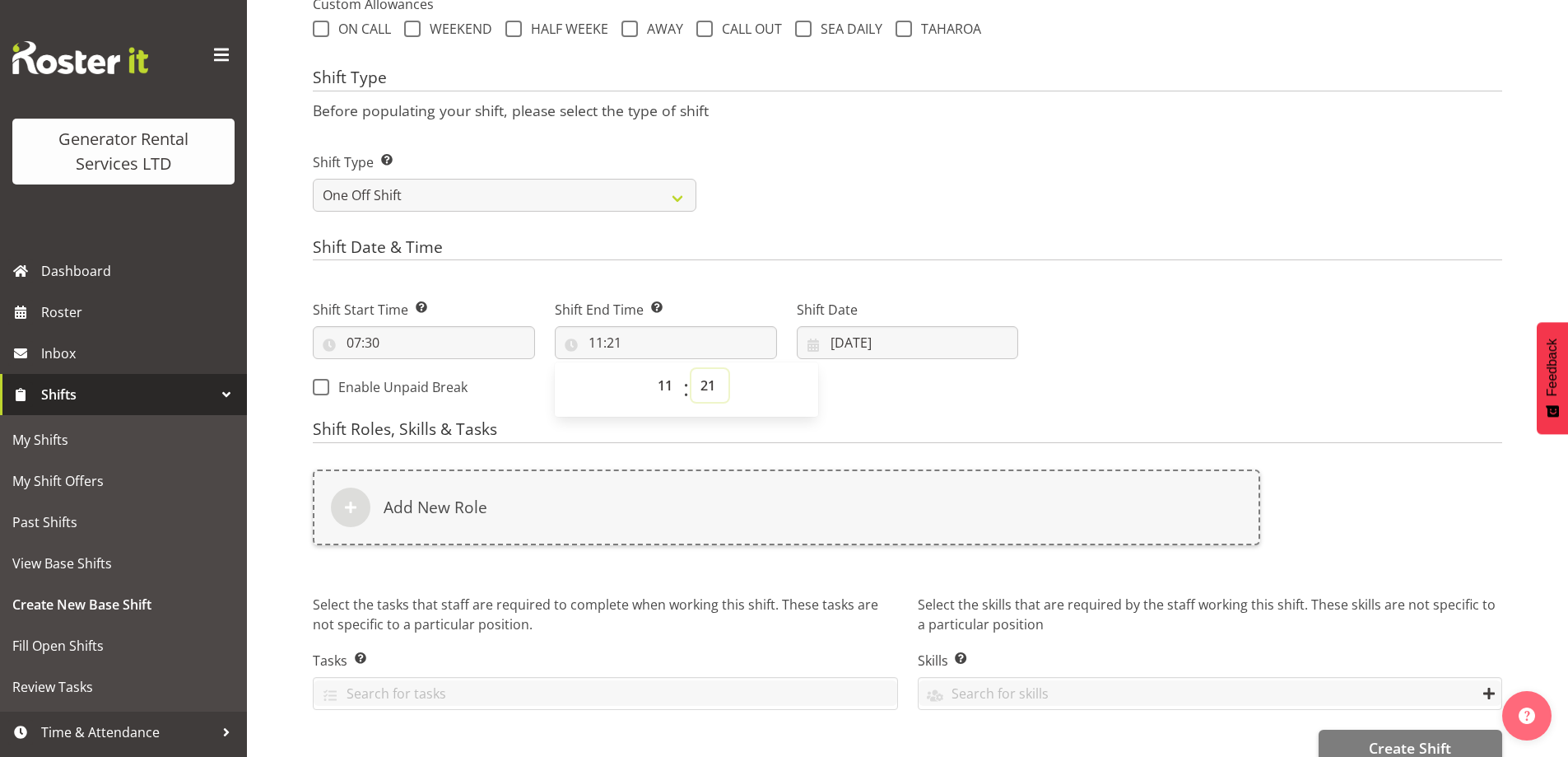
drag, startPoint x: 717, startPoint y: 389, endPoint x: 716, endPoint y: 371, distance: 18.0
click at [717, 389] on select "00 01 02 03 04 05 06 07 08 09 10 11 12 13 14 15 16 17 18 19 20 21 22 23 24 25 2…" at bounding box center [709, 385] width 37 height 33
select select "30"
click at [691, 369] on select "00 01 02 03 04 05 06 07 08 09 10 11 12 13 14 15 16 17 18 19 20 21 22 23 24 25 2…" at bounding box center [709, 385] width 37 height 33
type input "11:30"
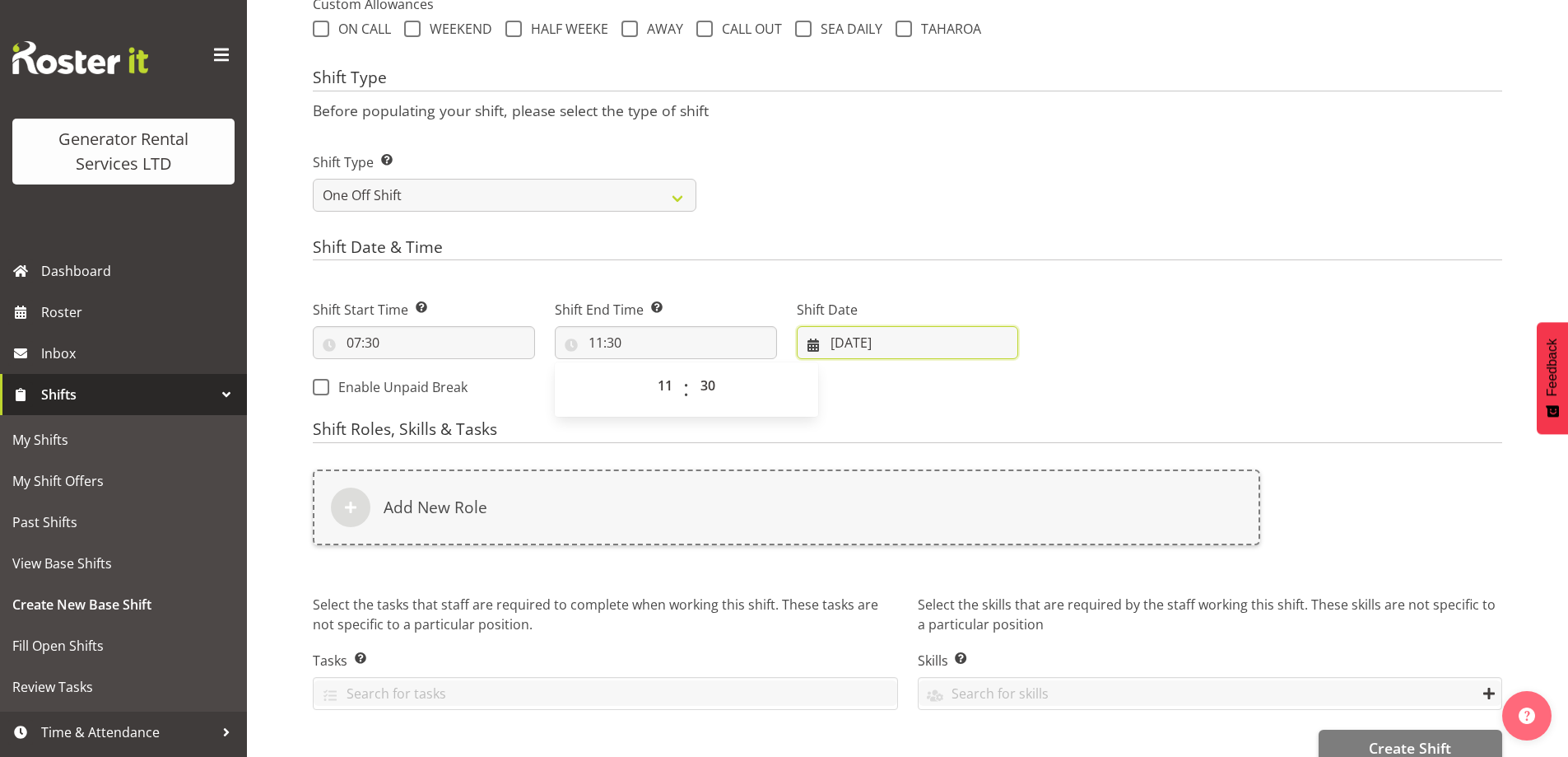
click at [978, 345] on input "08/09/2025" at bounding box center [907, 342] width 223 height 33
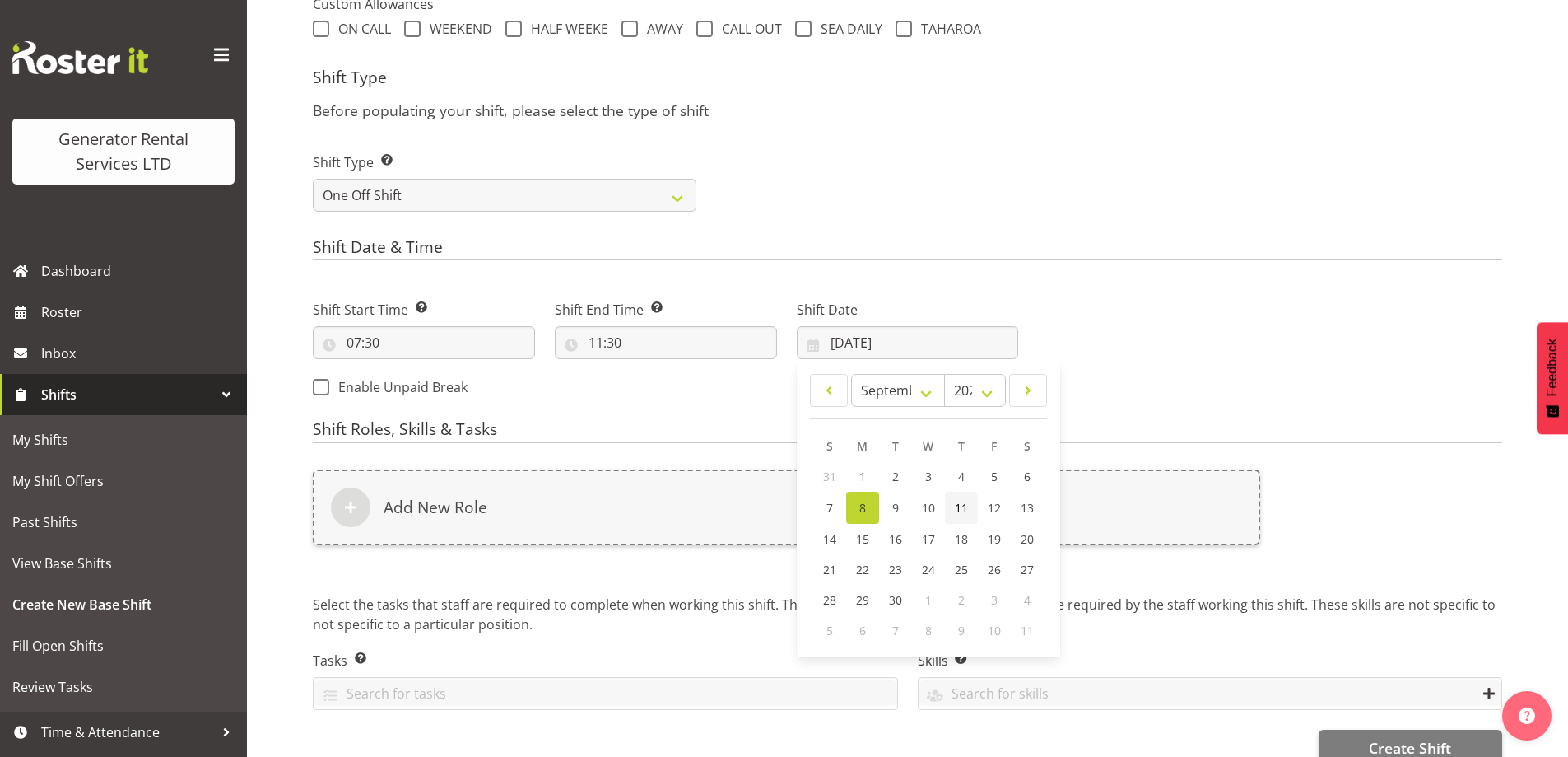
click at [964, 506] on span "11" at bounding box center [962, 507] width 14 height 15
type input "11/09/2025"
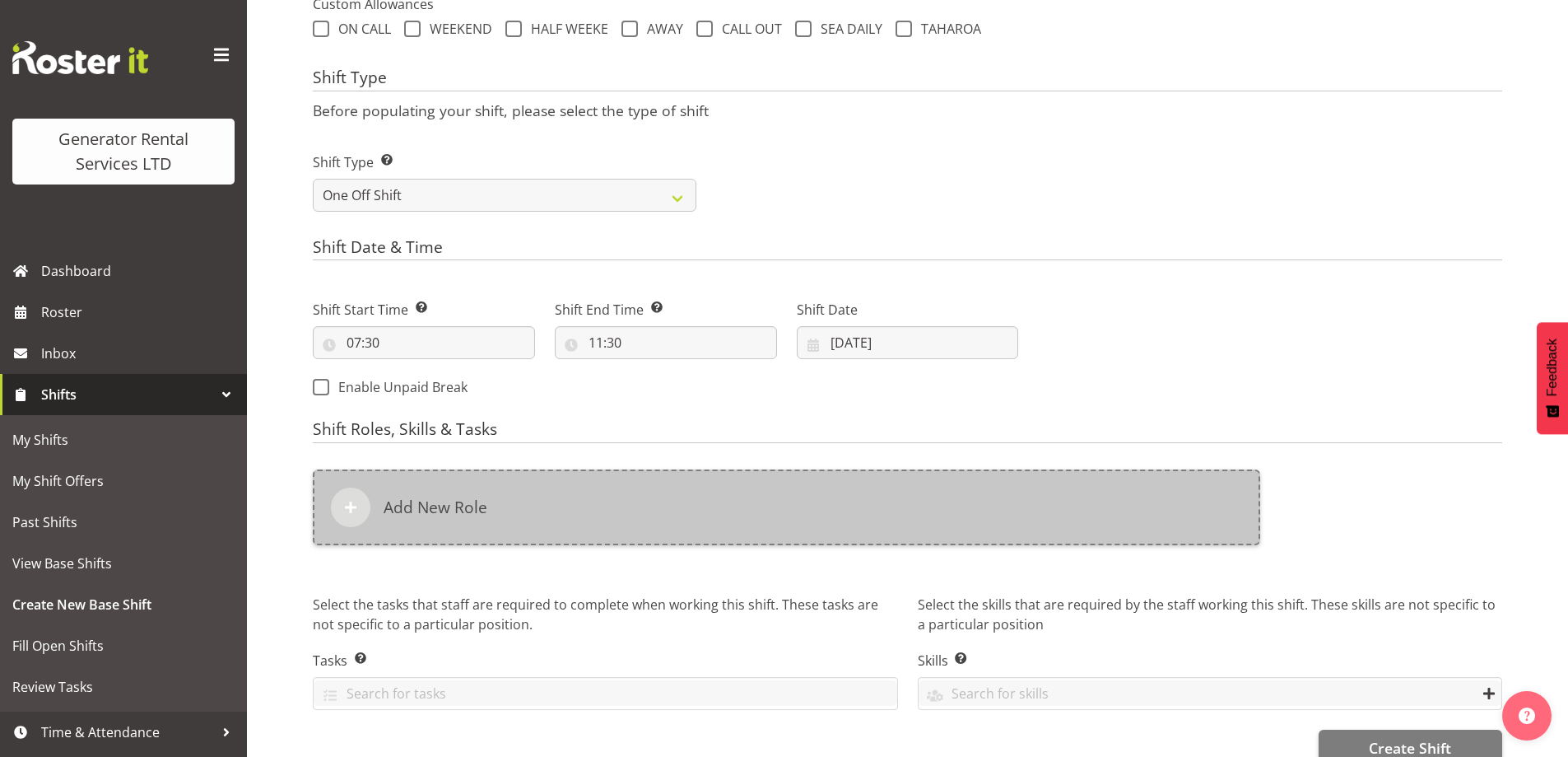
click at [852, 500] on div "Add New Role" at bounding box center [787, 507] width 948 height 76
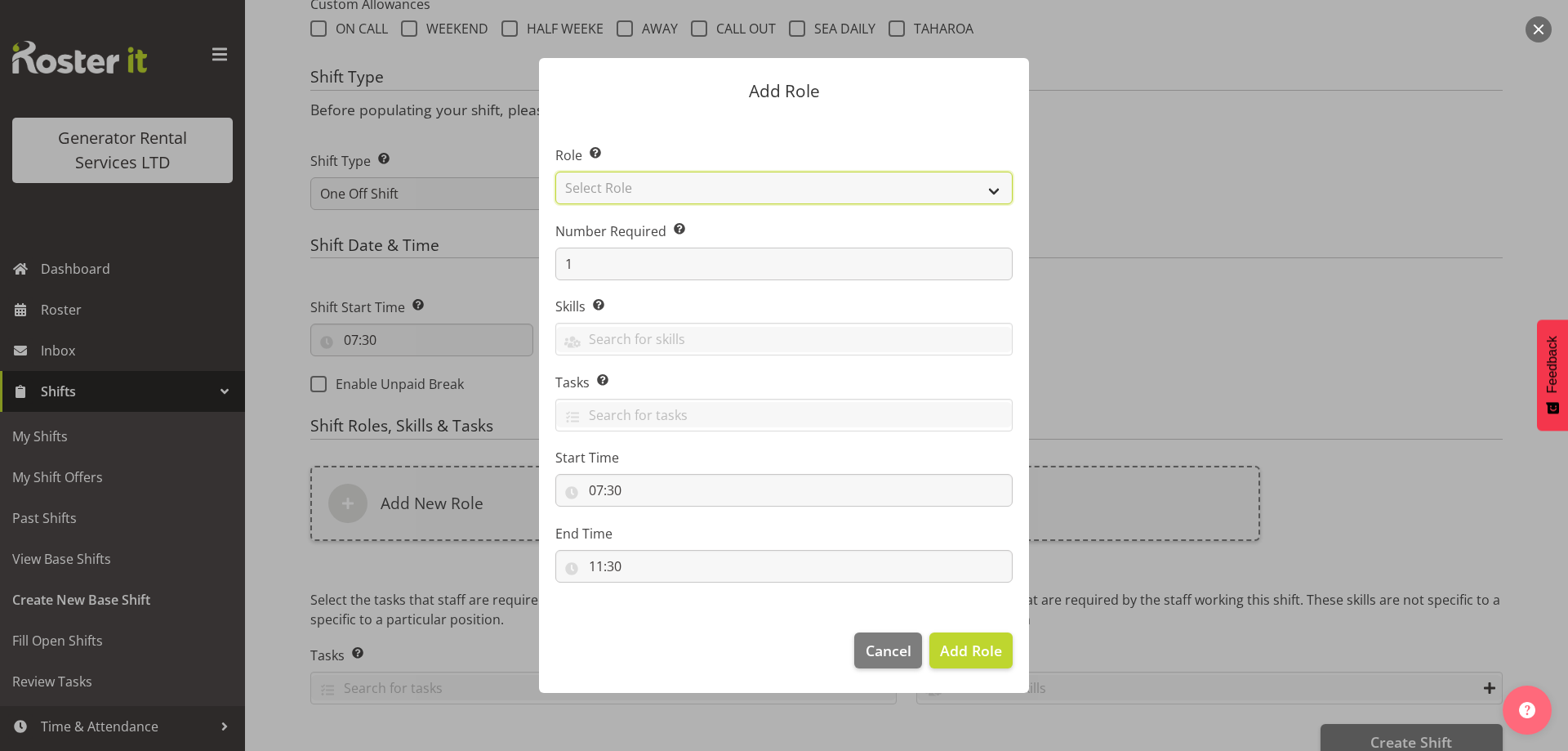
click at [614, 190] on select "Select Role Account Manager Electrician Engineering GM HSEQ manager MECH Mechan…" at bounding box center [784, 188] width 458 height 33
select select "20"
click at [555, 172] on select "Select Role Account Manager Electrician Engineering GM HSEQ manager MECH Mechan…" at bounding box center [784, 188] width 458 height 33
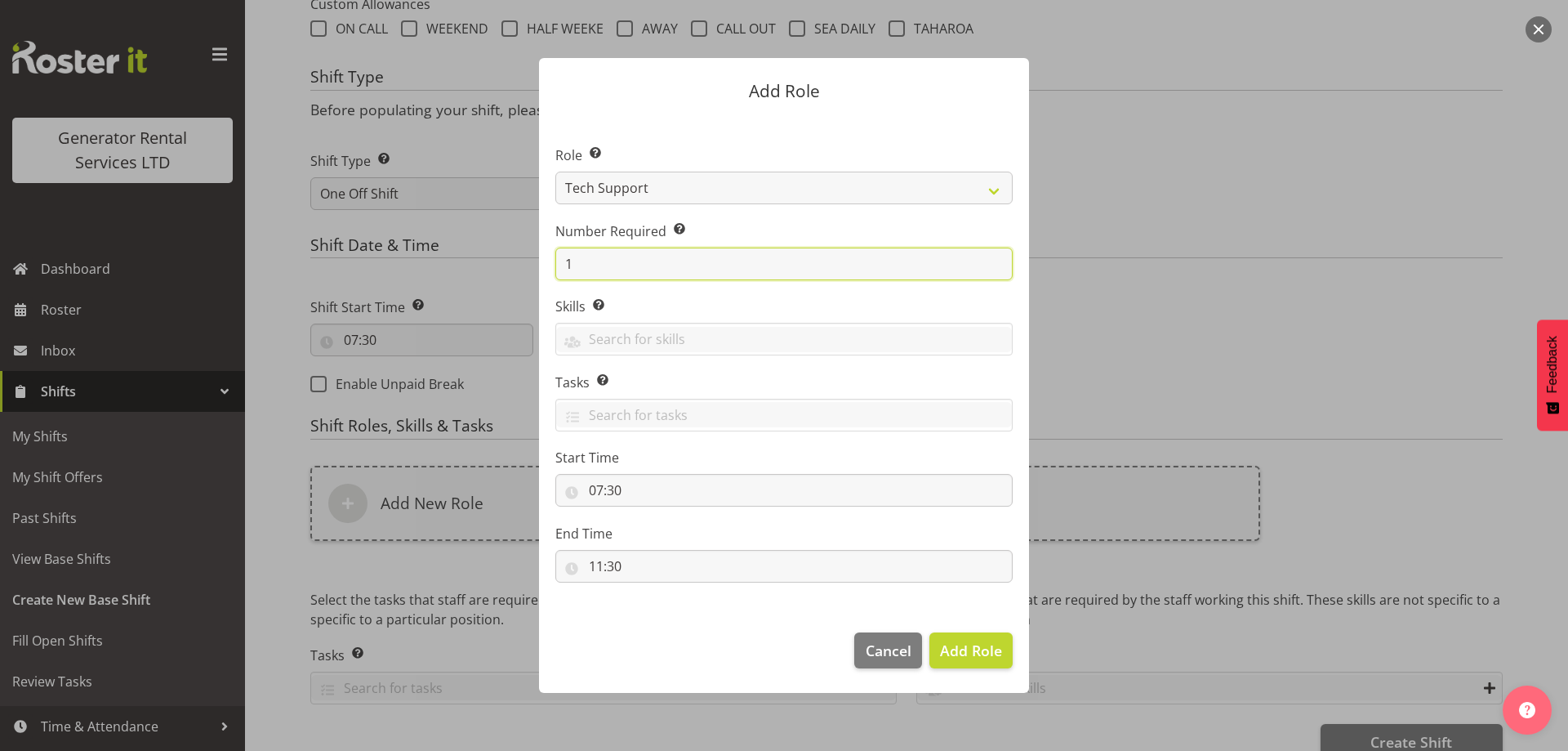
click at [635, 268] on input "1" at bounding box center [784, 264] width 458 height 33
type input "2"
type input "3"
click at [960, 657] on span "Add 3 Roles" at bounding box center [961, 650] width 81 height 20
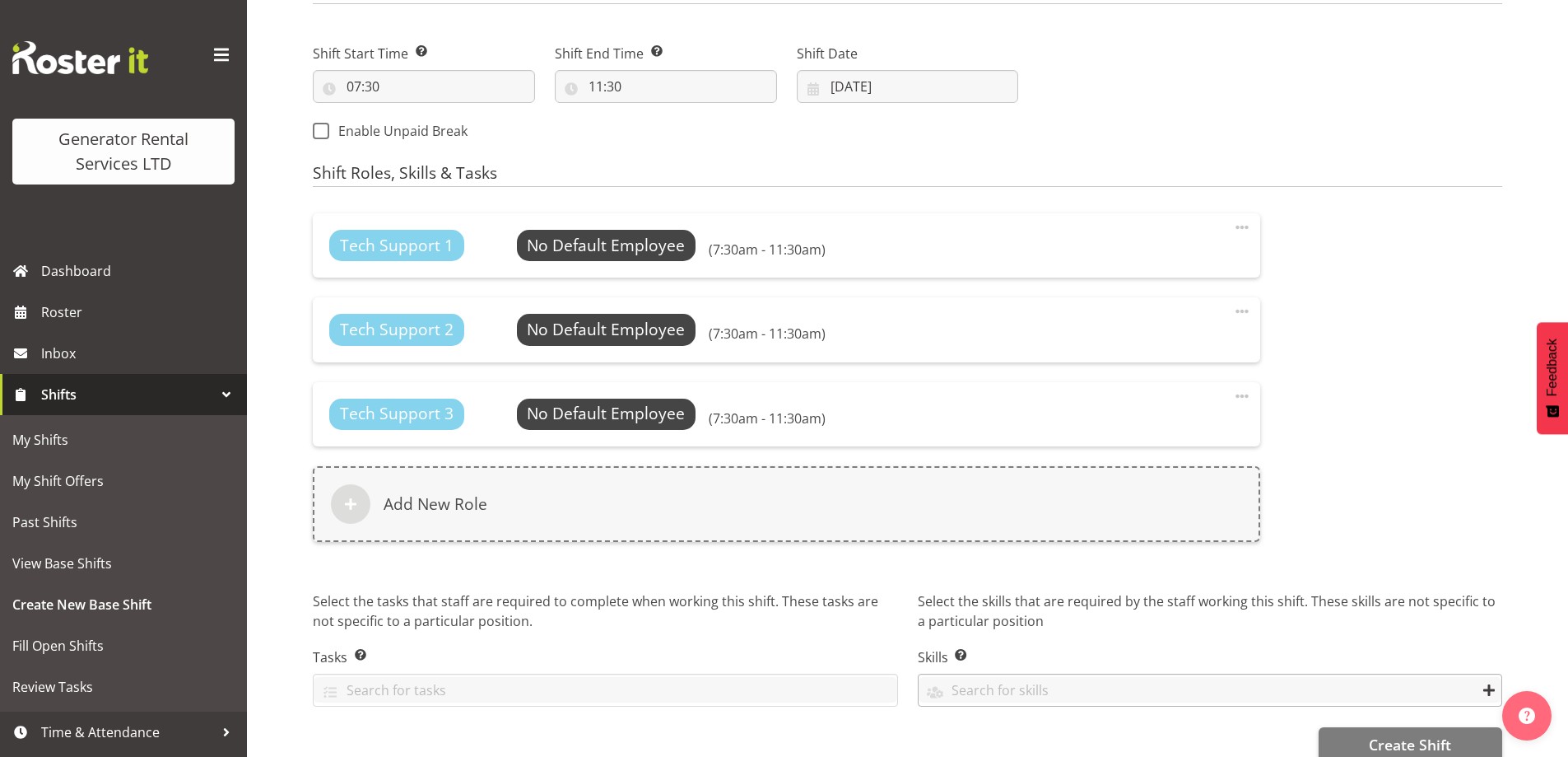
scroll to position [920, 0]
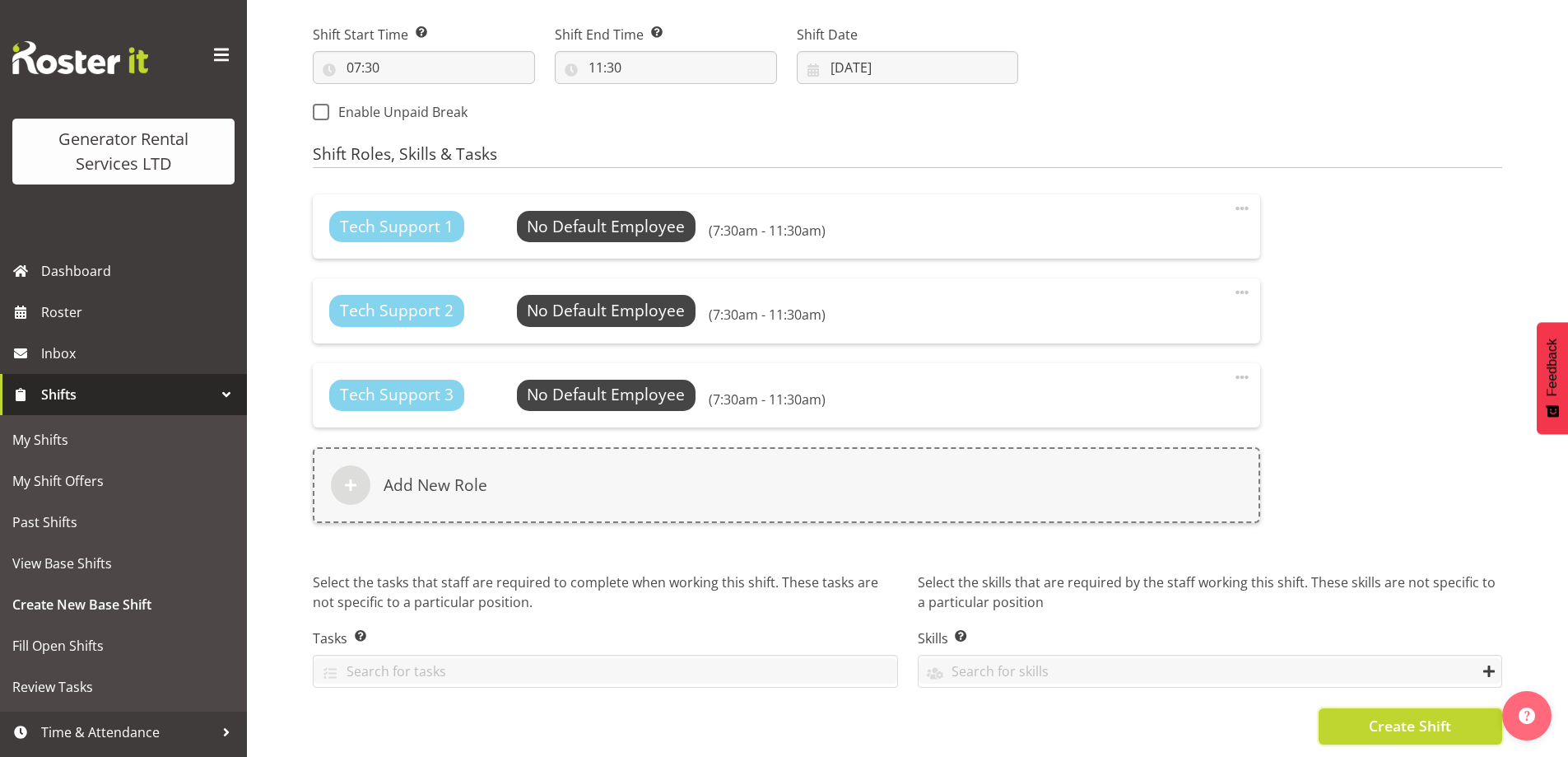
click at [1367, 715] on button "Create Shift" at bounding box center [1411, 726] width 184 height 36
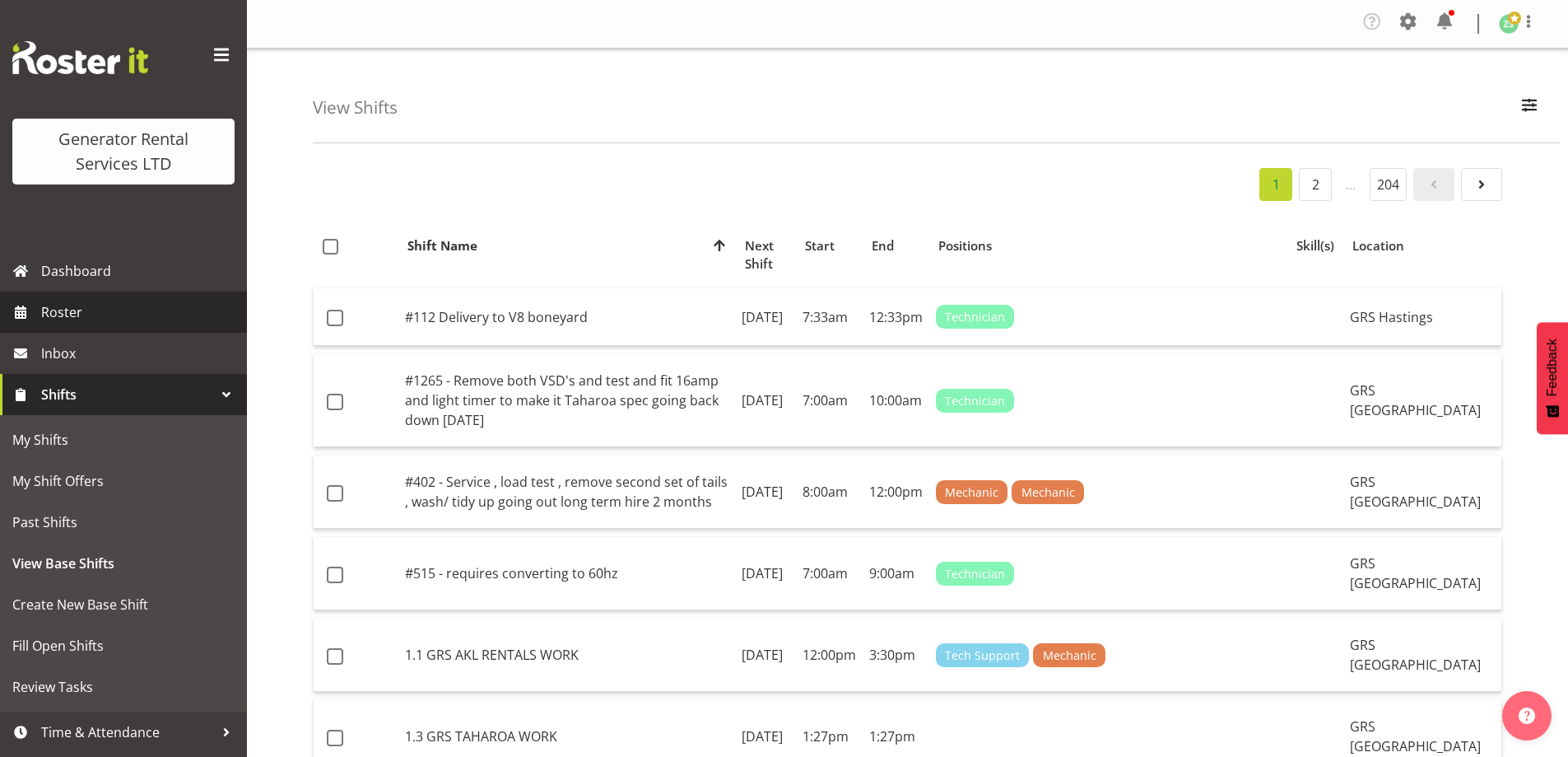
click at [106, 324] on span "Roster" at bounding box center [140, 312] width 197 height 24
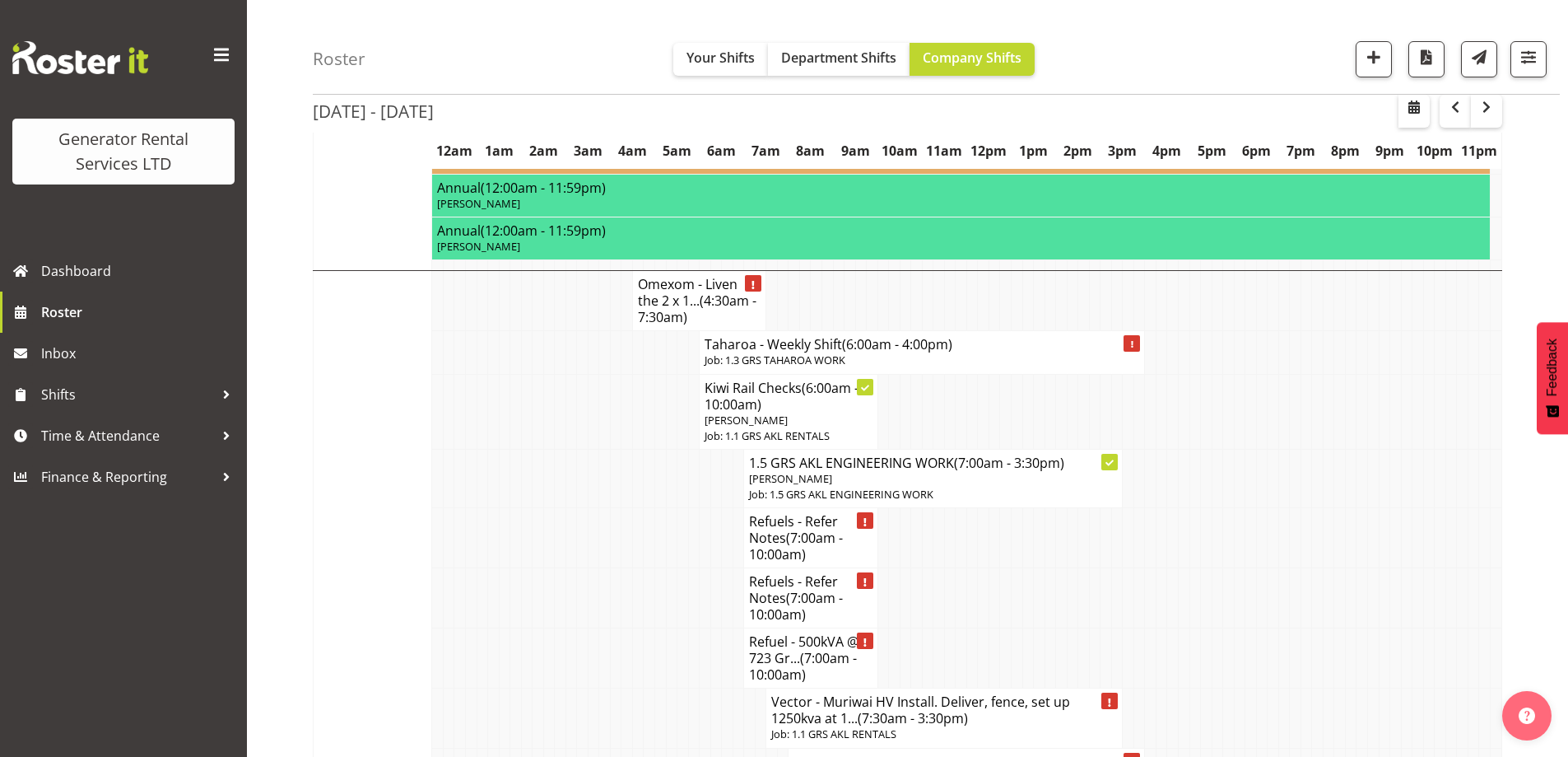
scroll to position [3046, 0]
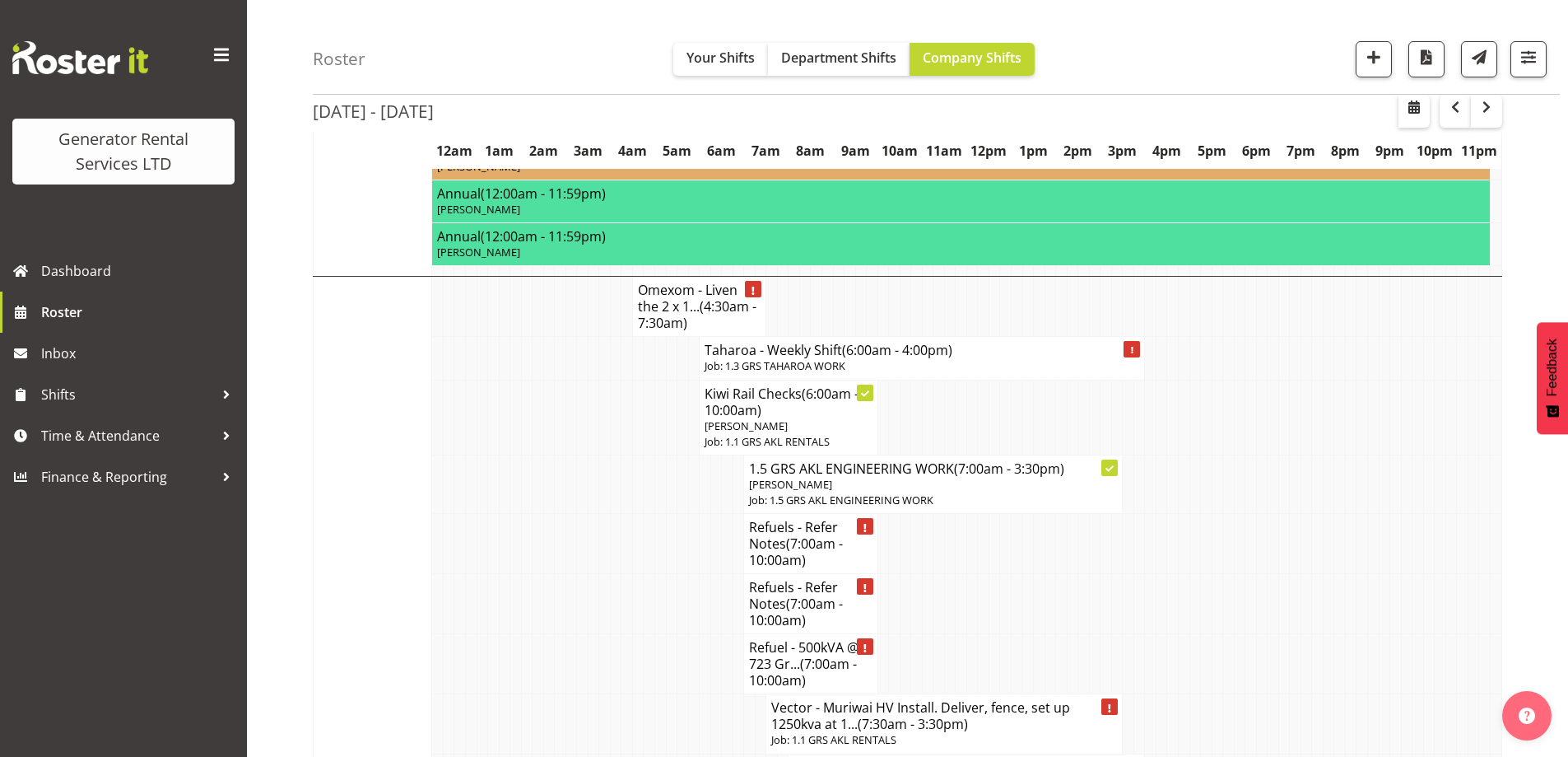
drag, startPoint x: 605, startPoint y: 485, endPoint x: 588, endPoint y: 470, distance: 22.7
click at [601, 634] on td at bounding box center [605, 663] width 12 height 60
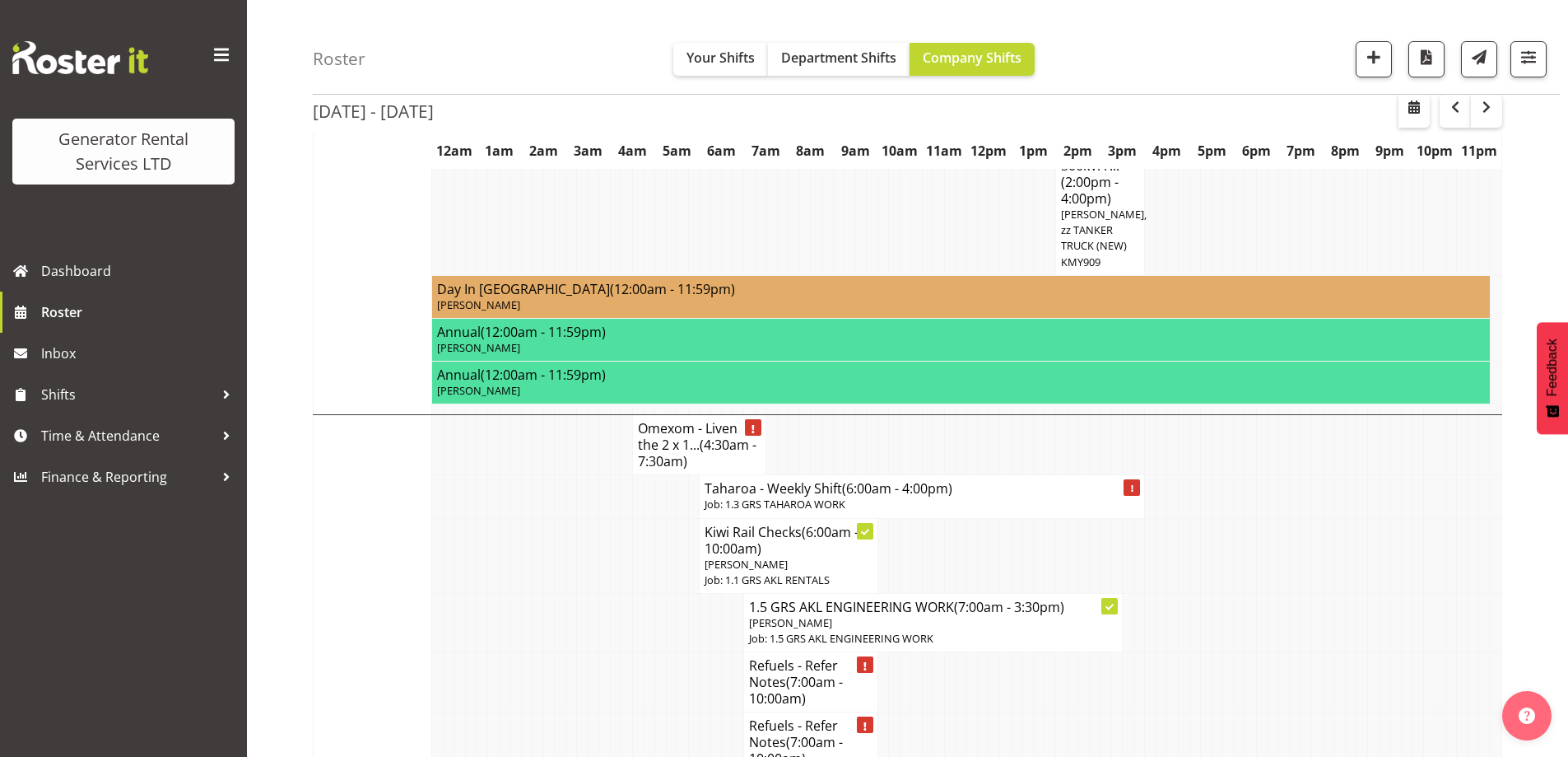
scroll to position [2882, 0]
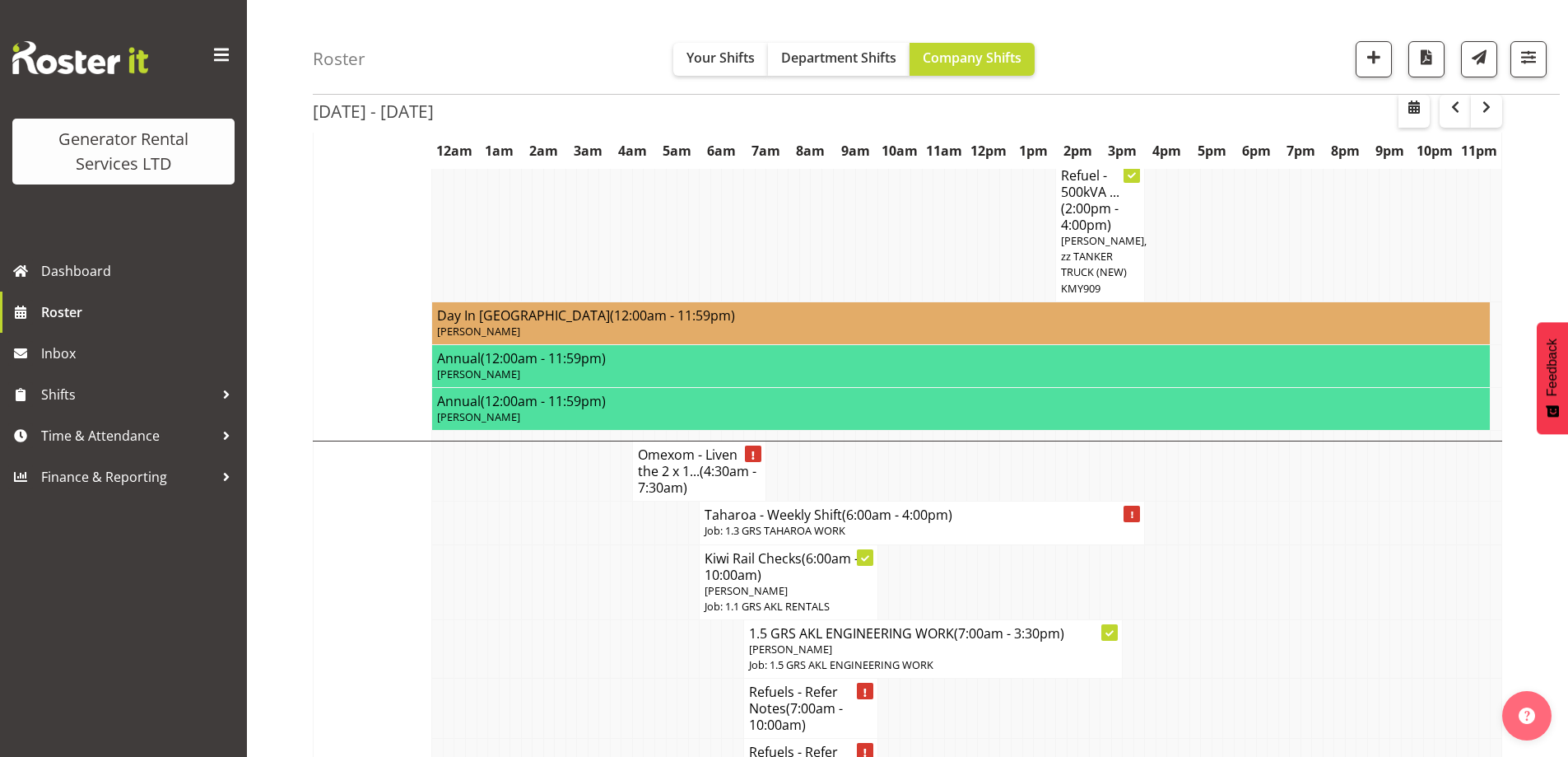
click at [519, 738] on td at bounding box center [515, 768] width 12 height 60
click at [574, 679] on td at bounding box center [571, 708] width 12 height 60
click at [663, 738] on td at bounding box center [661, 768] width 12 height 60
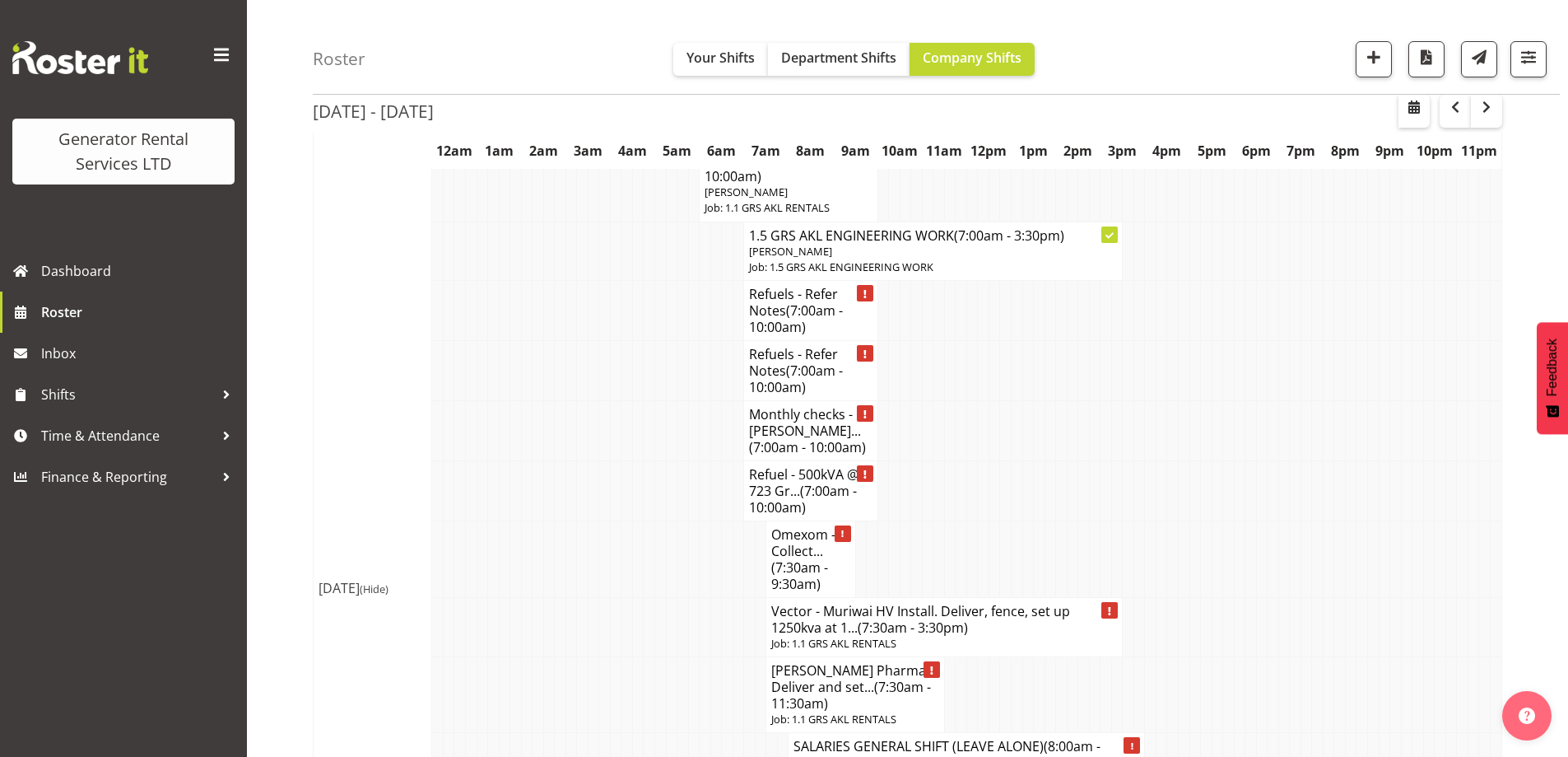
scroll to position [3952, 0]
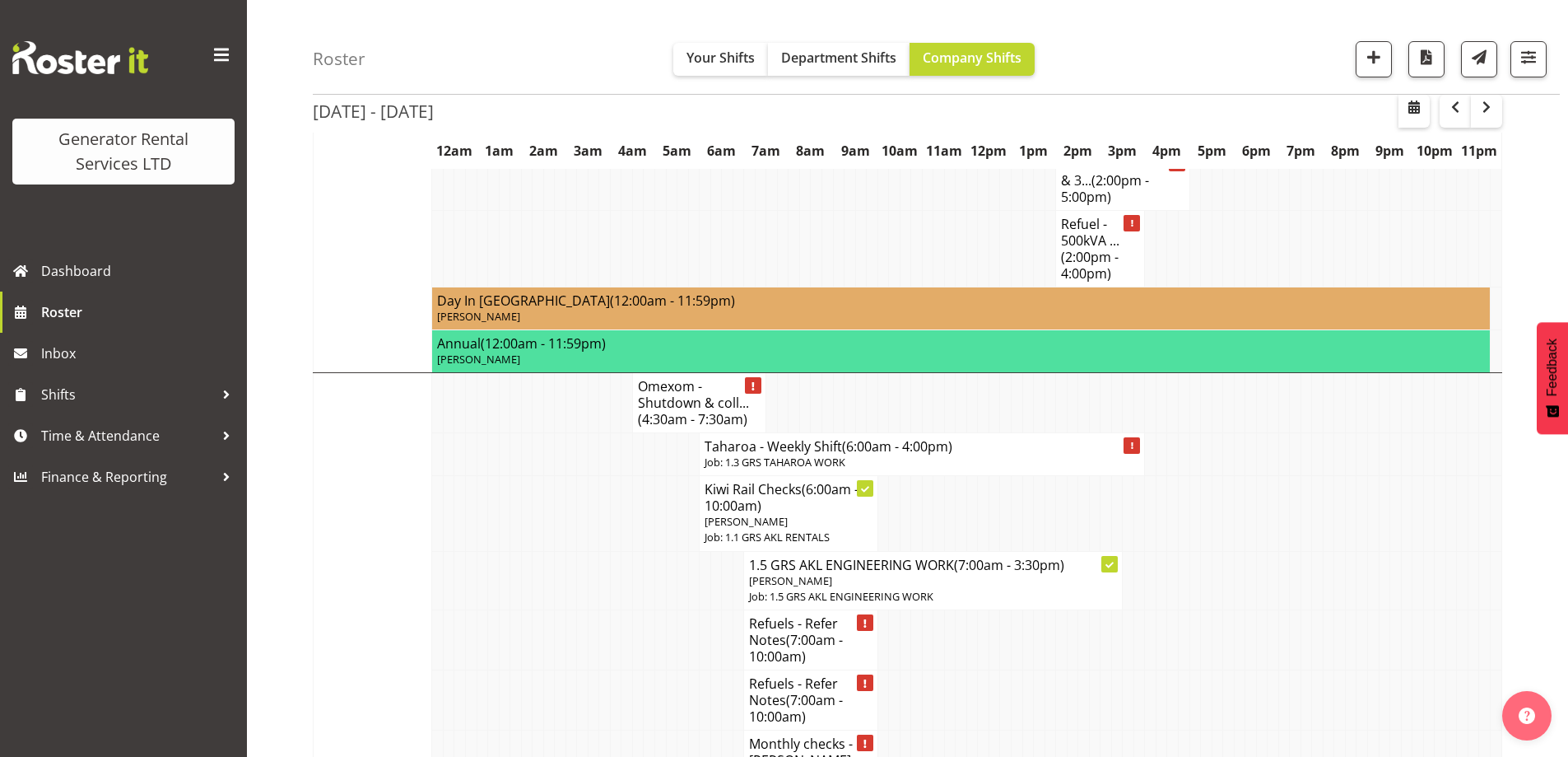
click at [533, 729] on td at bounding box center [538, 759] width 12 height 60
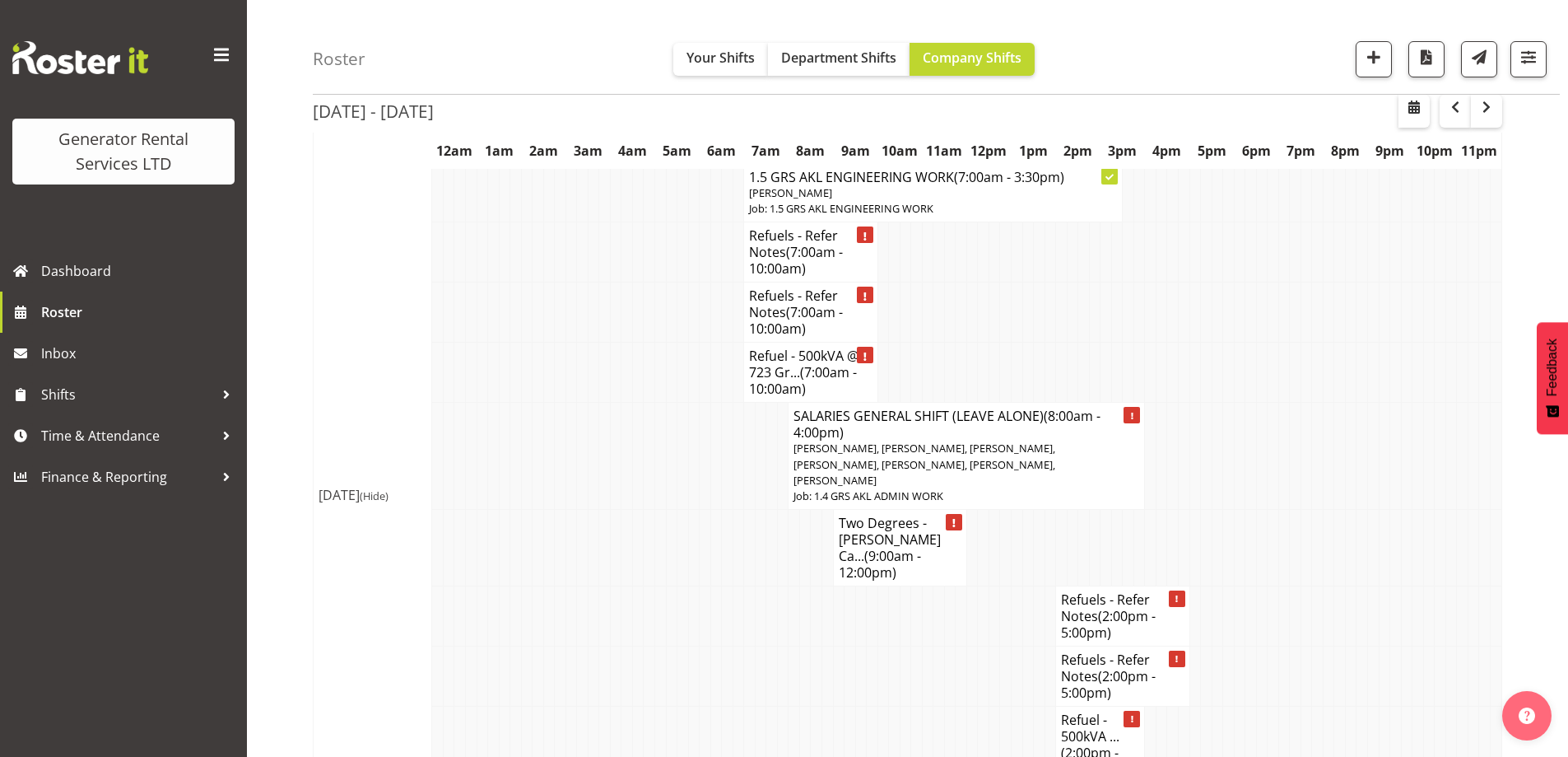
scroll to position [5598, 0]
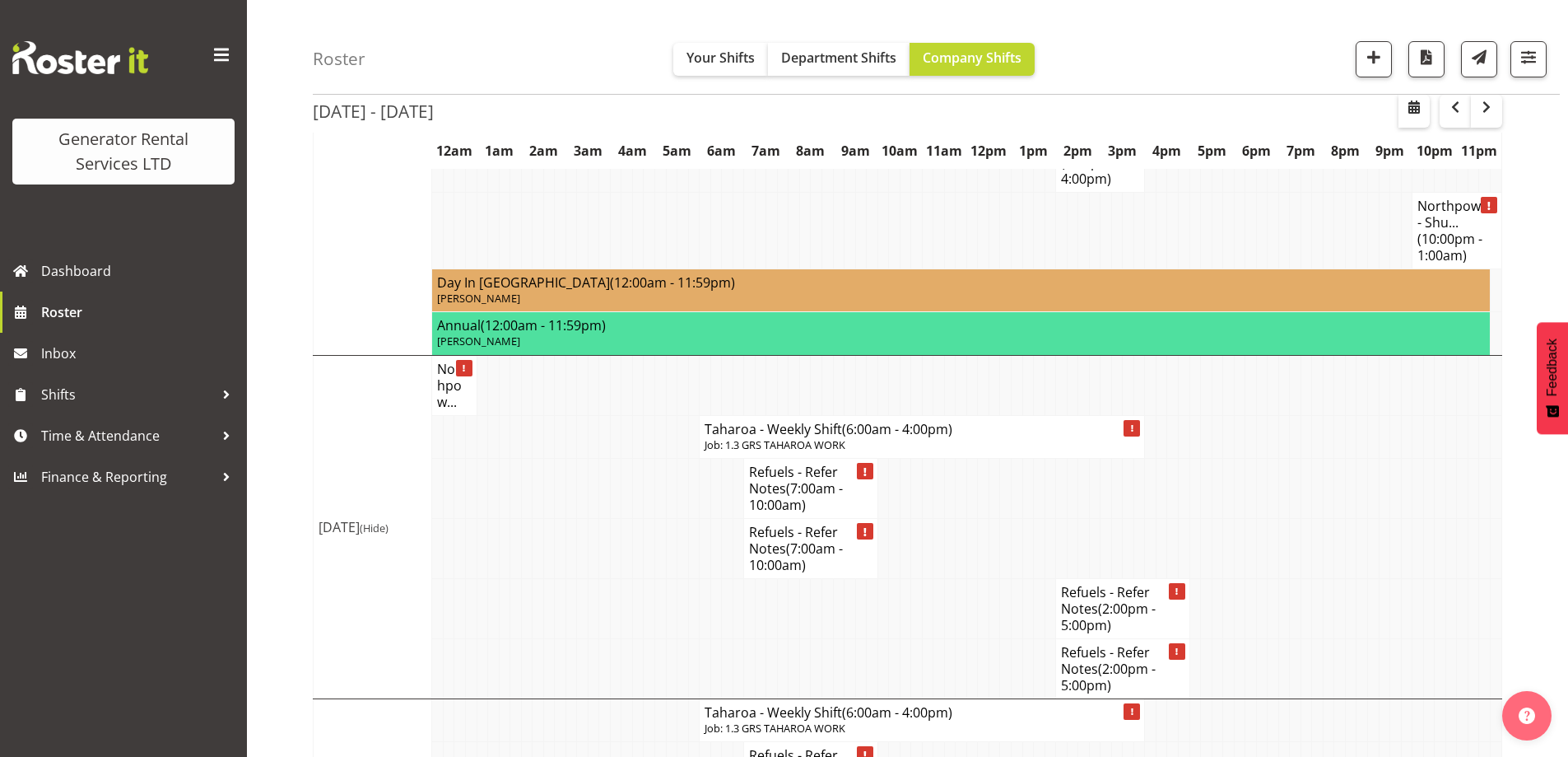
scroll to position [5976, 0]
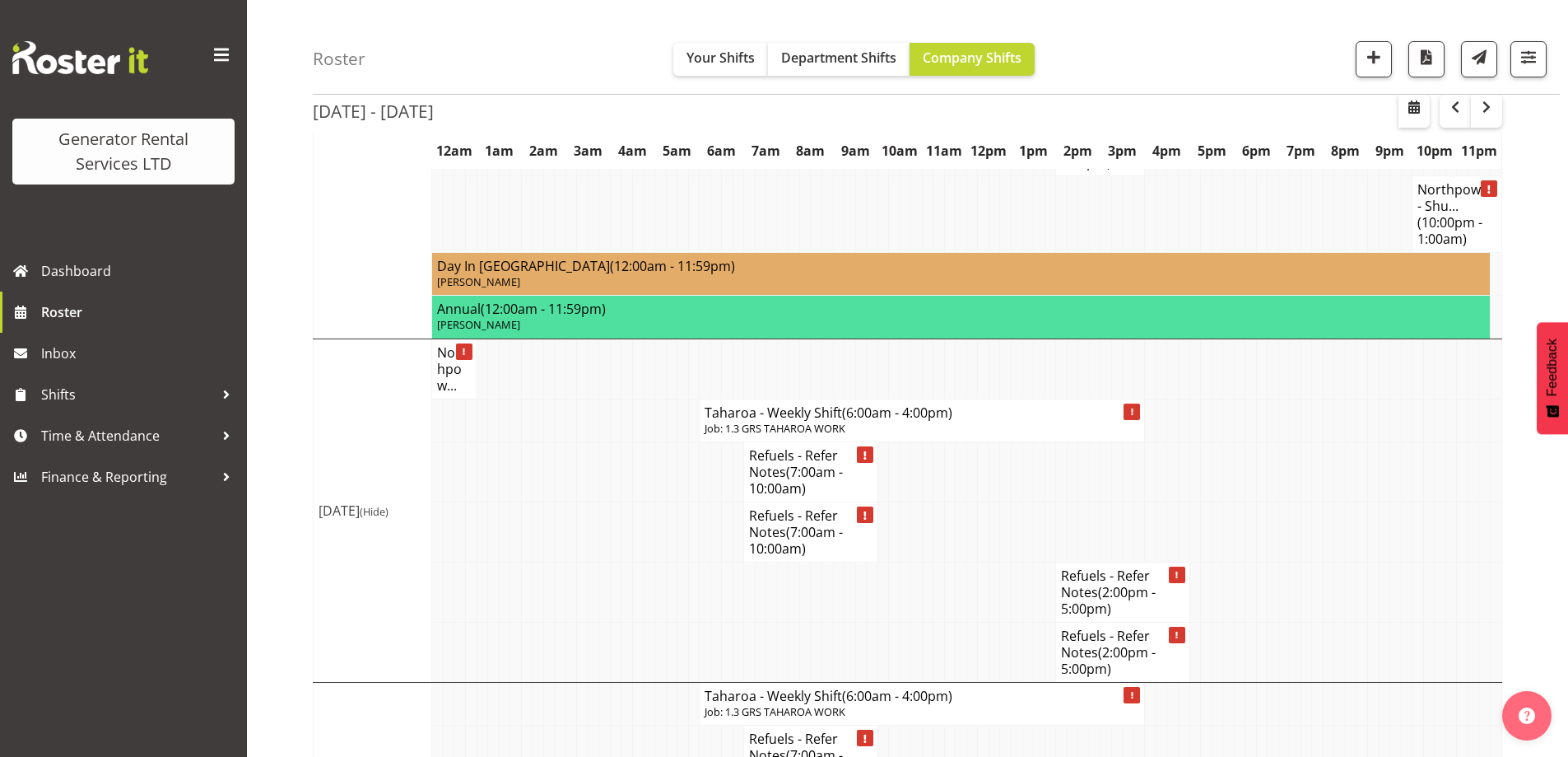
click at [636, 725] on td at bounding box center [638, 754] width 12 height 60
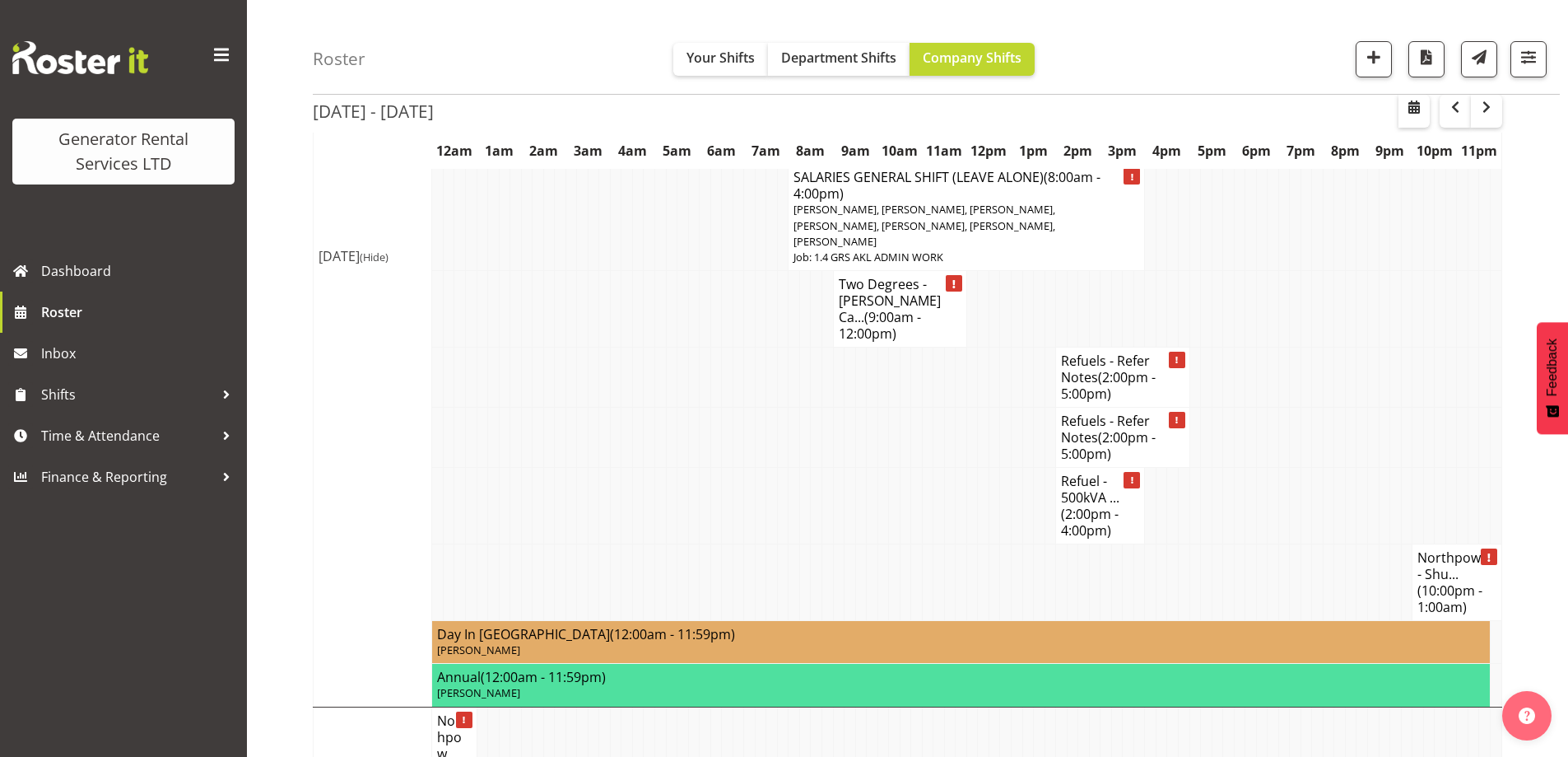
scroll to position [5235, 0]
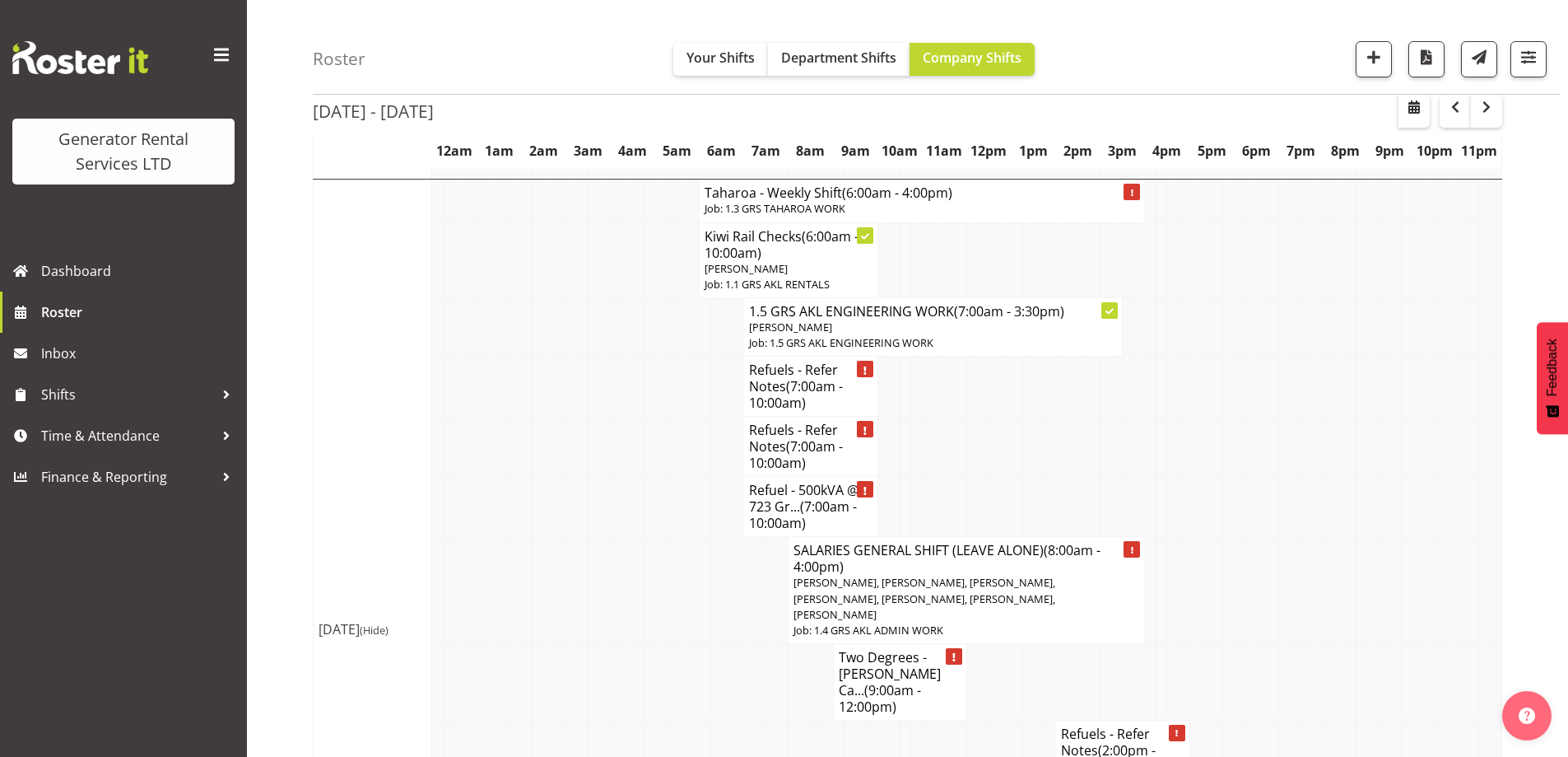
click at [636, 720] on td at bounding box center [638, 750] width 12 height 60
click at [819, 720] on td at bounding box center [816, 750] width 12 height 60
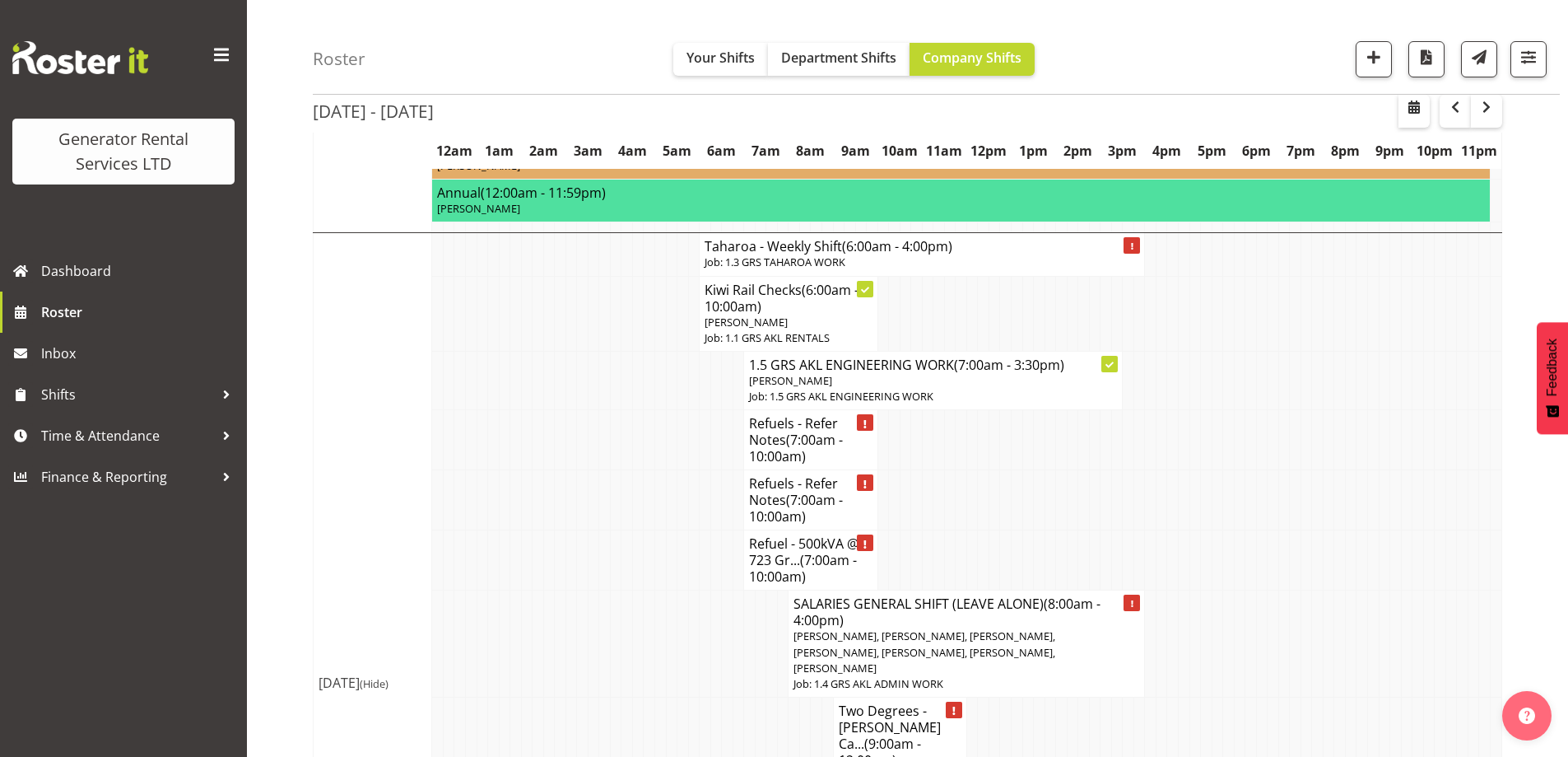
scroll to position [5152, 0]
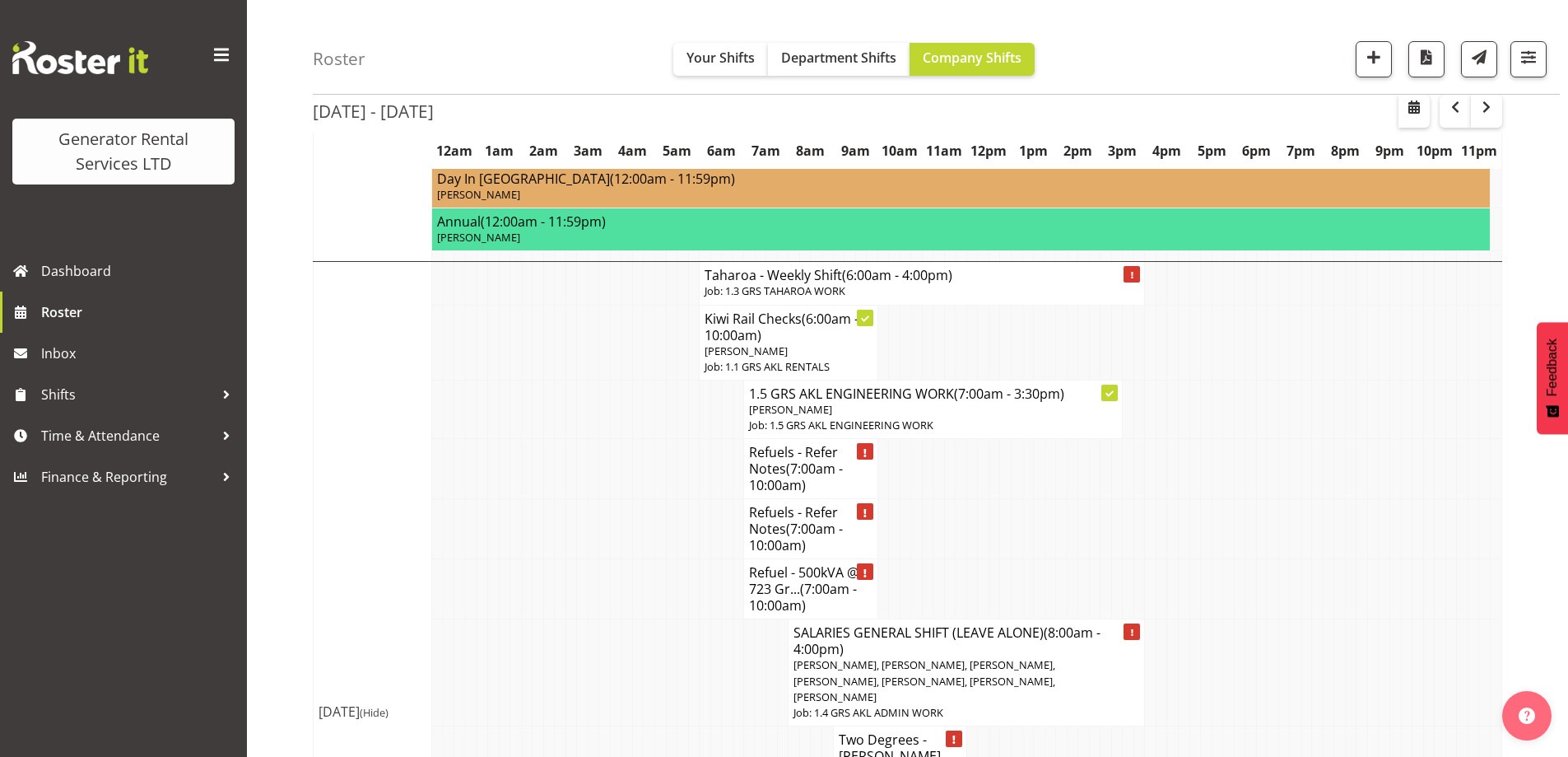
drag, startPoint x: 592, startPoint y: 585, endPoint x: 623, endPoint y: 567, distance: 35.8
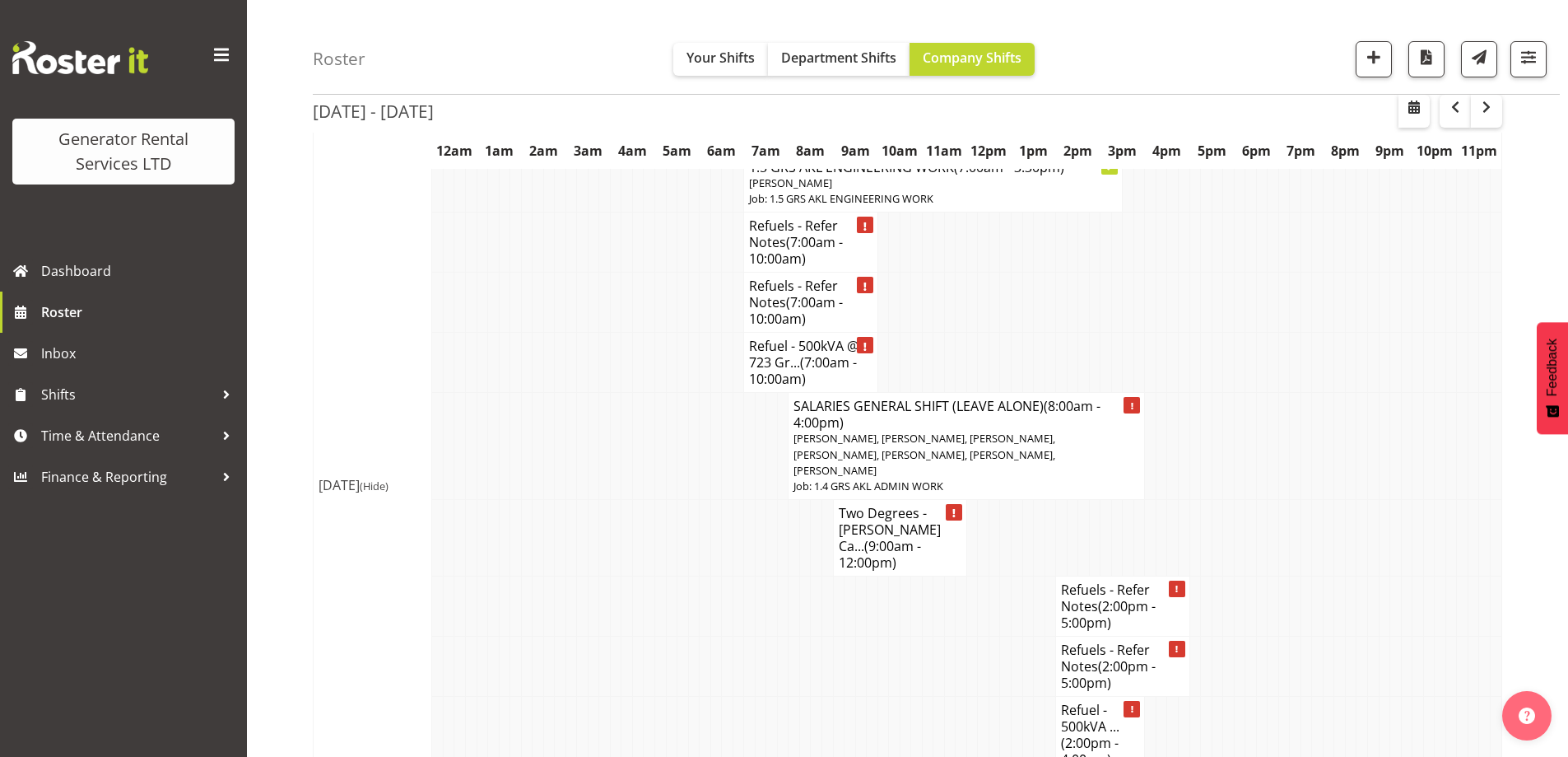
scroll to position [5482, 0]
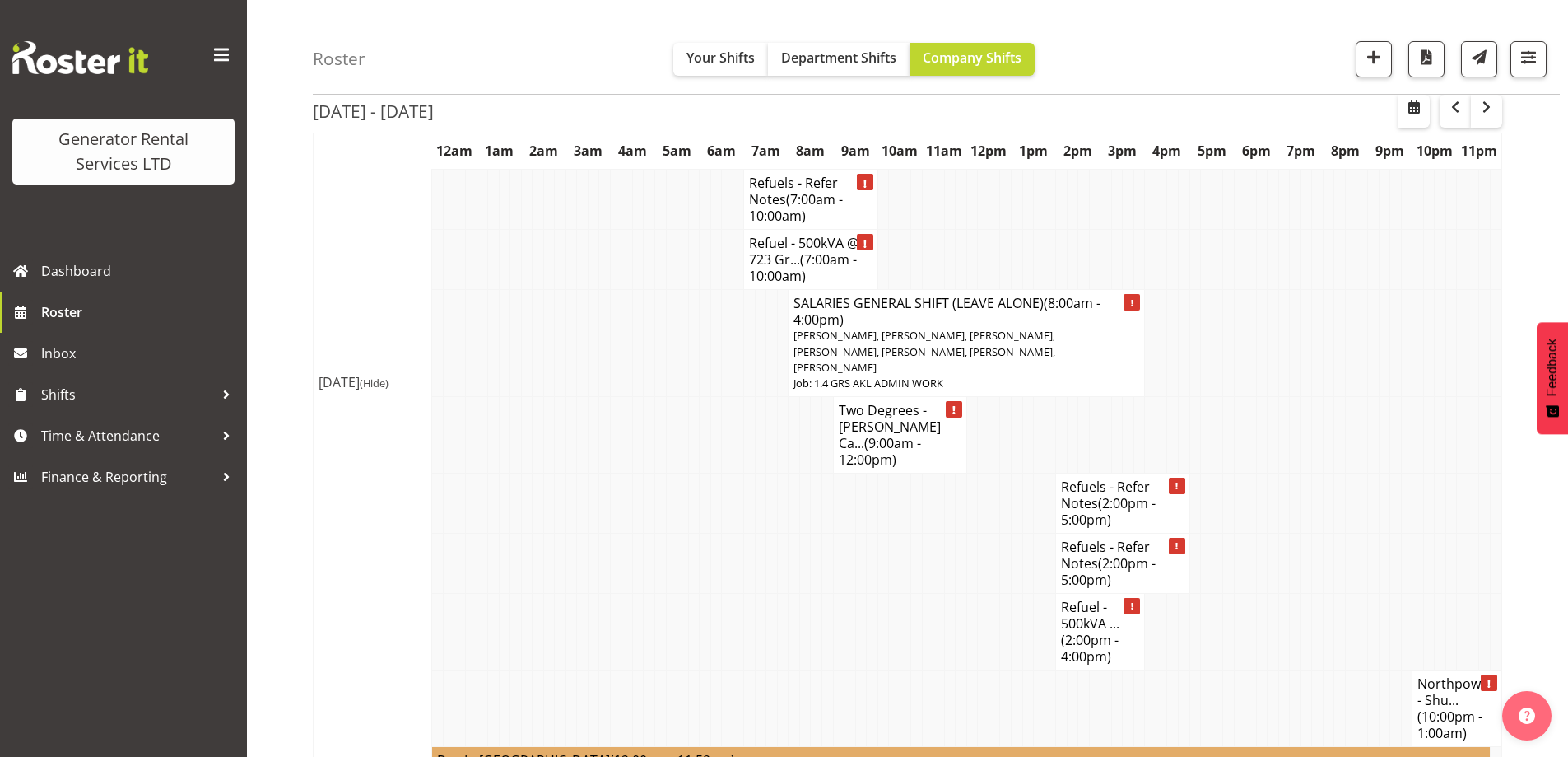
click at [722, 670] on td at bounding box center [727, 708] width 12 height 77
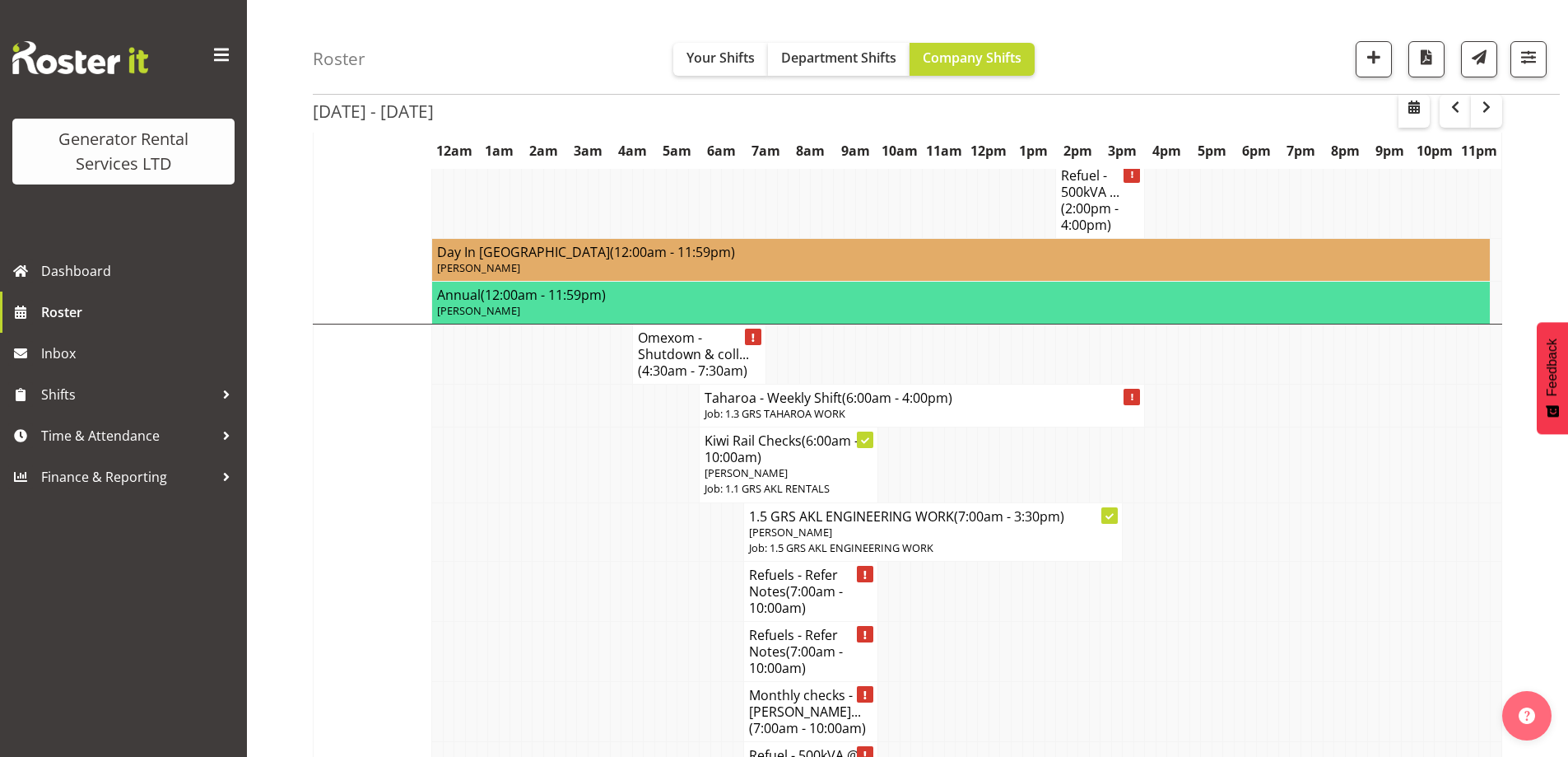
scroll to position [3999, 0]
click at [1367, 51] on span "button" at bounding box center [1374, 57] width 22 height 22
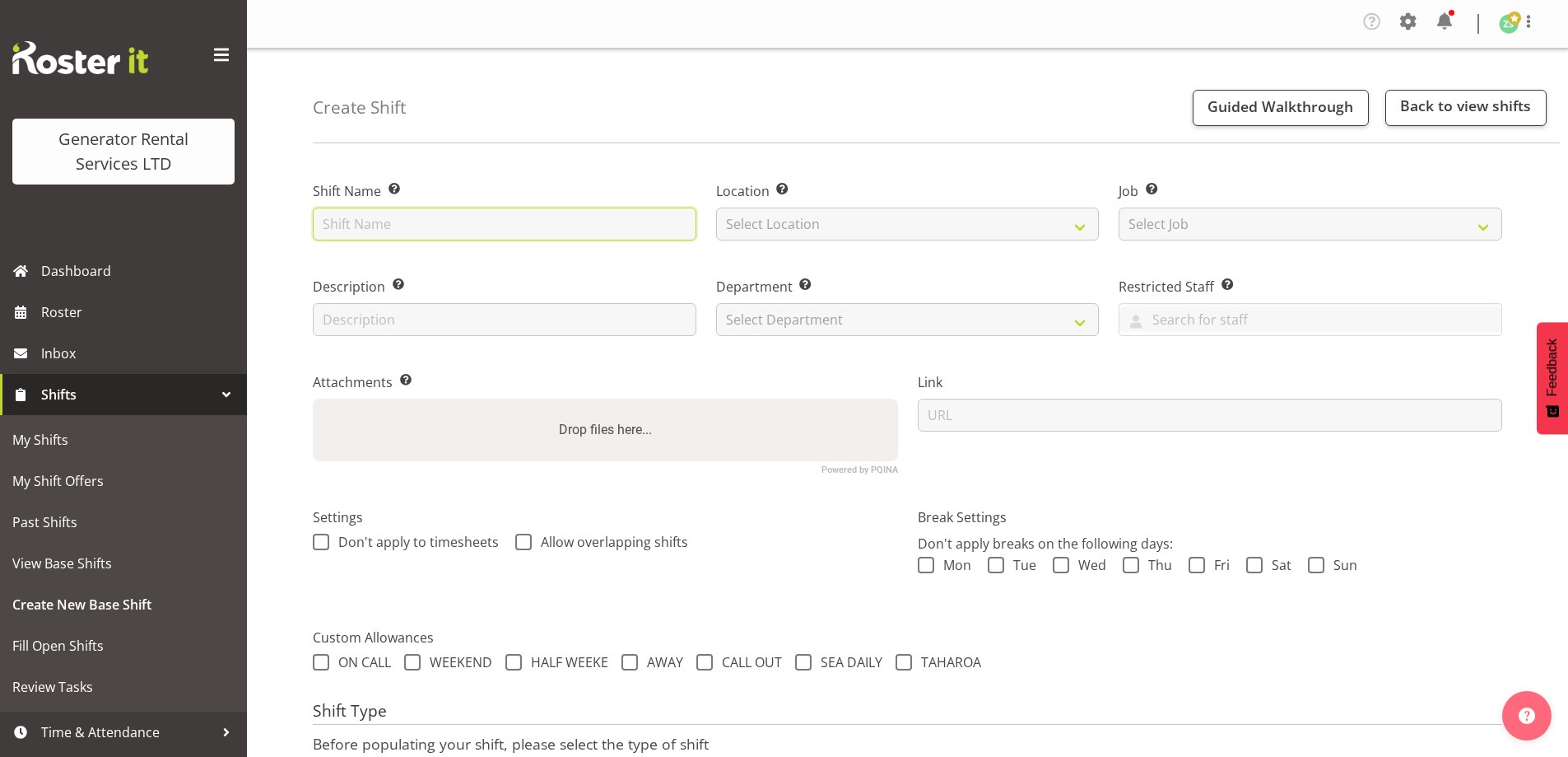
click at [360, 215] on input "text" at bounding box center [505, 223] width 384 height 33
click at [442, 228] on input "Refuel -" at bounding box center [505, 223] width 384 height 33
paste input "#205 @ [STREET_ADDRESS] @ [STREET_ADDRESS][PERSON_NAME] @ [STREET_ADDRESS]"
drag, startPoint x: 521, startPoint y: 228, endPoint x: 170, endPoint y: 209, distance: 351.5
click at [170, 209] on div "Generator Rental Services LTD Dashboard Roster Inbox Shifts My Shifts My Shift …" at bounding box center [784, 442] width 1568 height 883
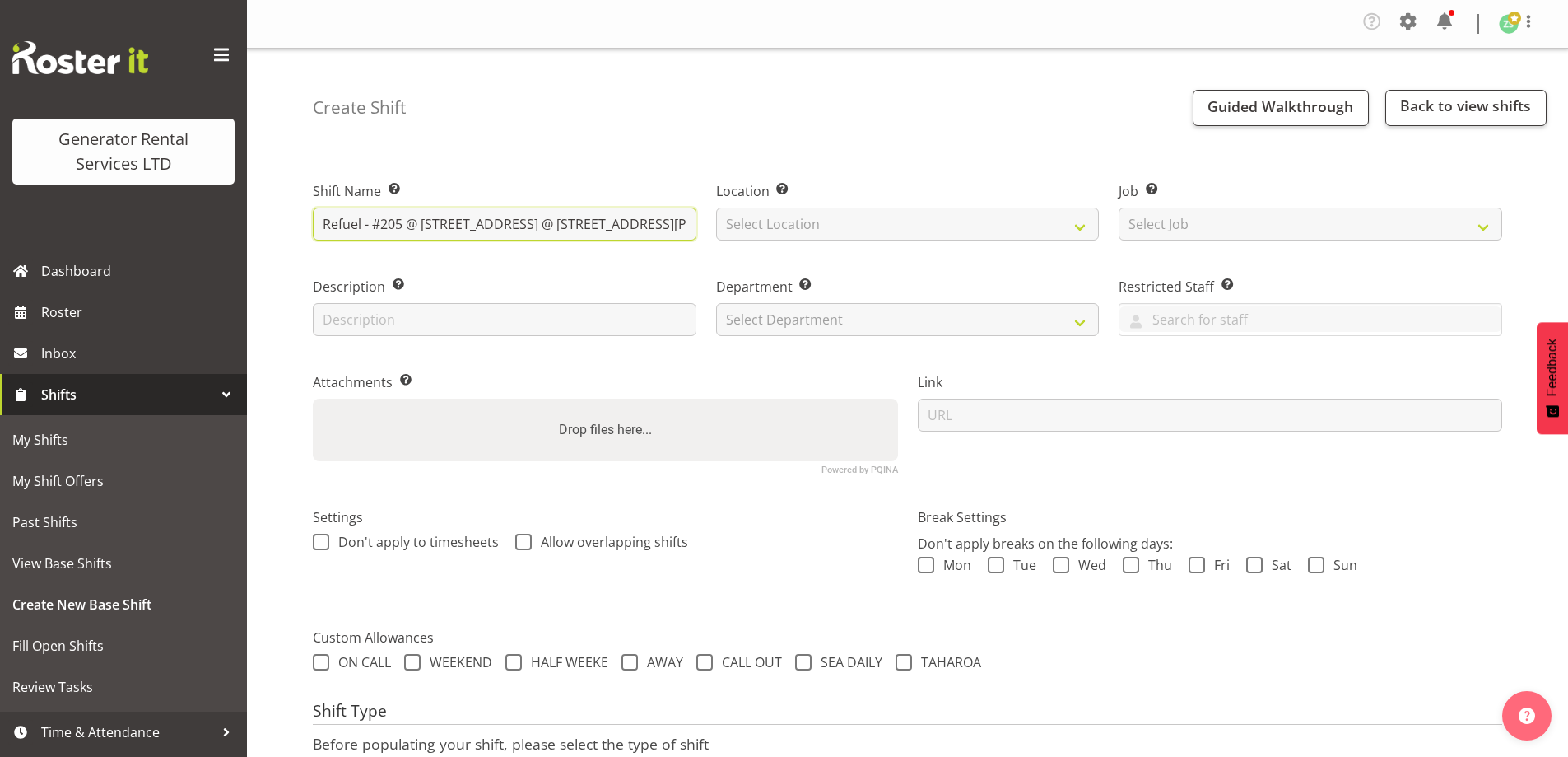
click at [510, 223] on input "Refuel - #205 @ 33 Bremworth Ave #206 @ 2 Dalton Cres #188 @ 10 Bremworth Ave" at bounding box center [505, 223] width 384 height 33
drag, startPoint x: 510, startPoint y: 223, endPoint x: 729, endPoint y: 225, distance: 219.0
click at [729, 225] on div "Shift Name Enter a name for the shift (e.g. Day Shift). Refuel - #205 @ 33 Brem…" at bounding box center [907, 321] width 1209 height 326
click at [690, 223] on input "Refuel - #205 @ 33 Bremworth Ave #206 @ 2 Dalton Cres #188 @ 10 Bremworth Ave" at bounding box center [505, 223] width 384 height 33
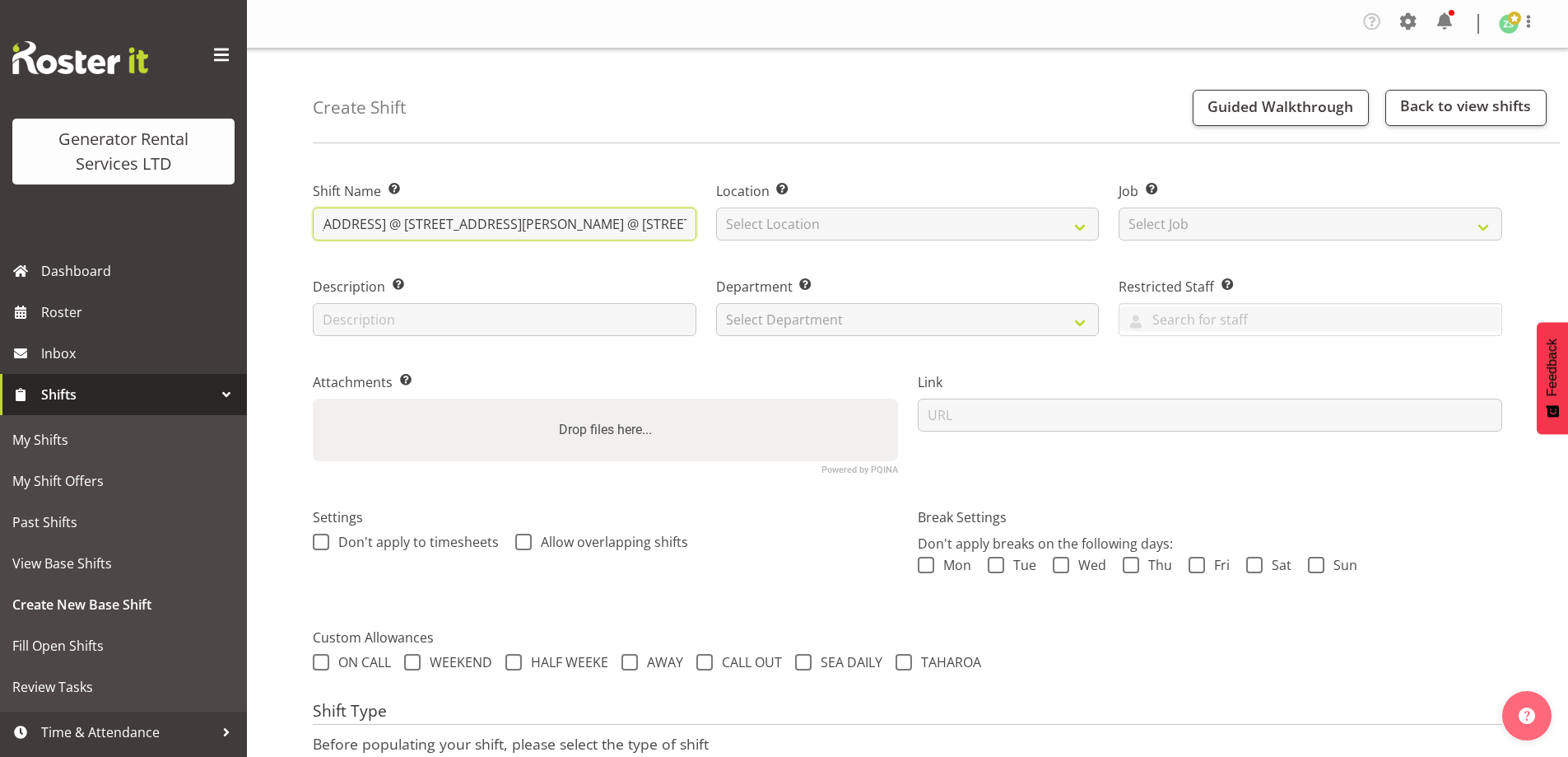
click at [687, 233] on input "Refuel - #205 @ 33 Bremworth Ave #206 @ 2 Dalton Cres #188 @ 10 Bremworth Ave" at bounding box center [505, 223] width 384 height 33
type input "Refuel - #205 @ 33 Bremworth Ave #206 @ 2 Dalton Cres #188 @ 10 Bremworth Ave, …"
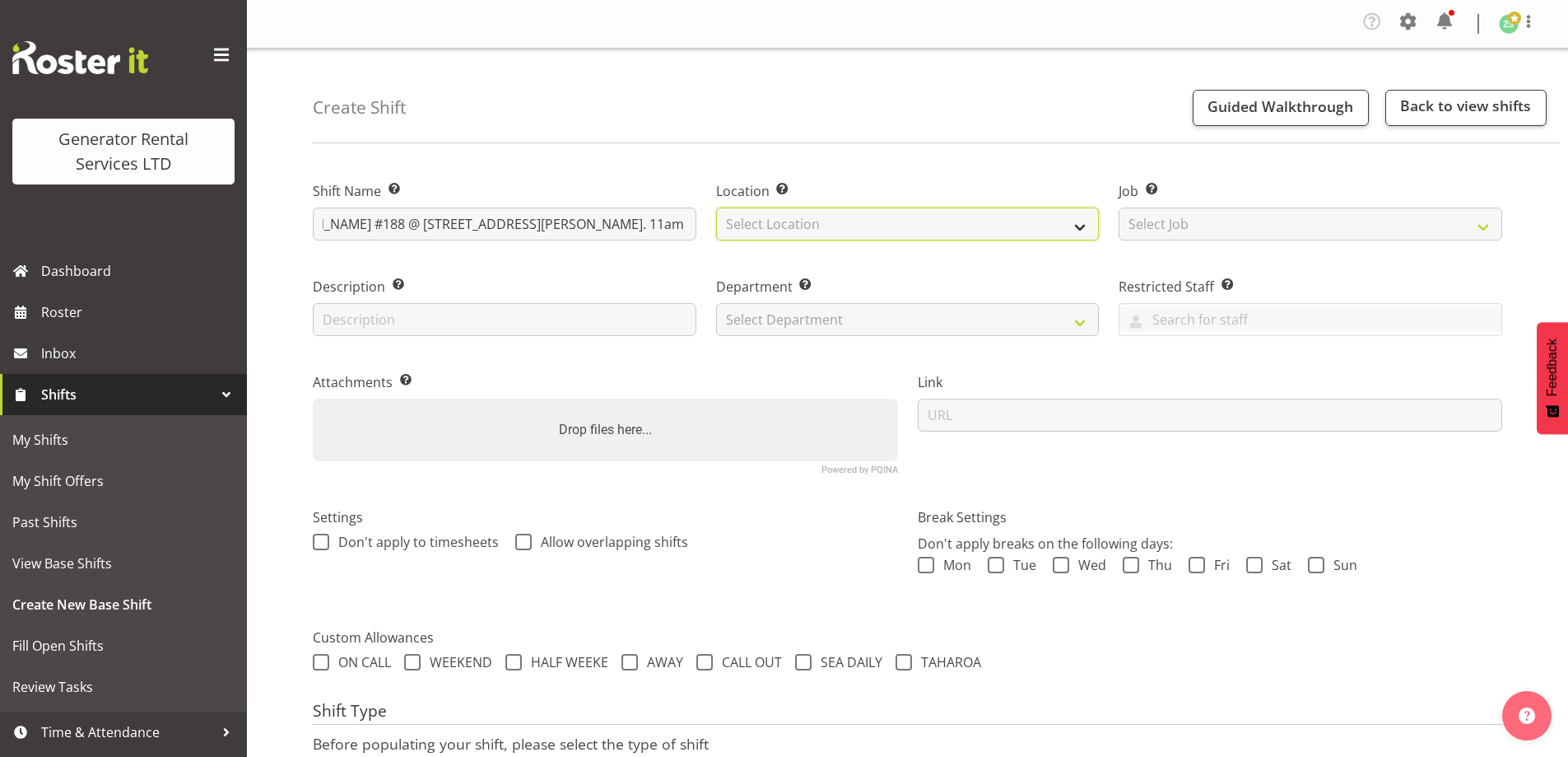
click at [779, 229] on select "Select Location GRS Auckland" at bounding box center [908, 223] width 384 height 33
select select "28"
click at [716, 207] on select "Select Location GRS Auckland" at bounding box center [908, 223] width 384 height 33
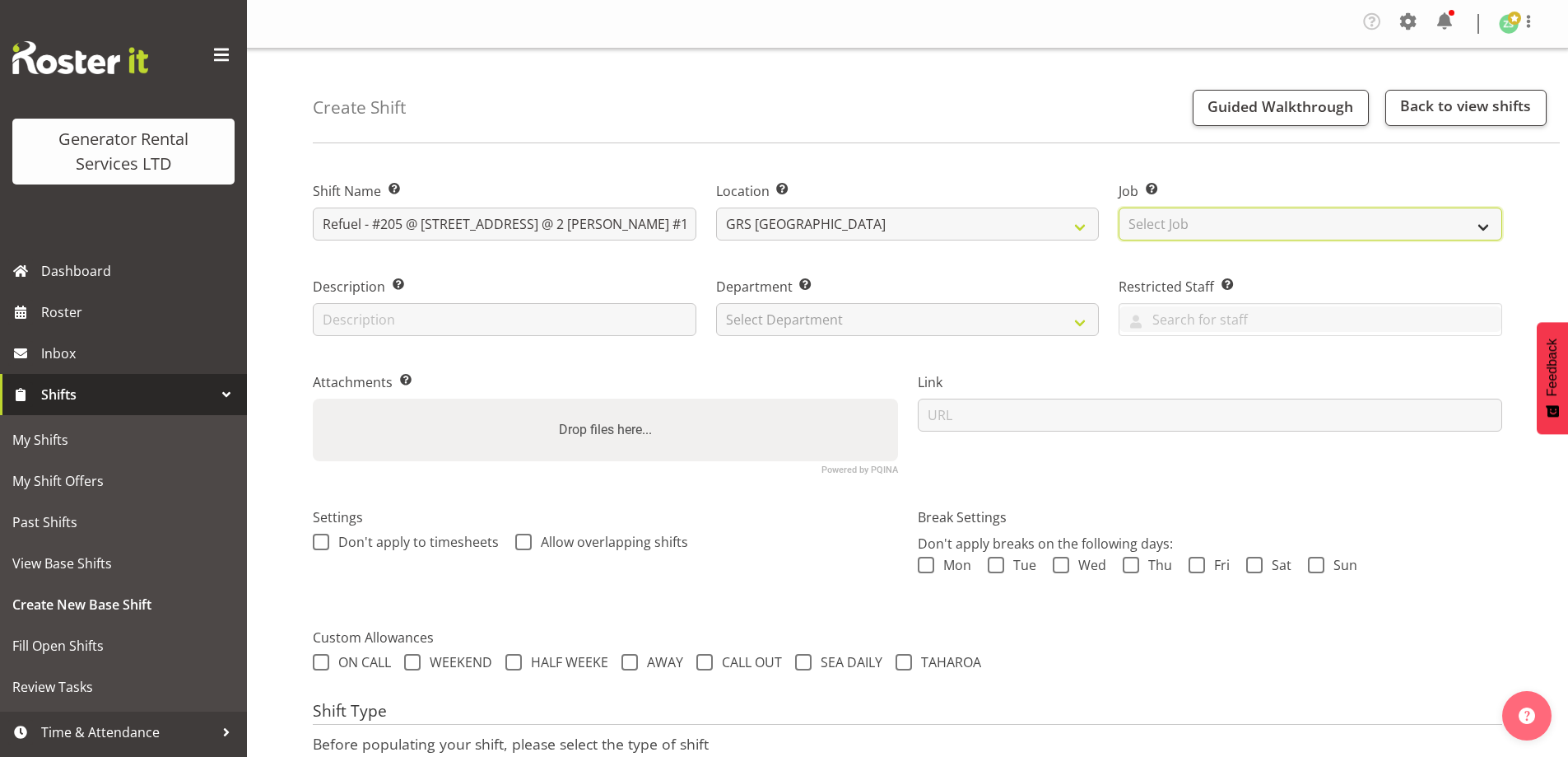
drag, startPoint x: 1281, startPoint y: 214, endPoint x: 1278, endPoint y: 224, distance: 10.4
click at [1281, 217] on select "Select Job Create new job 1.1 GRS AKL RENTALS 1.1 GRS AKL RENTALS AC 1.1 GRS AK…" at bounding box center [1311, 223] width 384 height 33
select select "9"
click at [1119, 207] on select "Select Job Create new job 1.1 GRS AKL RENTALS 1.1 GRS AKL RENTALS AC 1.1 GRS AK…" at bounding box center [1311, 223] width 384 height 33
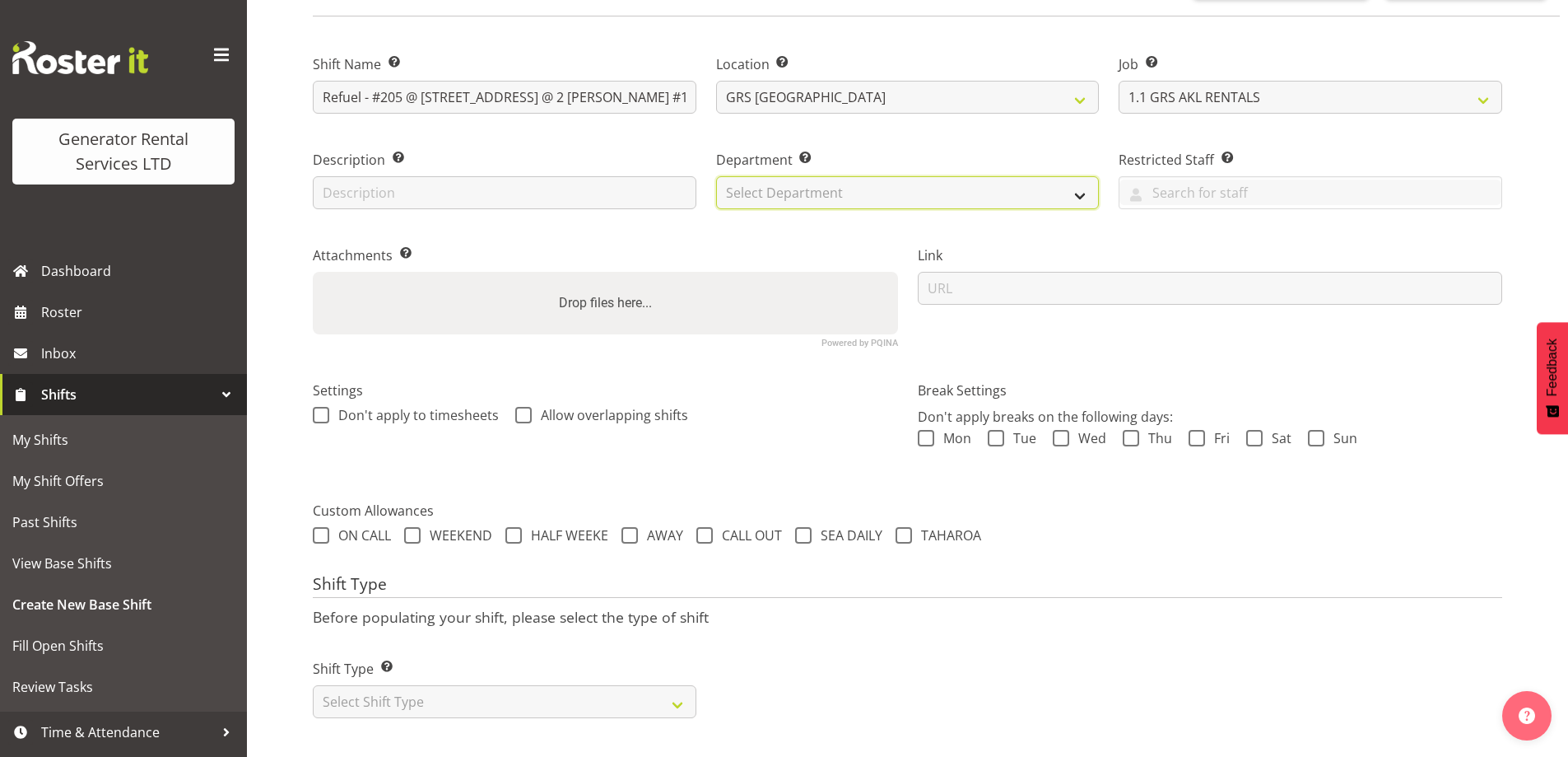
click at [855, 177] on select "Select Department GRS ADMIN AKL GRS HIRE AKL GRS HIRE TGA GRS HIRE HST GRS ENGI…" at bounding box center [908, 193] width 384 height 33
select select "20"
click at [716, 177] on select "Select Department GRS ADMIN AKL GRS HIRE AKL GRS HIRE TGA GRS HIRE HST GRS ENGI…" at bounding box center [908, 193] width 384 height 33
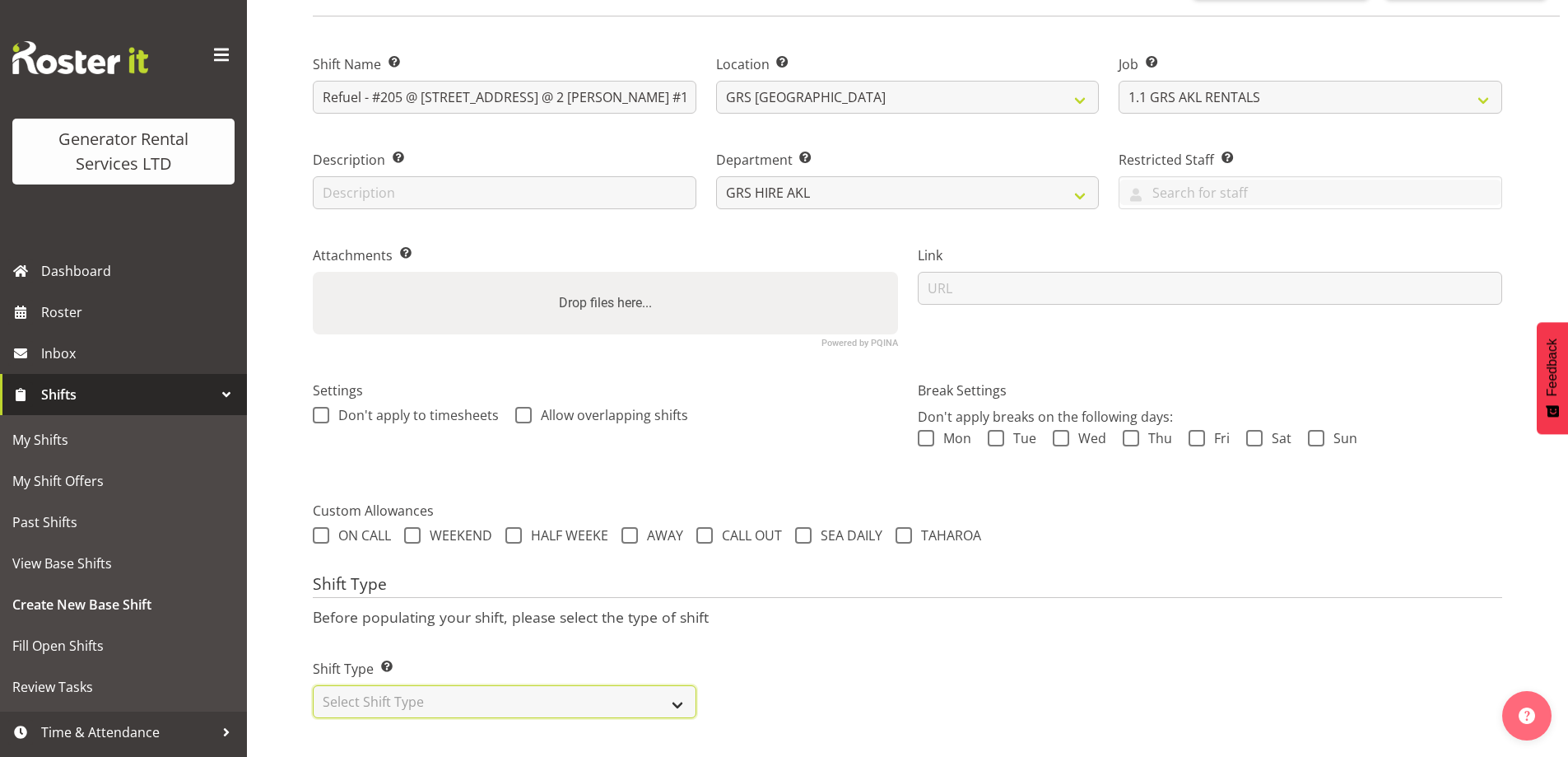
click at [433, 690] on select "Select Shift Type One Off Shift Recurring Shift Rotating Shift" at bounding box center [505, 701] width 384 height 33
select select "one_off"
click at [313, 685] on select "Select Shift Type One Off Shift Recurring Shift Rotating Shift" at bounding box center [505, 701] width 384 height 33
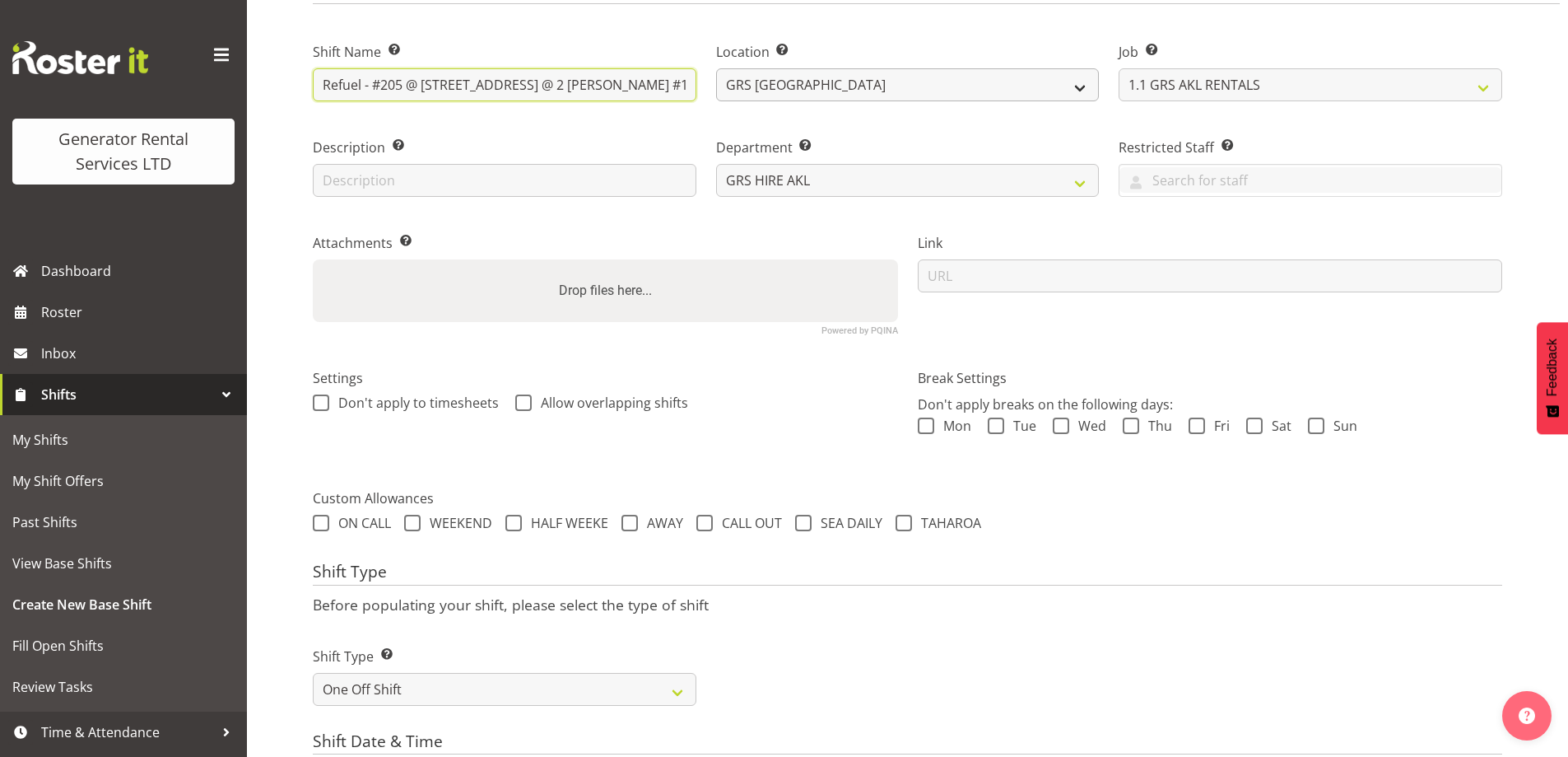
scroll to position [0, 299]
drag, startPoint x: 566, startPoint y: 89, endPoint x: 923, endPoint y: 89, distance: 357.0
click at [923, 89] on div "Shift Name Enter a name for the shift (e.g. Day Shift). Refuel - #205 @ 33 Brem…" at bounding box center [907, 182] width 1209 height 326
click at [919, 89] on select "GRS [GEOGRAPHIC_DATA]" at bounding box center [908, 85] width 384 height 33
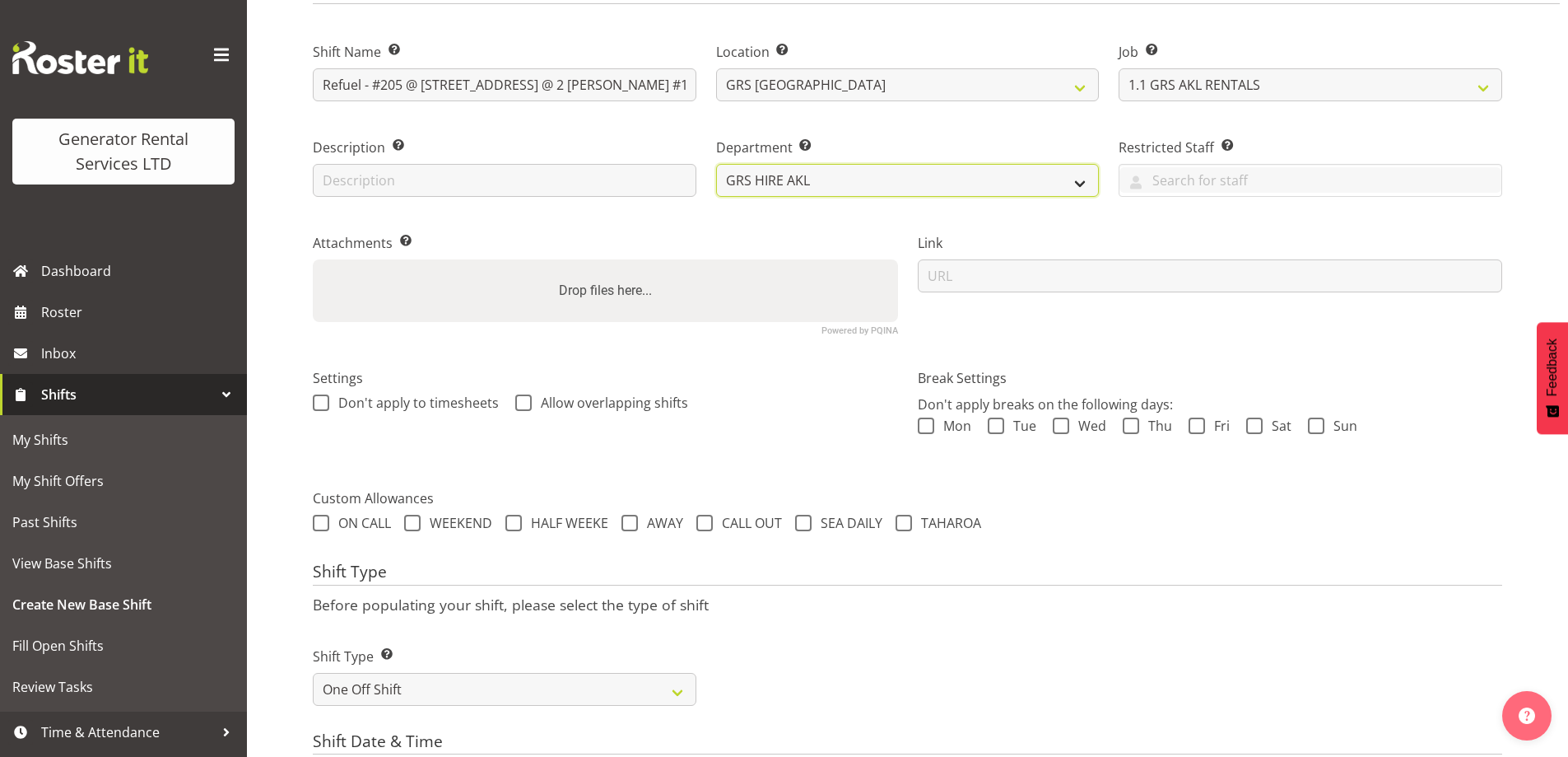
click at [857, 186] on select "GRS ADMIN AKL GRS HIRE AKL GRS HIRE TGA GRS HIRE HST GRS ENGINEERING AKL GRS TA…" at bounding box center [908, 180] width 384 height 33
click at [859, 139] on label "Department Set the department that the shift relates to." at bounding box center [908, 148] width 384 height 20
click at [444, 696] on select "One Off Shift Recurring Shift Rotating Shift" at bounding box center [505, 689] width 384 height 33
click at [949, 677] on div "Shift Type Shift Types: One Off – Select this if you would like a single shift …" at bounding box center [907, 670] width 1209 height 92
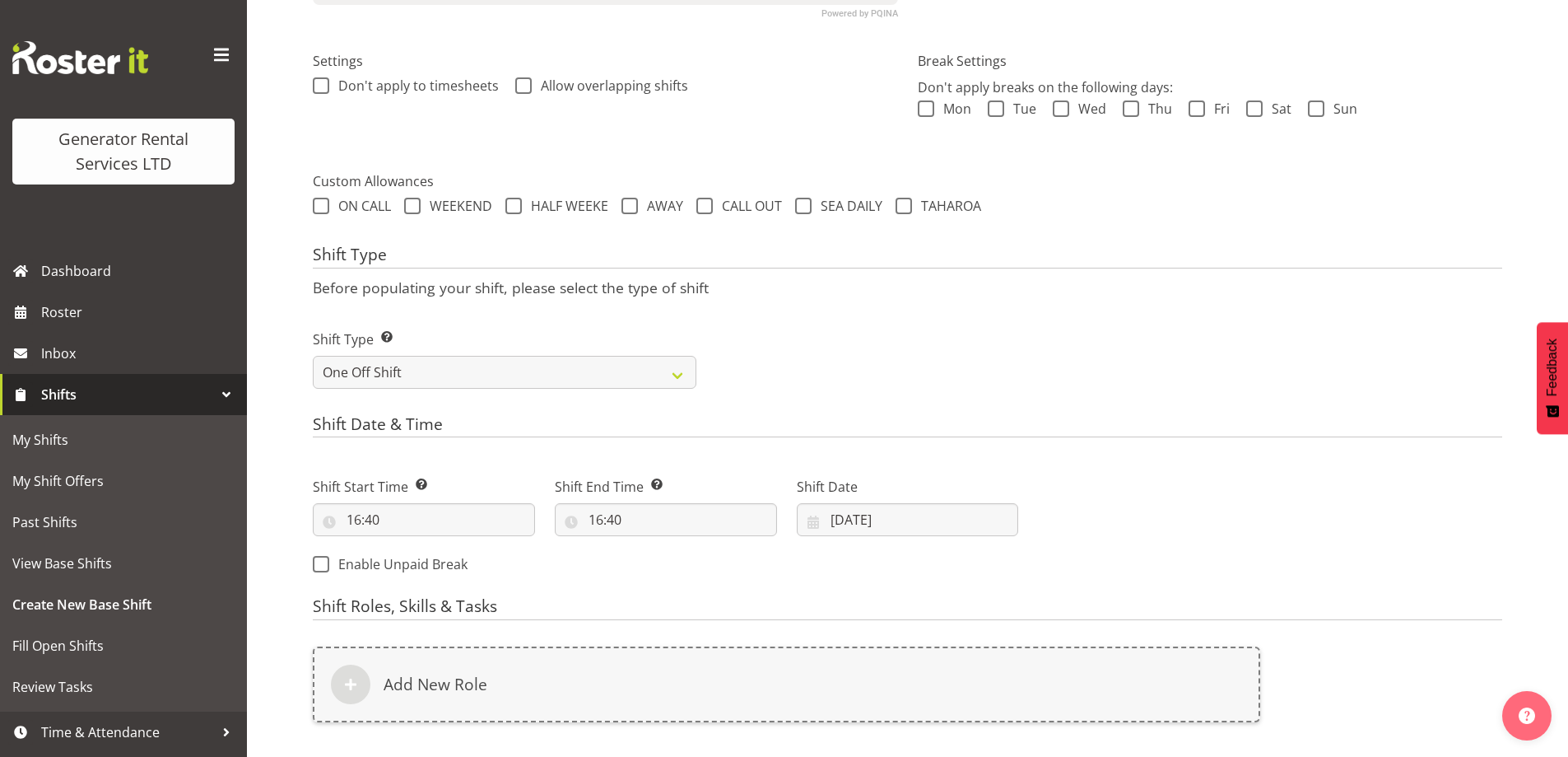
scroll to position [667, 0]
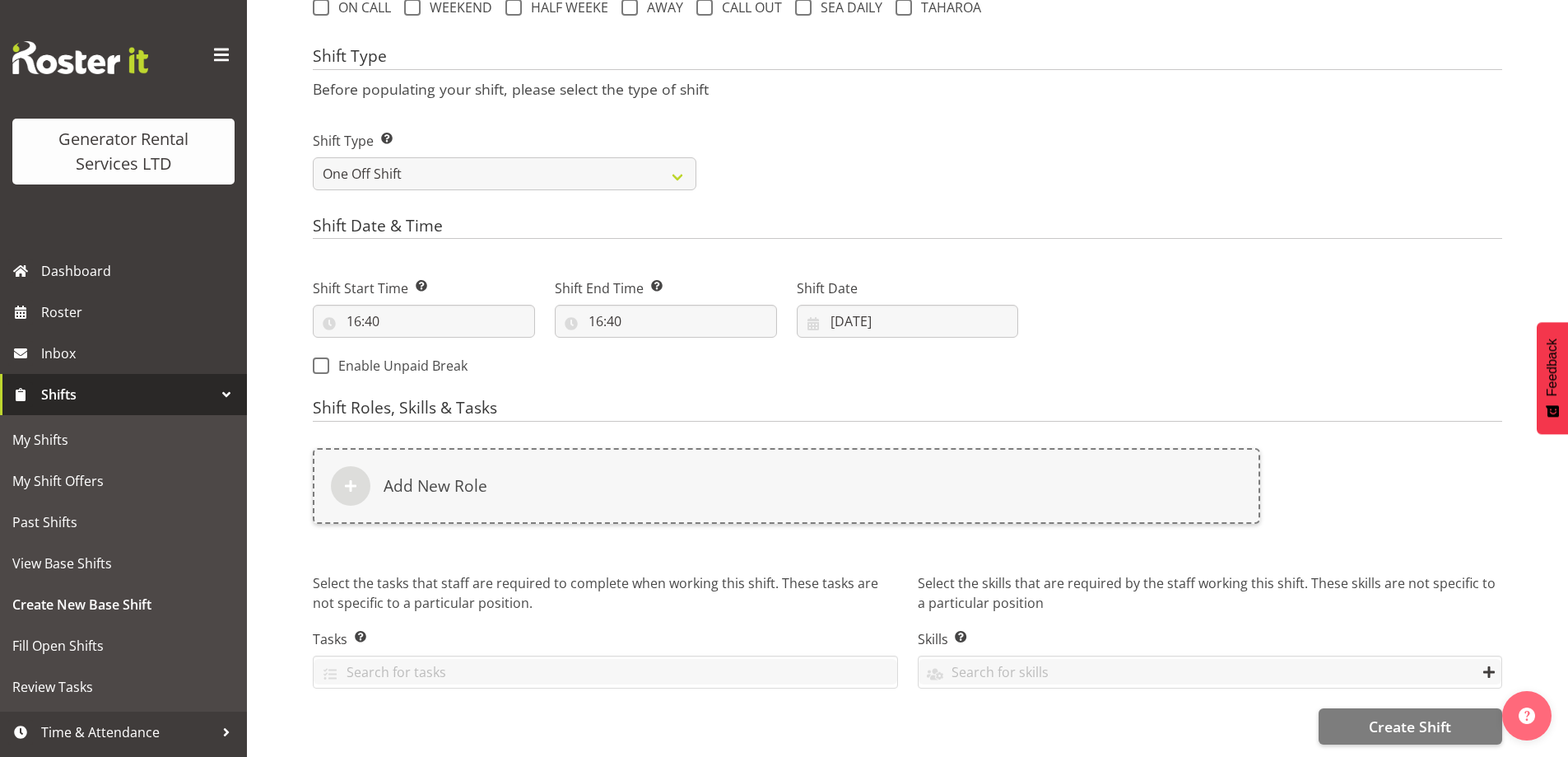
click at [420, 333] on div "Shift Start Time Set the time of the day you wish this shift to start 16:40 00 …" at bounding box center [424, 301] width 242 height 92
click at [433, 315] on input "16:40" at bounding box center [424, 321] width 223 height 33
click at [422, 348] on select "00 01 02 03 04 05 06 07 08 09 10 11 12 13 14 15 16 17 18 19 20 21 22 23" at bounding box center [424, 364] width 37 height 33
select select "9"
click at [406, 348] on select "00 01 02 03 04 05 06 07 08 09 10 11 12 13 14 15 16 17 18 19 20 21 22 23" at bounding box center [424, 364] width 37 height 33
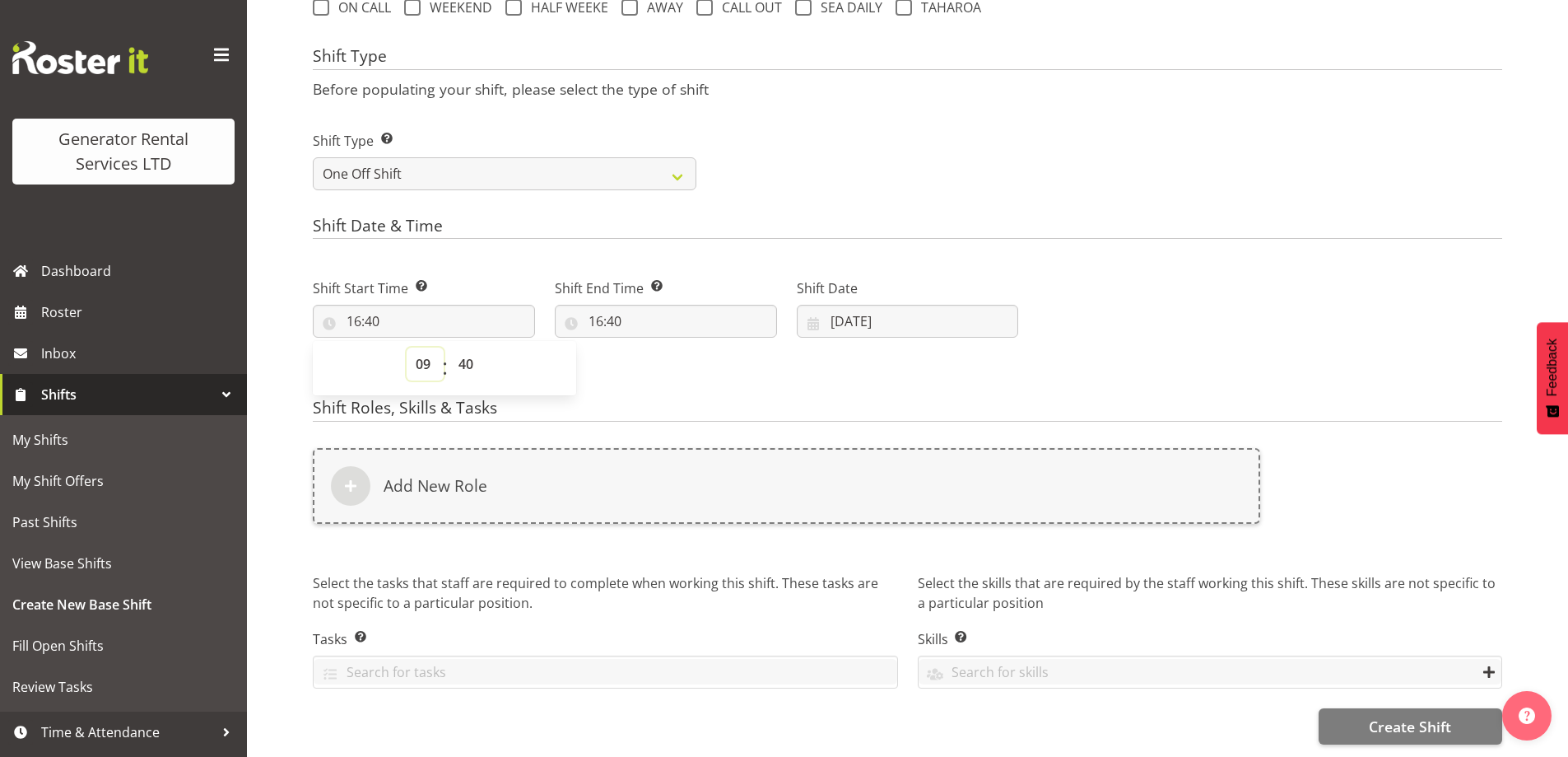
type input "09:40"
click at [471, 348] on select "00 01 02 03 04 05 06 07 08 09 10 11 12 13 14 15 16 17 18 19 20 21 22 23 24 25 2…" at bounding box center [468, 364] width 37 height 33
select select "30"
click at [450, 348] on select "00 01 02 03 04 05 06 07 08 09 10 11 12 13 14 15 16 17 18 19 20 21 22 23 24 25 2…" at bounding box center [468, 364] width 37 height 33
type input "09:30"
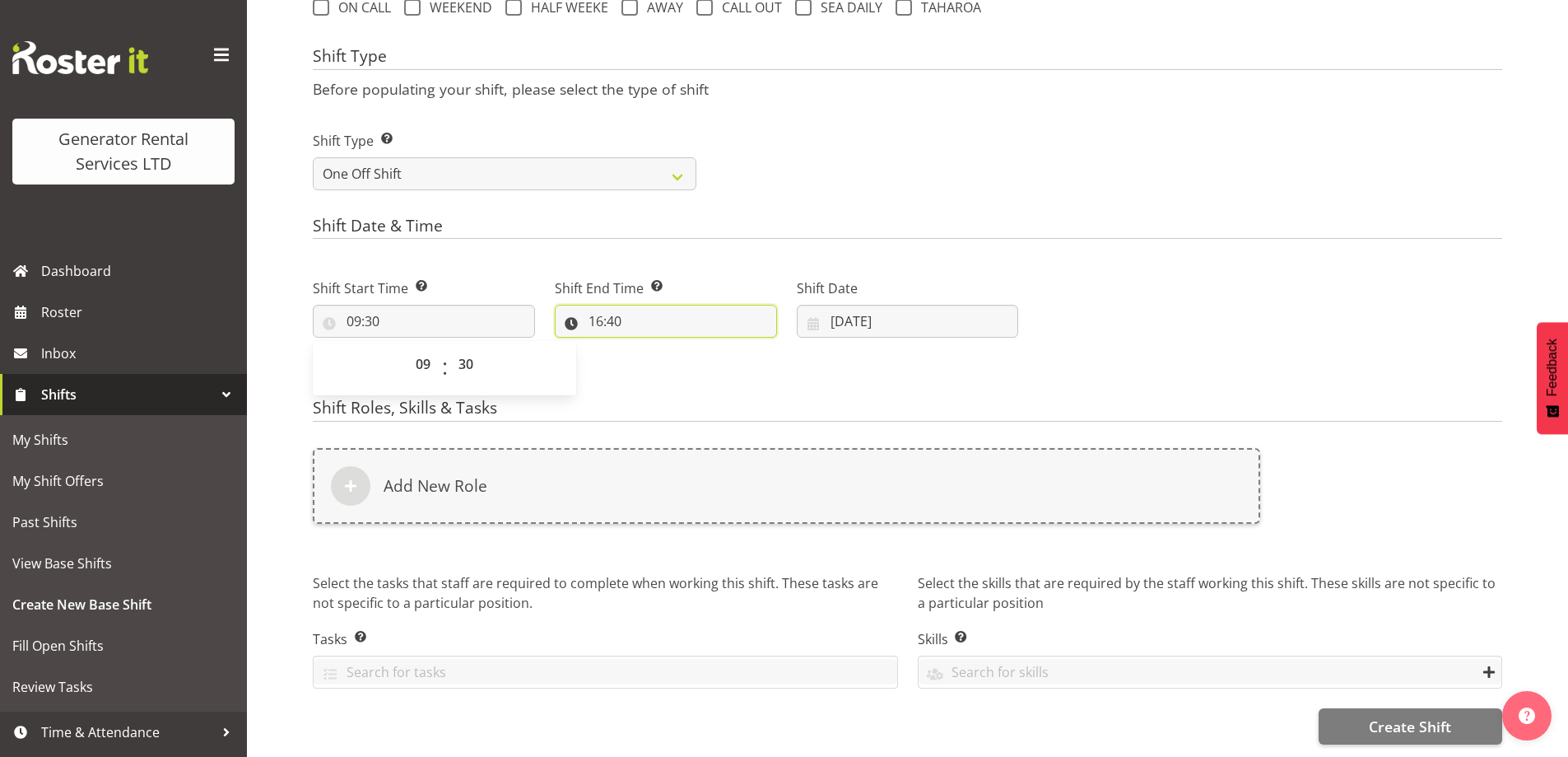
click at [644, 305] on input "16:40" at bounding box center [666, 321] width 223 height 33
drag, startPoint x: 669, startPoint y: 362, endPoint x: 682, endPoint y: 355, distance: 14.8
click at [670, 360] on select "00 01 02 03 04 05 06 07 08 09 10 11 12 13 14 15 16 17 18 19 20 21 22 23" at bounding box center [667, 364] width 37 height 33
select select "13"
click at [649, 348] on select "00 01 02 03 04 05 06 07 08 09 10 11 12 13 14 15 16 17 18 19 20 21 22 23" at bounding box center [667, 364] width 37 height 33
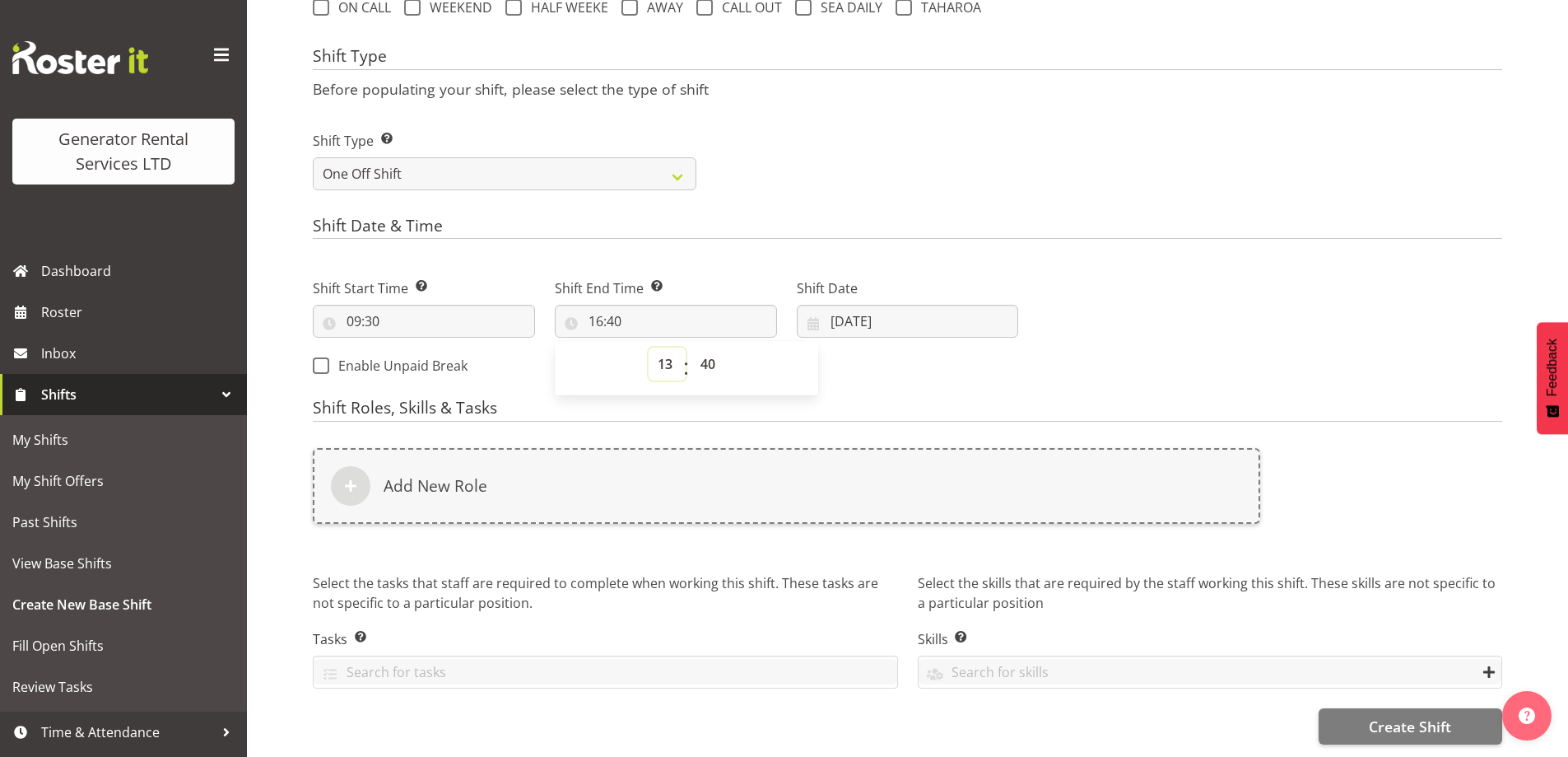
type input "13:40"
click at [721, 348] on select "00 01 02 03 04 05 06 07 08 09 10 11 12 13 14 15 16 17 18 19 20 21 22 23 24 25 2…" at bounding box center [709, 364] width 37 height 33
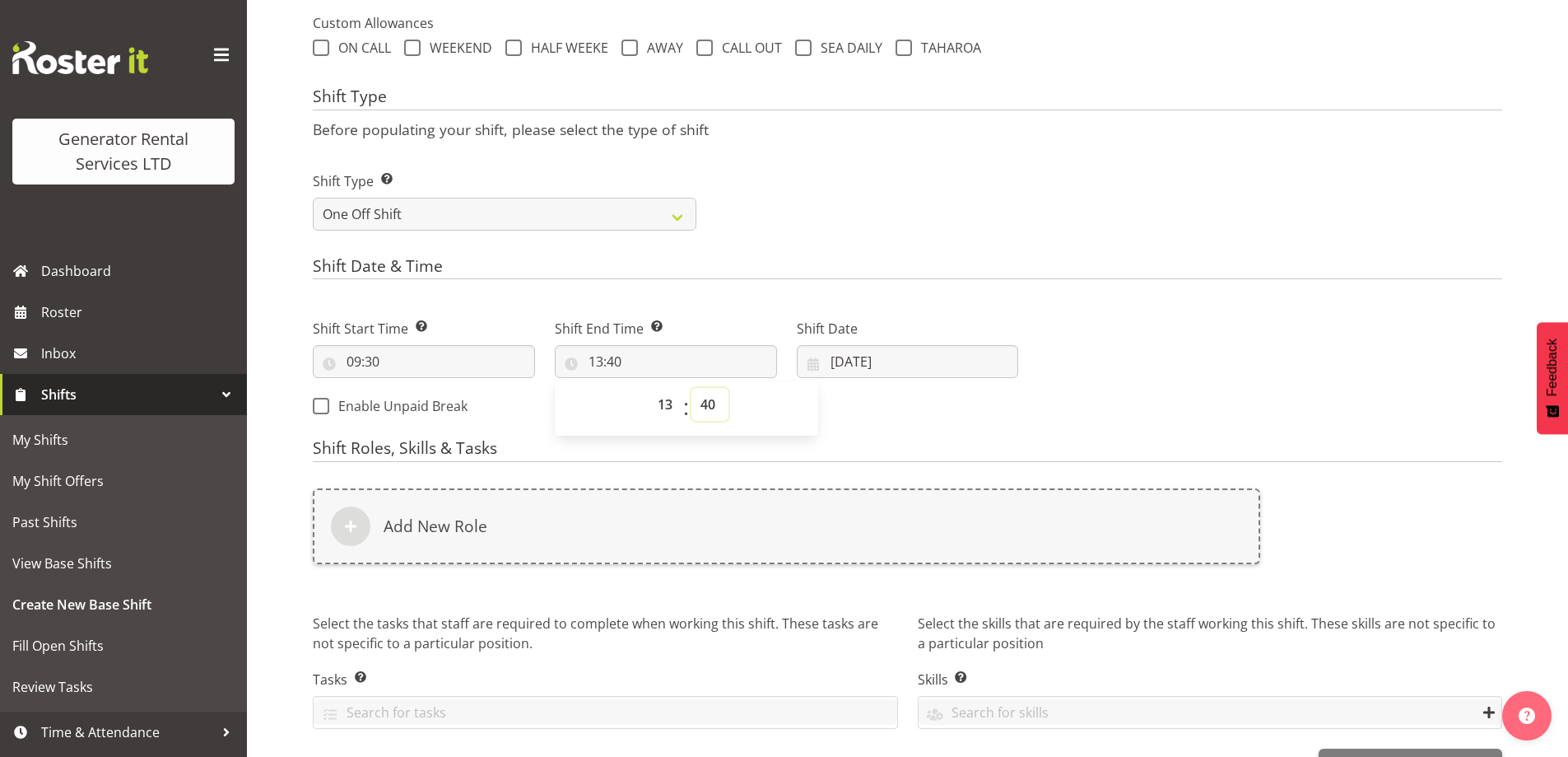
scroll to position [585, 0]
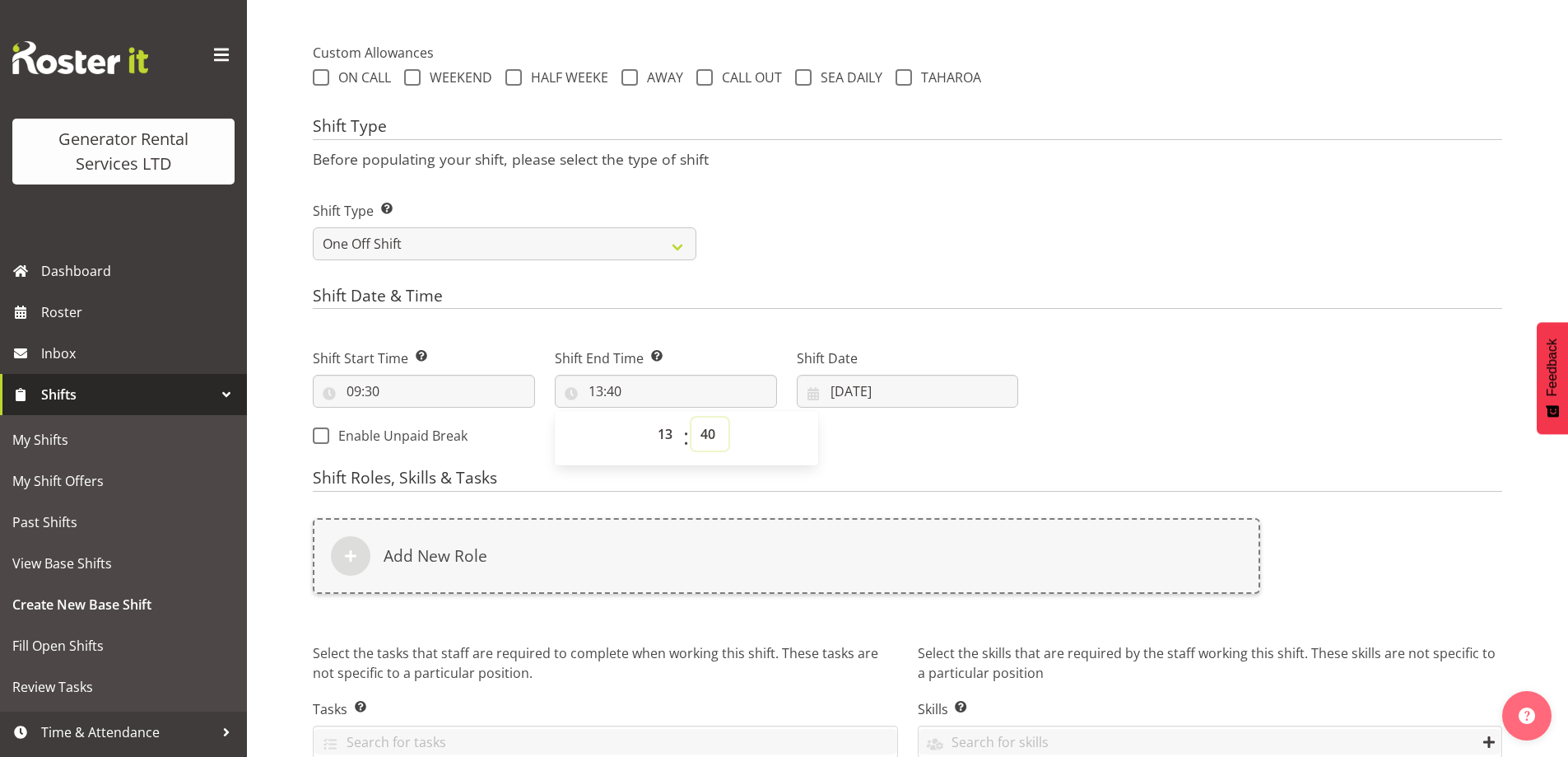
click at [712, 433] on select "00 01 02 03 04 05 06 07 08 09 10 11 12 13 14 15 16 17 18 19 20 21 22 23 24 25 2…" at bounding box center [709, 433] width 37 height 33
select select "0"
click at [691, 417] on select "00 01 02 03 04 05 06 07 08 09 10 11 12 13 14 15 16 17 18 19 20 21 22 23 24 25 2…" at bounding box center [709, 433] width 37 height 33
type input "13:00"
click at [959, 387] on input "08/09/2025" at bounding box center [907, 391] width 223 height 33
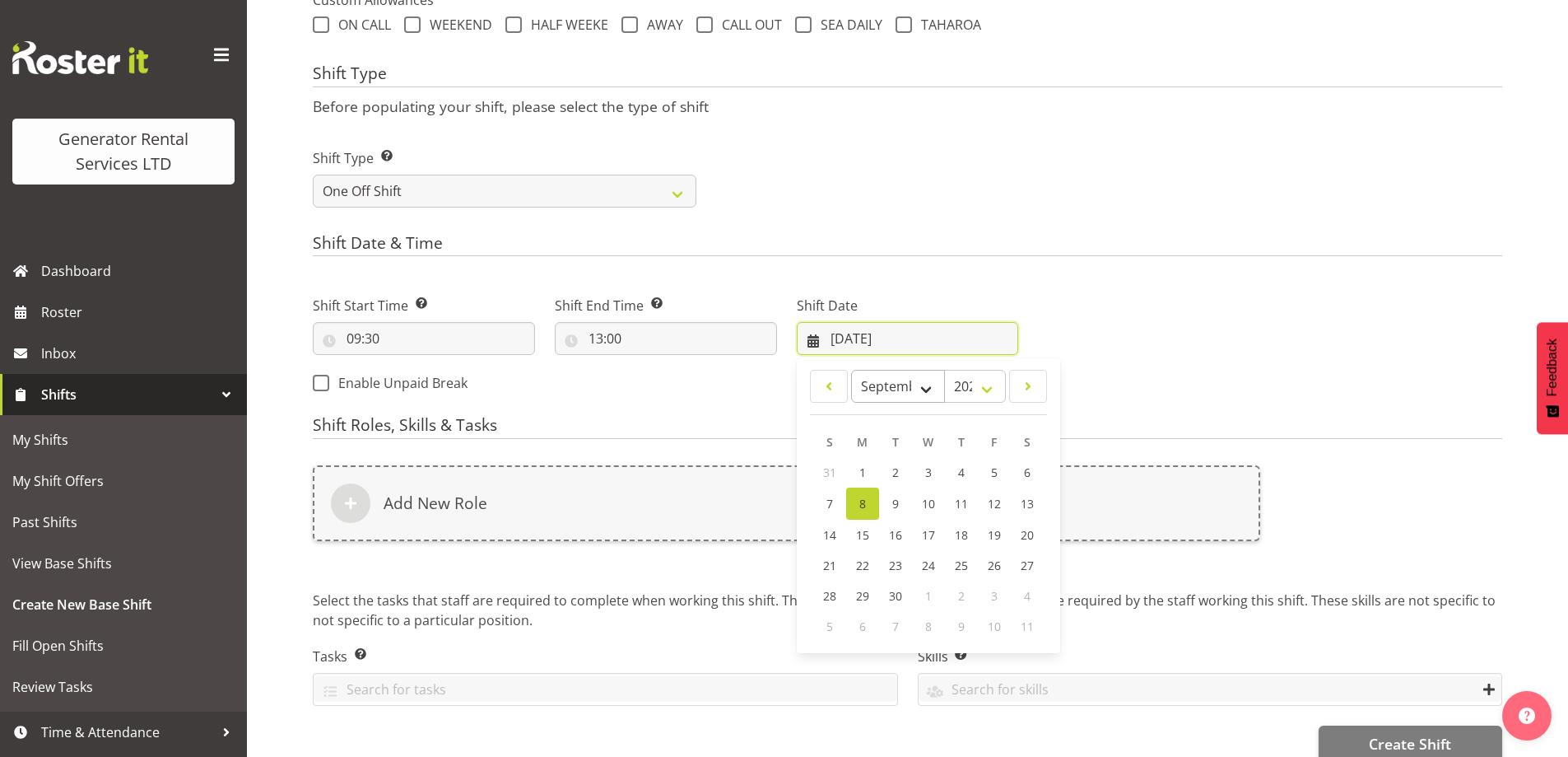
scroll to position [667, 0]
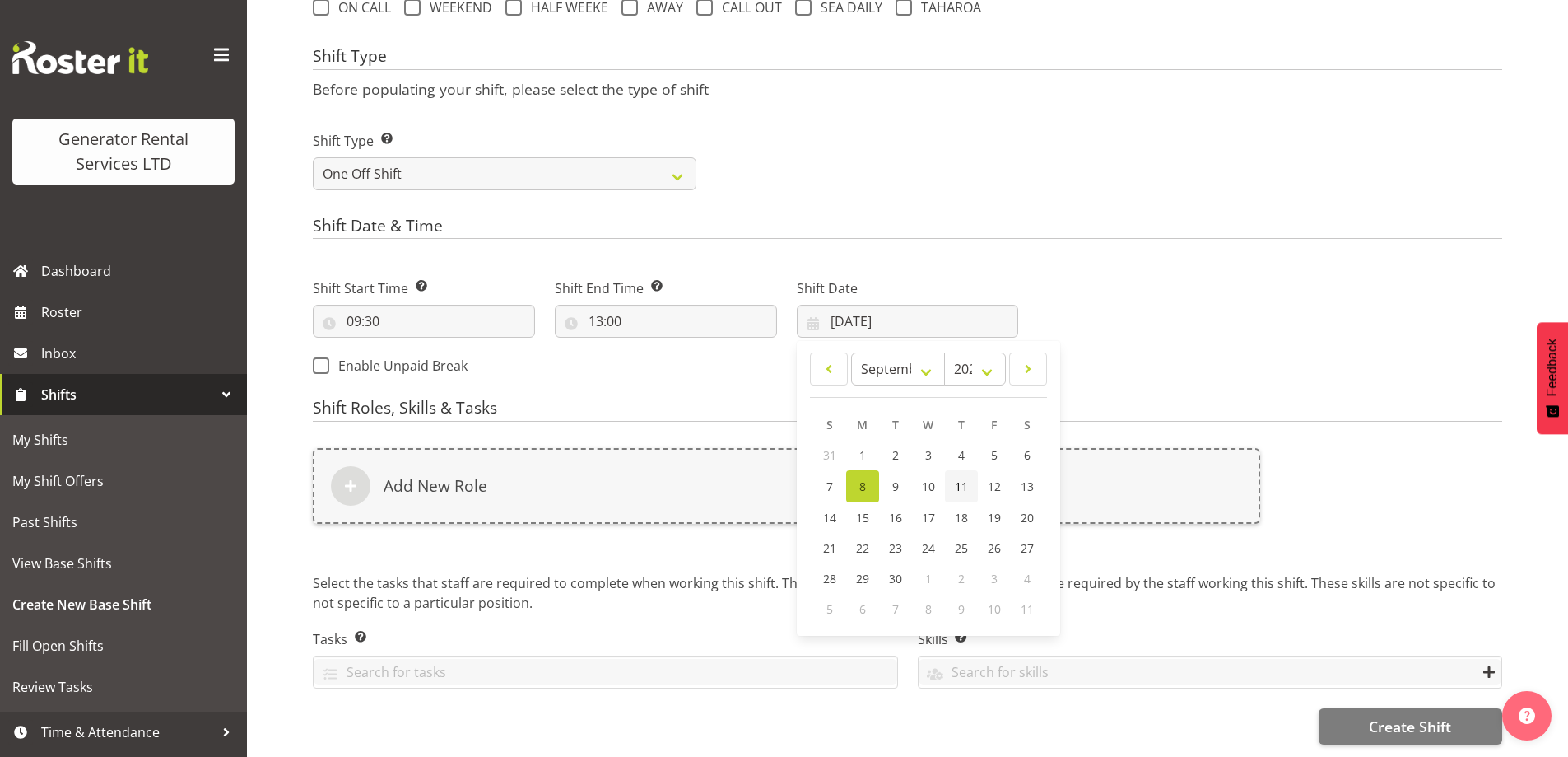
click at [967, 479] on span "11" at bounding box center [962, 486] width 14 height 15
type input "11/09/2025"
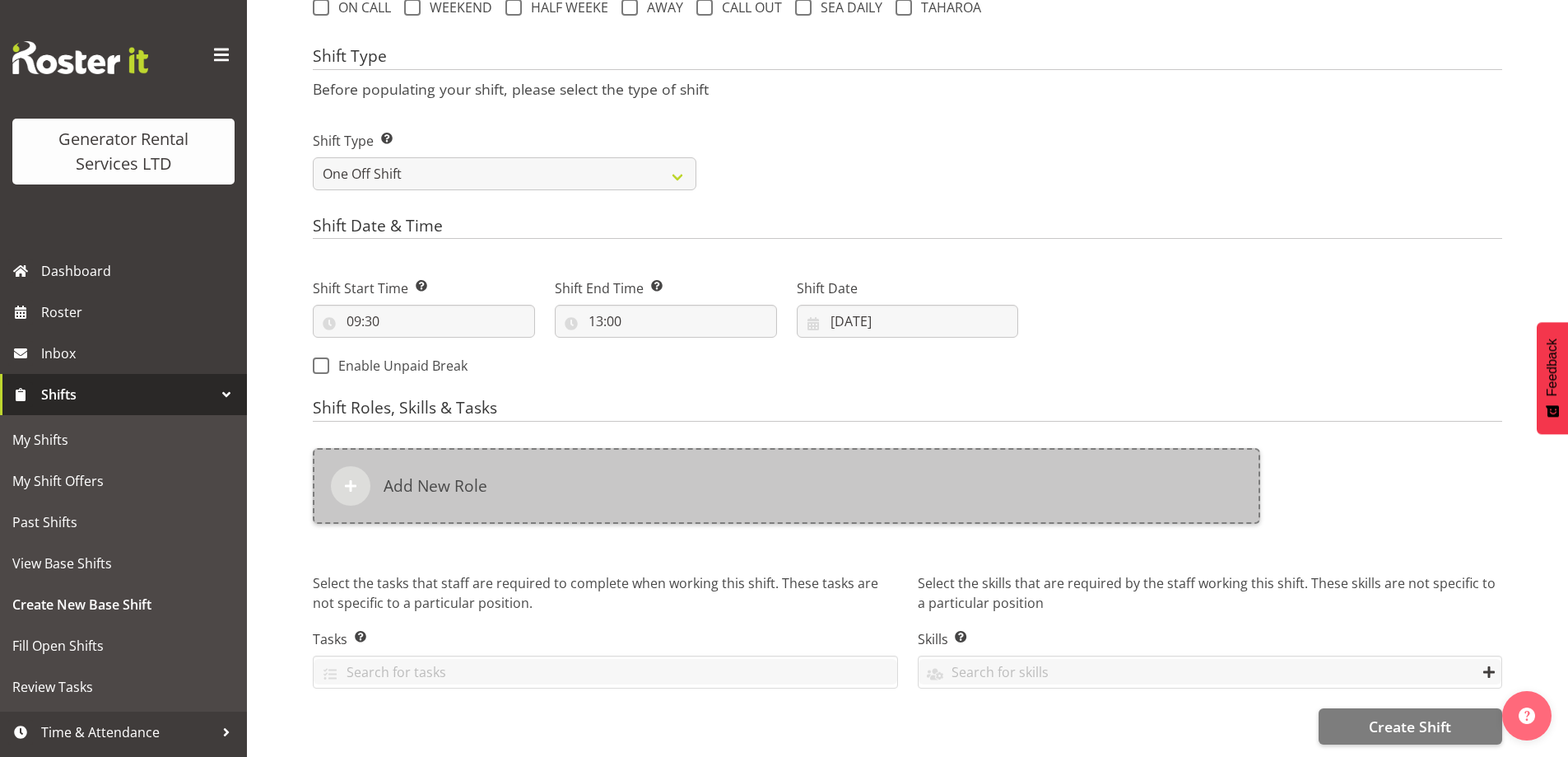
click at [871, 448] on div "Add New Role" at bounding box center [787, 486] width 948 height 76
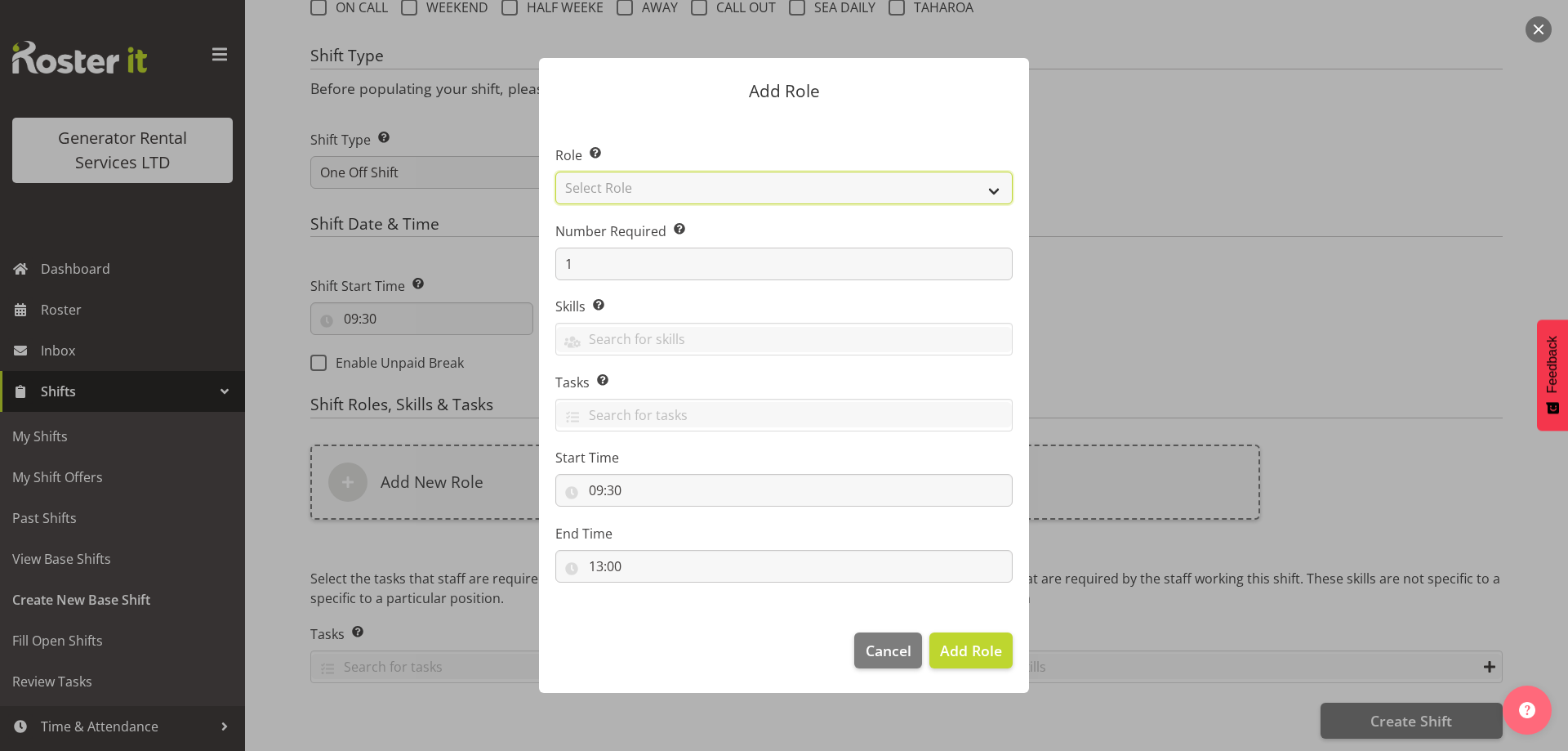
click at [624, 197] on select "Select Role Account Manager Electrician Engineering GM HSEQ manager MECH Mechan…" at bounding box center [784, 188] width 458 height 33
select select "20"
click at [555, 172] on select "Select Role Account Manager Electrician Engineering GM HSEQ manager MECH Mechan…" at bounding box center [784, 188] width 458 height 33
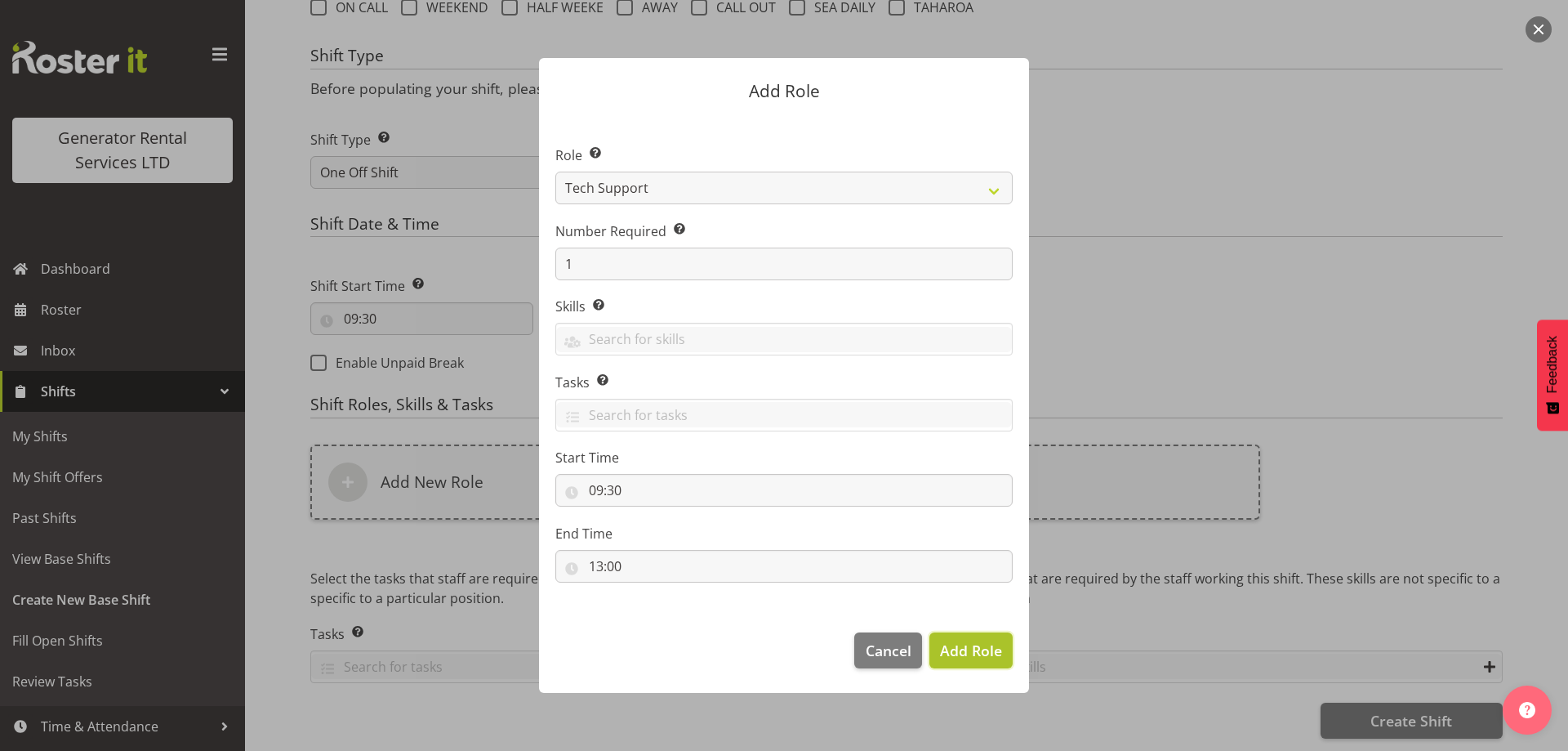
click at [969, 655] on span "Add Role" at bounding box center [971, 650] width 62 height 20
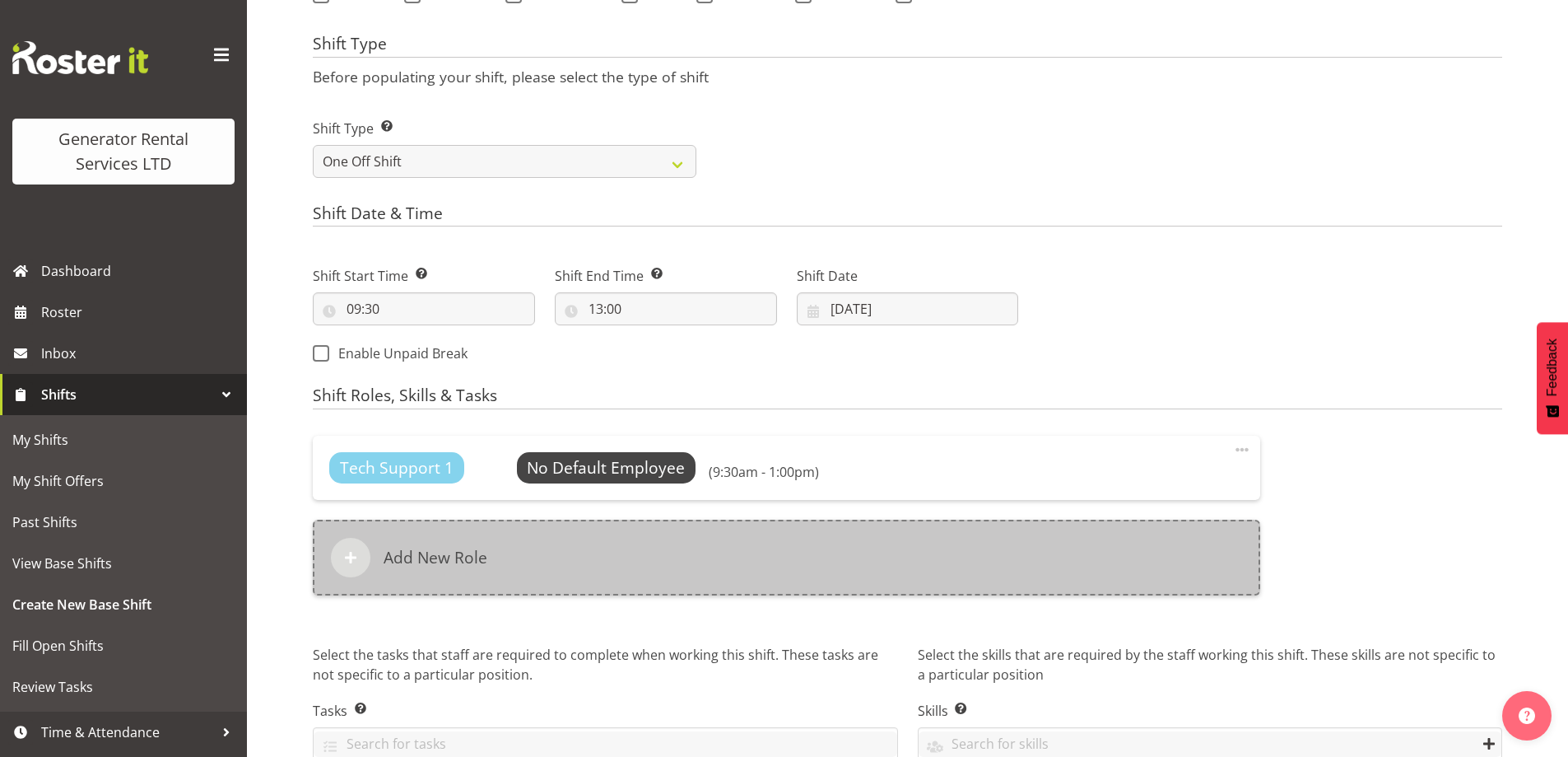
click at [812, 590] on div "Add New Role" at bounding box center [787, 557] width 948 height 76
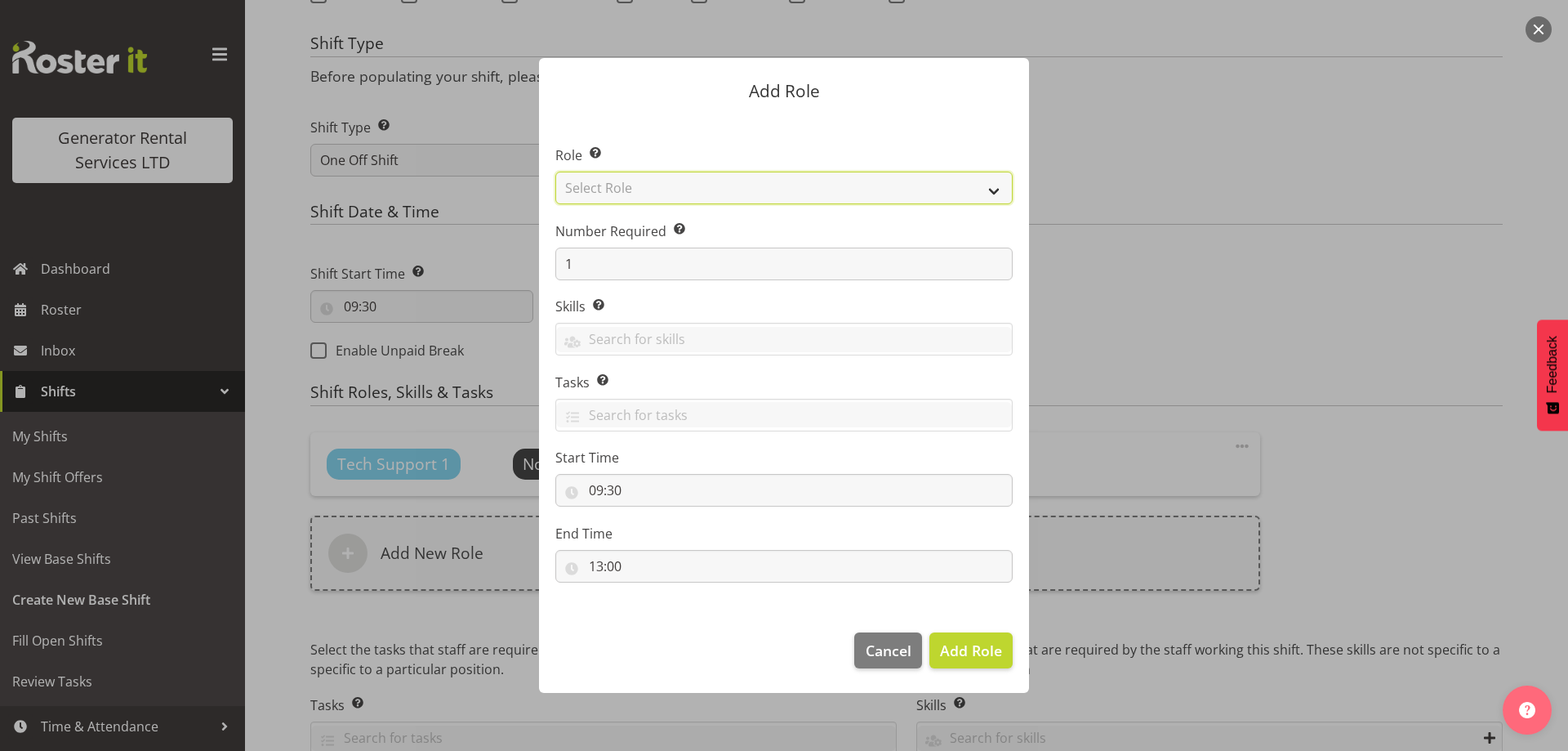
click at [754, 193] on select "Select Role Account Manager Electrician Engineering GM HSEQ manager MECH Mechan…" at bounding box center [784, 188] width 458 height 33
select select "27"
click at [555, 172] on select "Select Role Account Manager Electrician Engineering GM HSEQ manager MECH Mechan…" at bounding box center [784, 188] width 458 height 33
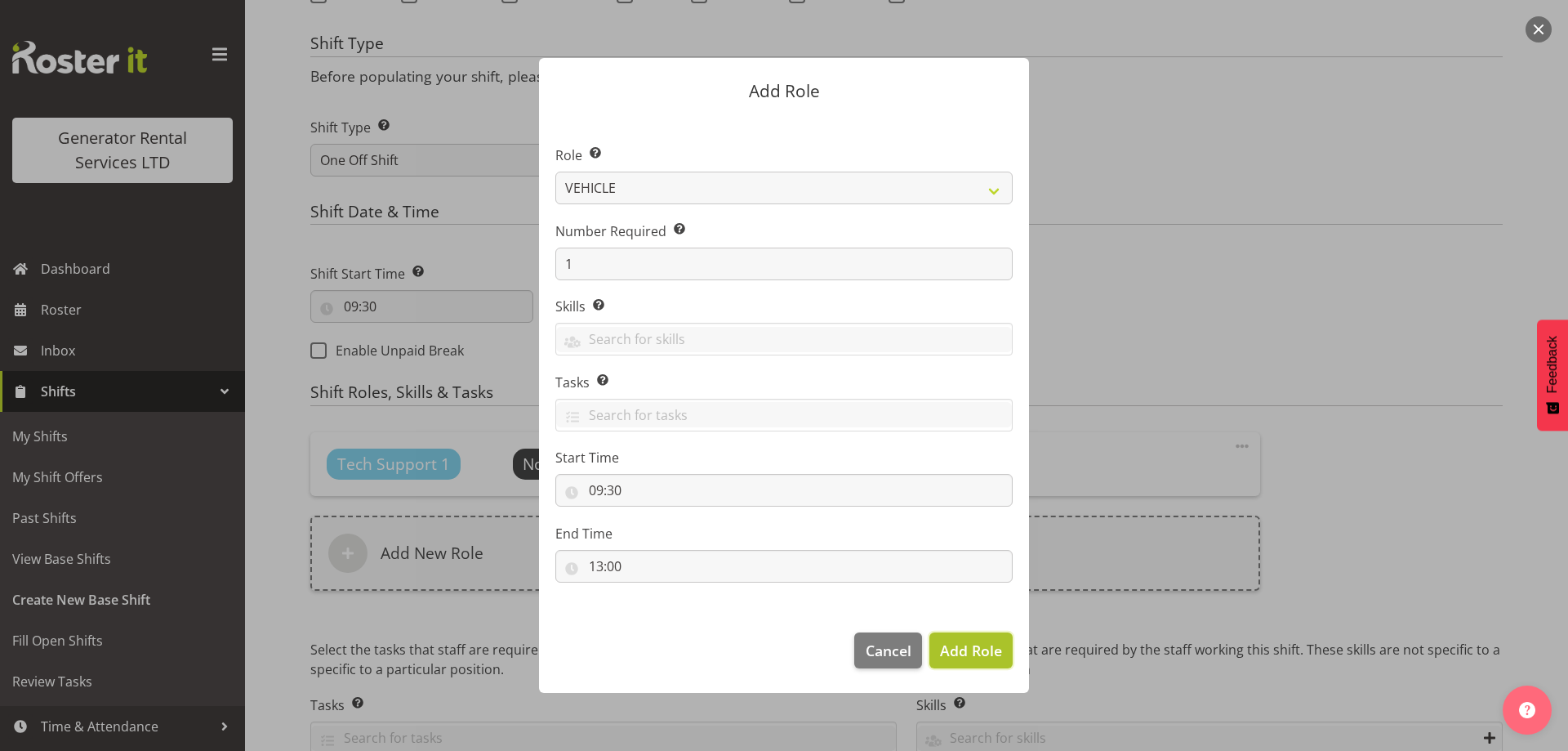
click at [961, 653] on span "Add Role" at bounding box center [971, 650] width 62 height 20
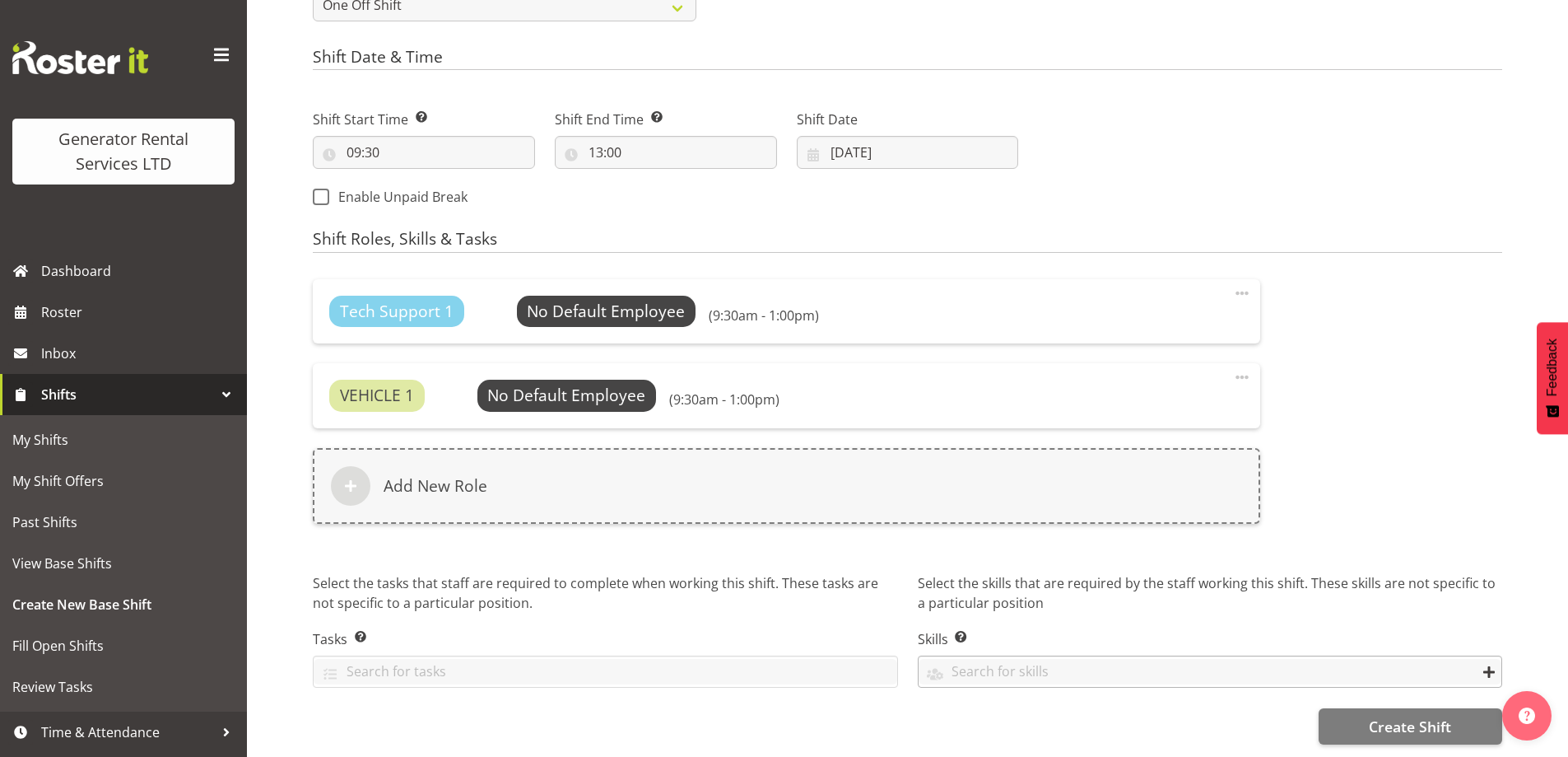
scroll to position [835, 0]
click at [1369, 716] on span "Create Shift" at bounding box center [1409, 726] width 82 height 22
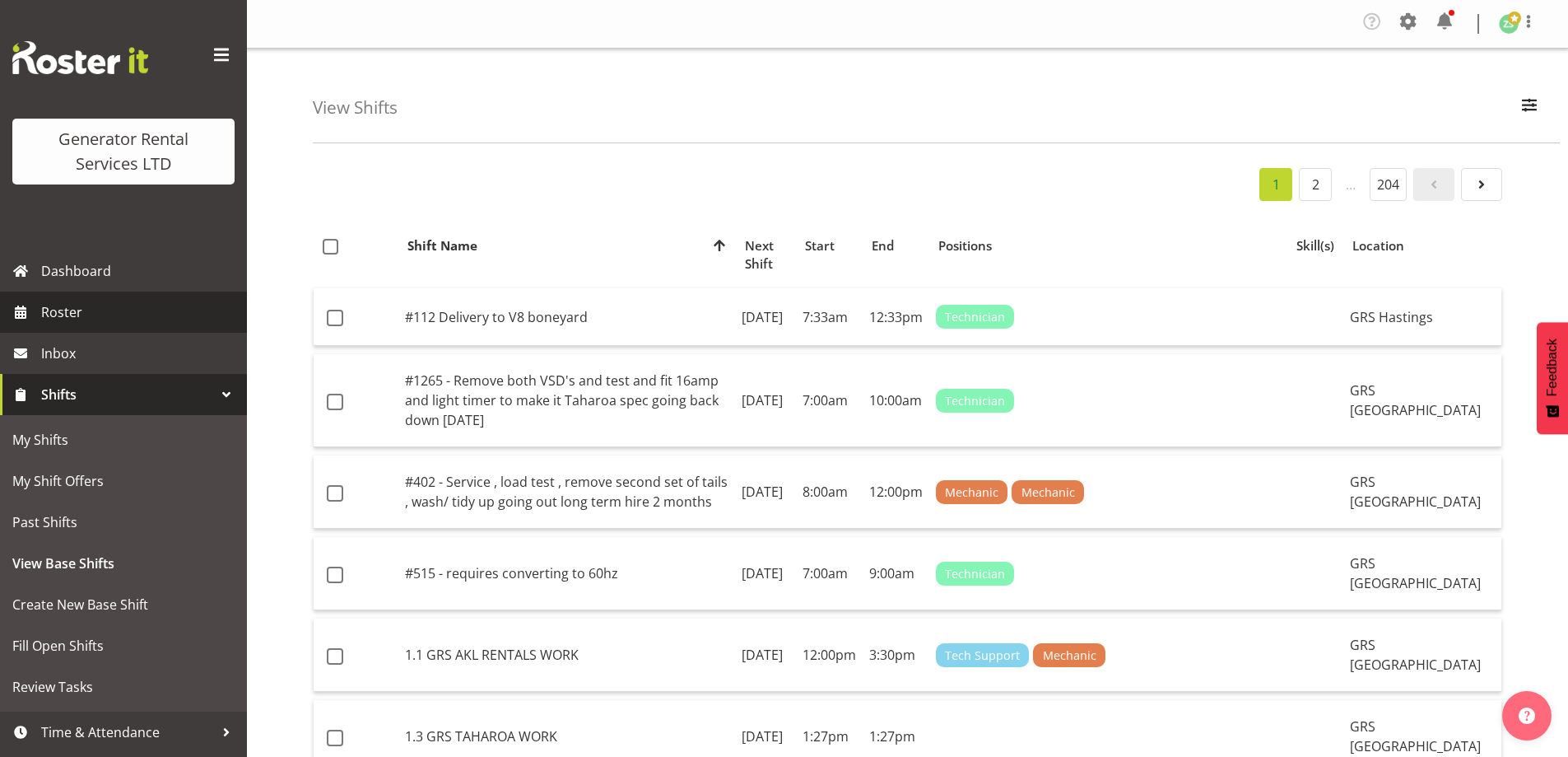
click at [116, 318] on span "Roster" at bounding box center [140, 312] width 197 height 24
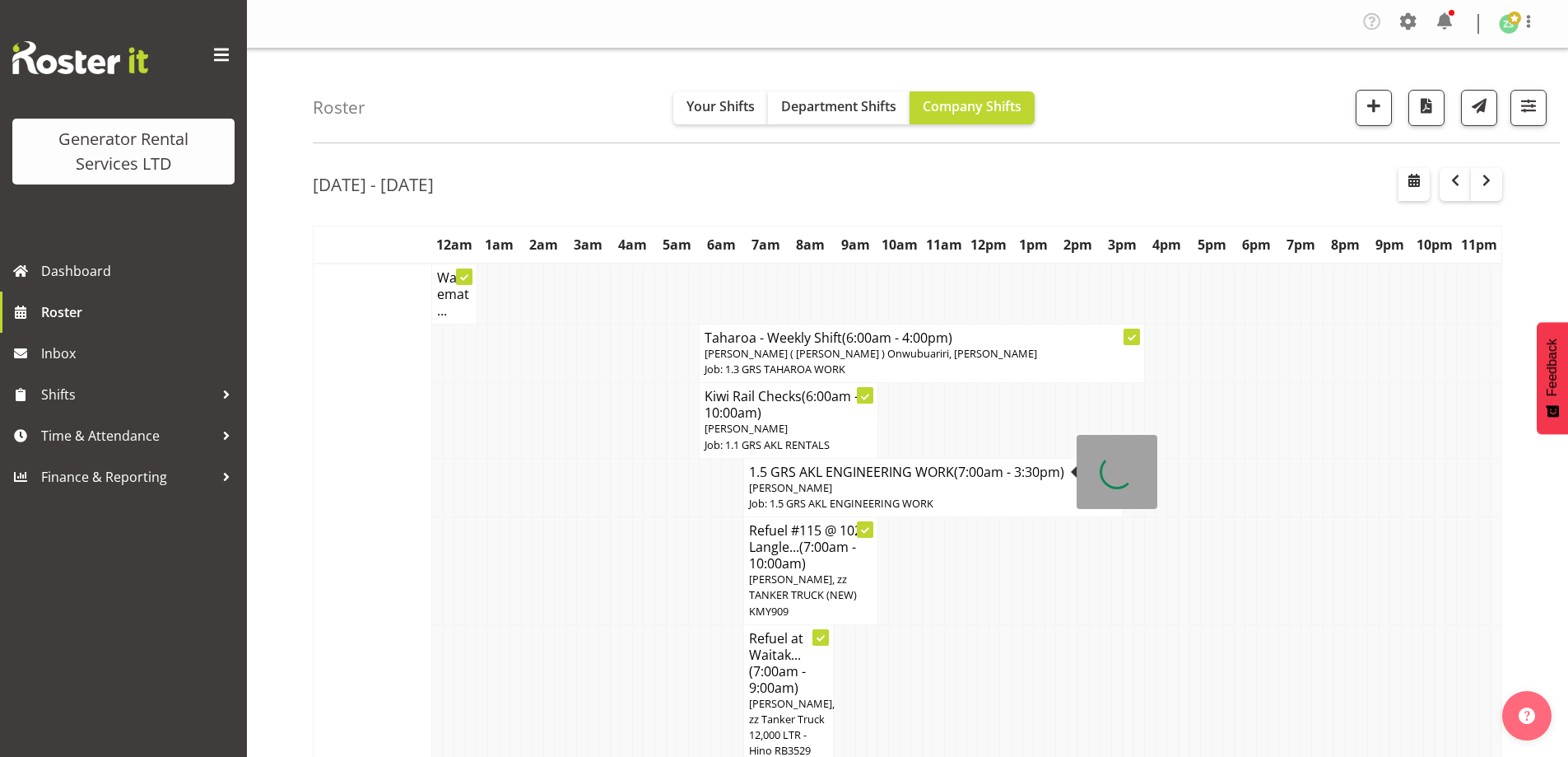
click at [673, 544] on td at bounding box center [671, 571] width 12 height 108
click at [433, 679] on td at bounding box center [438, 693] width 12 height 140
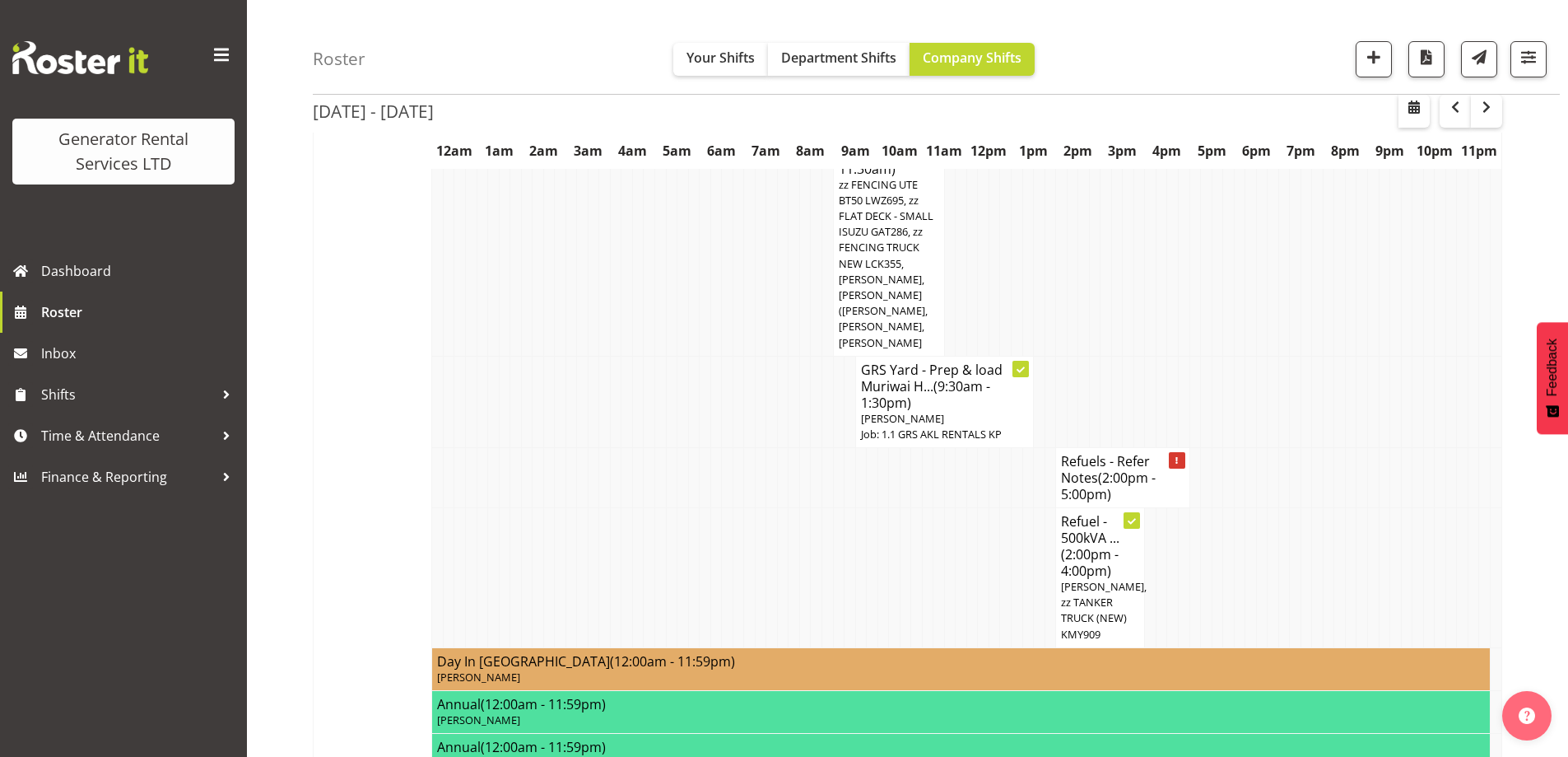
scroll to position [2552, 0]
